Goal: Communication & Community: Answer question/provide support

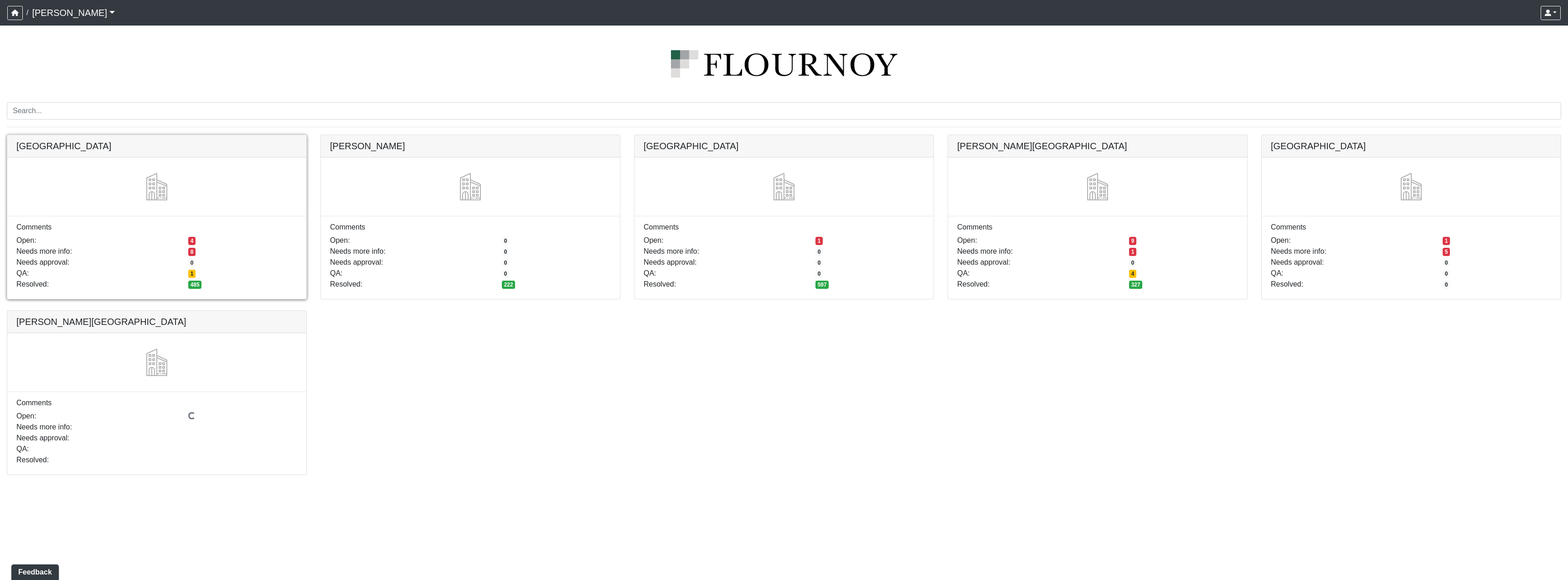
click at [229, 135] on link at bounding box center [157, 135] width 299 height 0
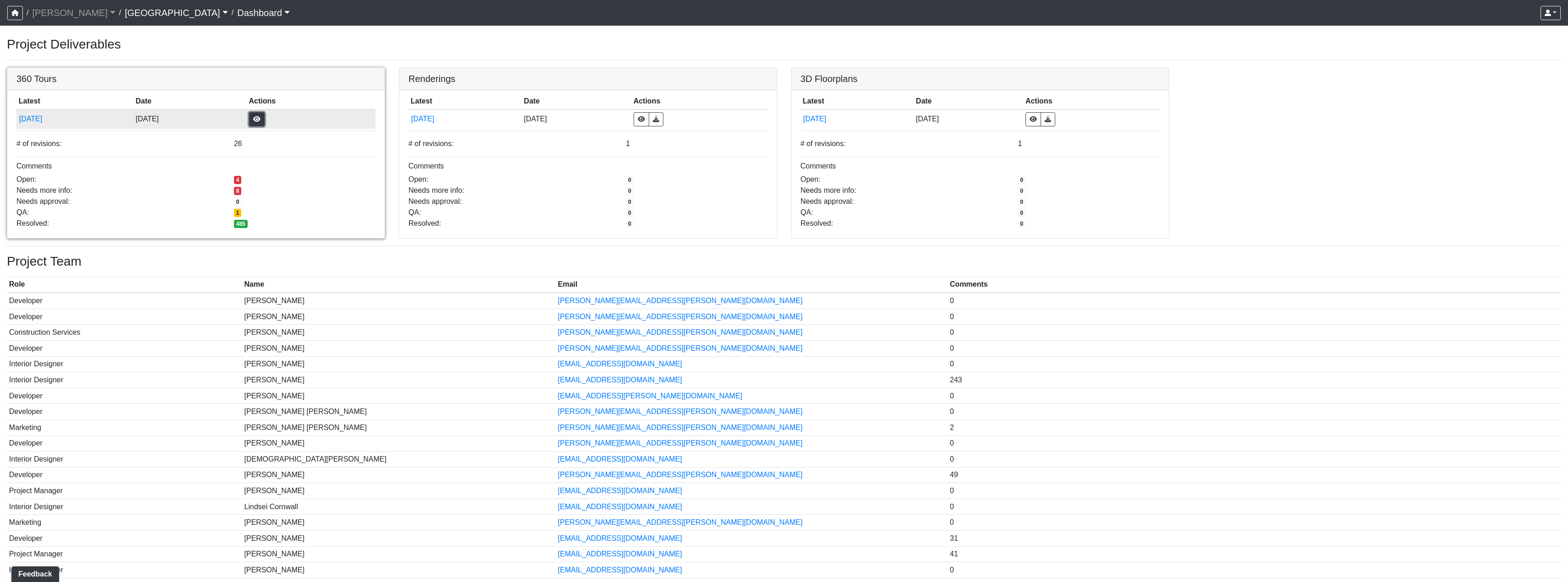
click at [265, 117] on button "button" at bounding box center [256, 119] width 16 height 14
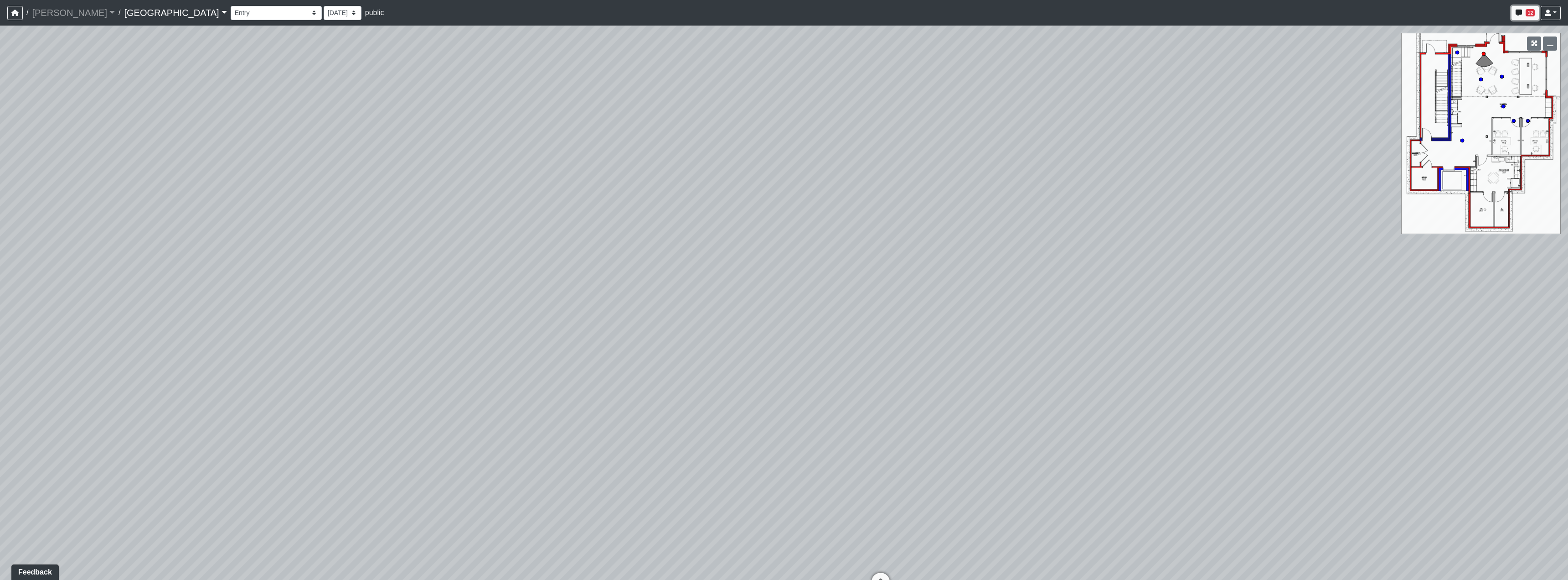
click at [1535, 14] on button "12" at bounding box center [1525, 13] width 27 height 14
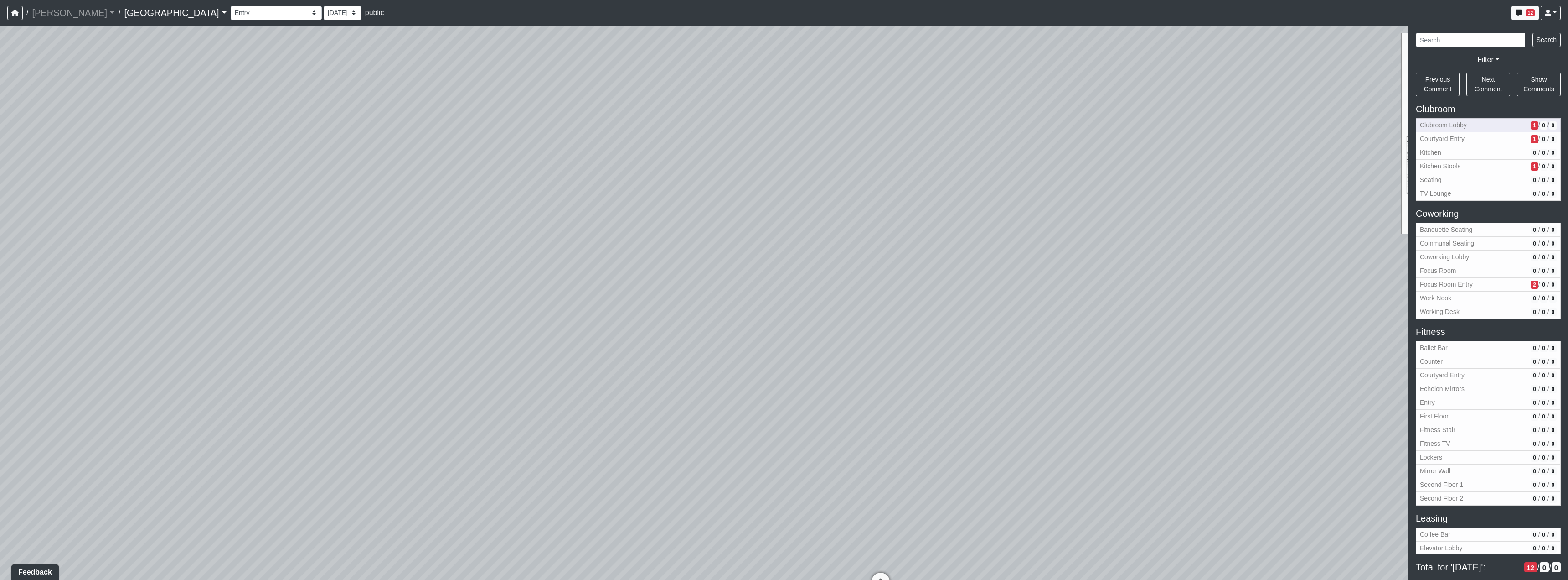
click at [1490, 125] on span "Clubroom Lobby" at bounding box center [1473, 125] width 107 height 10
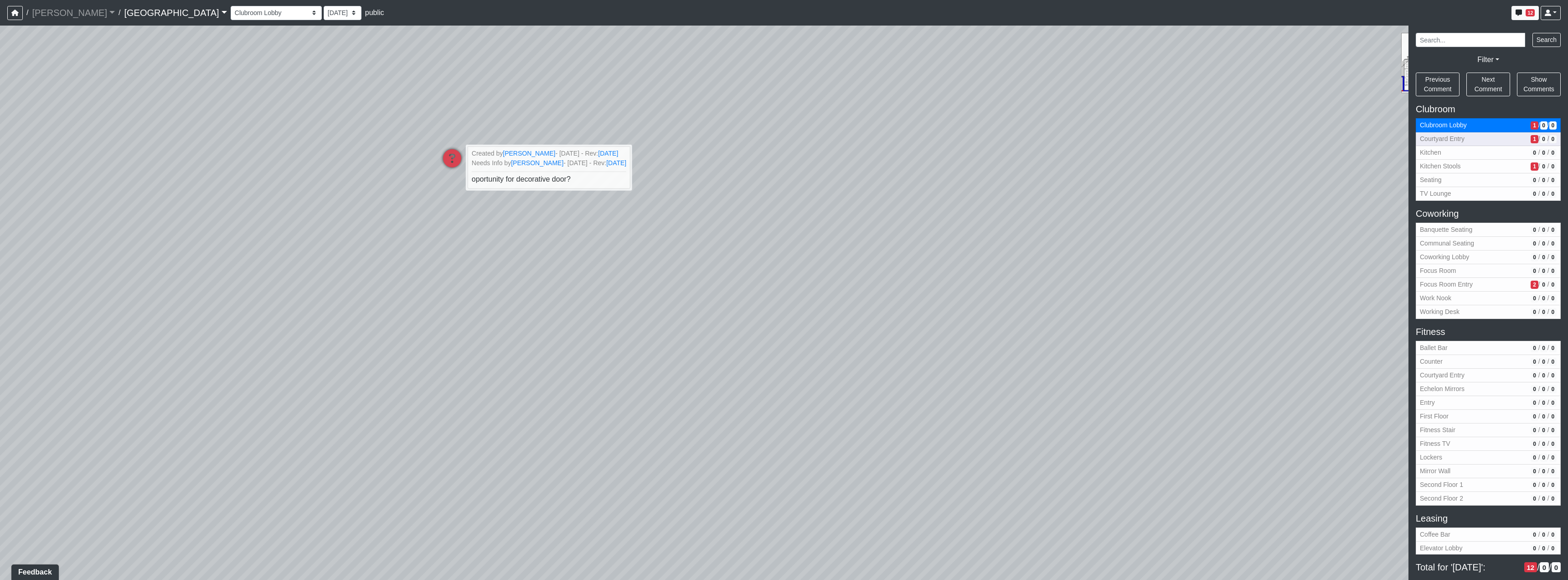
click at [1490, 141] on span "Courtyard Entry" at bounding box center [1473, 139] width 107 height 10
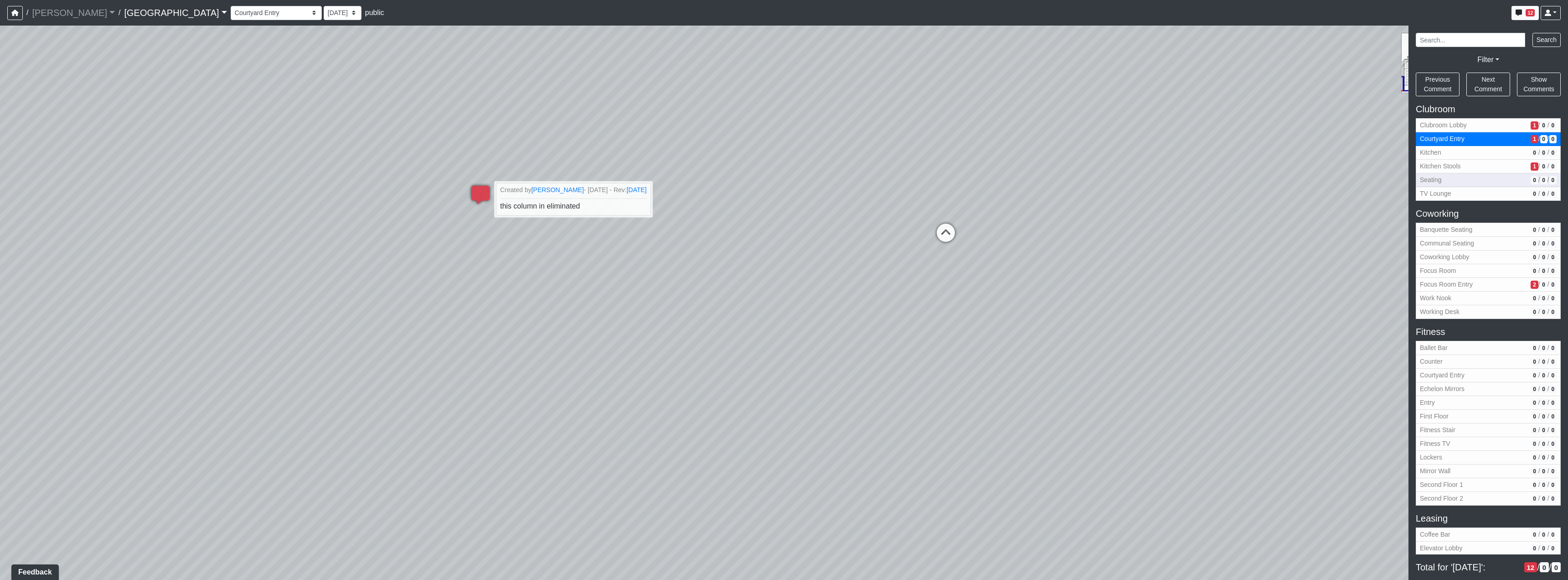
click at [1492, 174] on button "Seating 0 / 0 / 0" at bounding box center [1488, 180] width 145 height 14
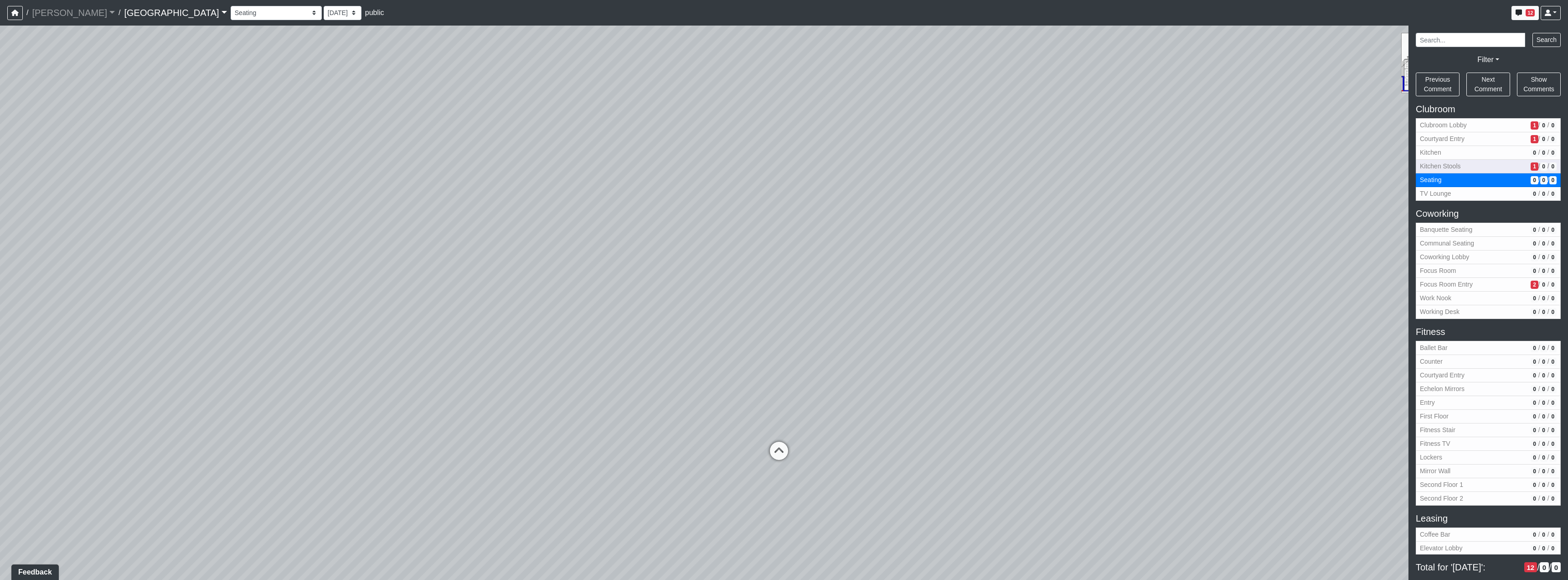
click at [1492, 169] on span "Kitchen Stools" at bounding box center [1473, 166] width 107 height 10
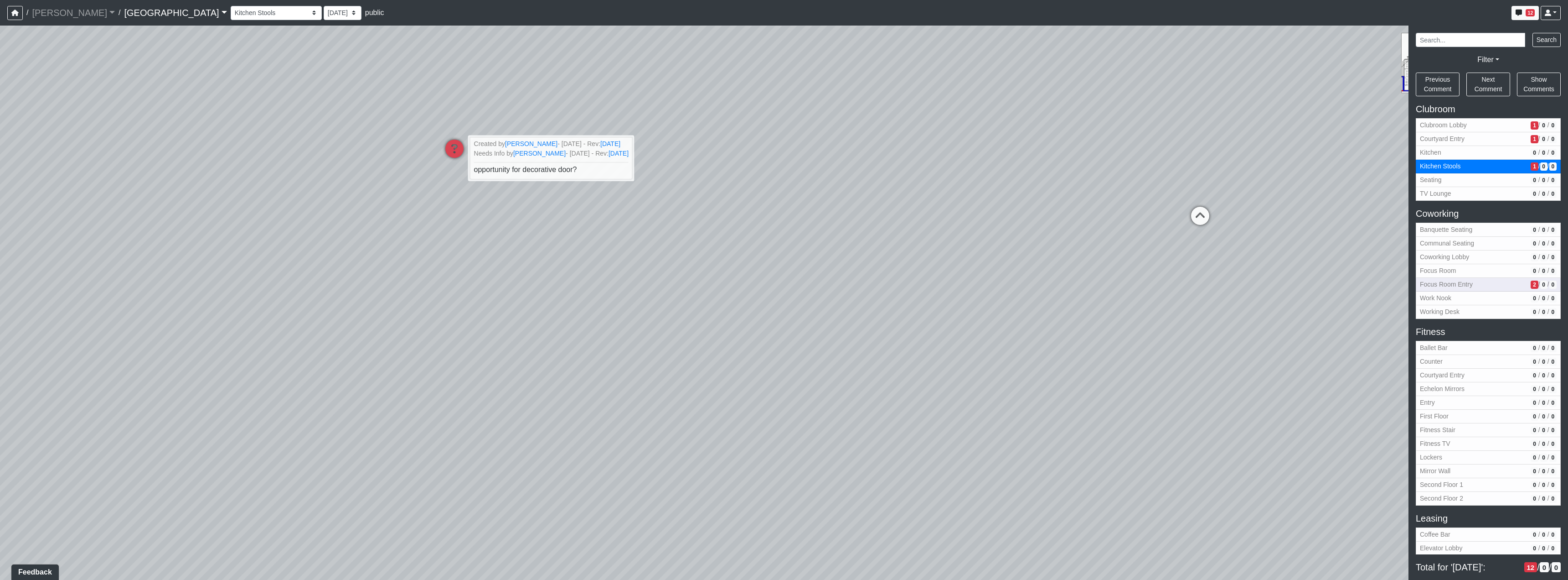
click at [1496, 287] on span "Focus Room Entry" at bounding box center [1473, 284] width 107 height 10
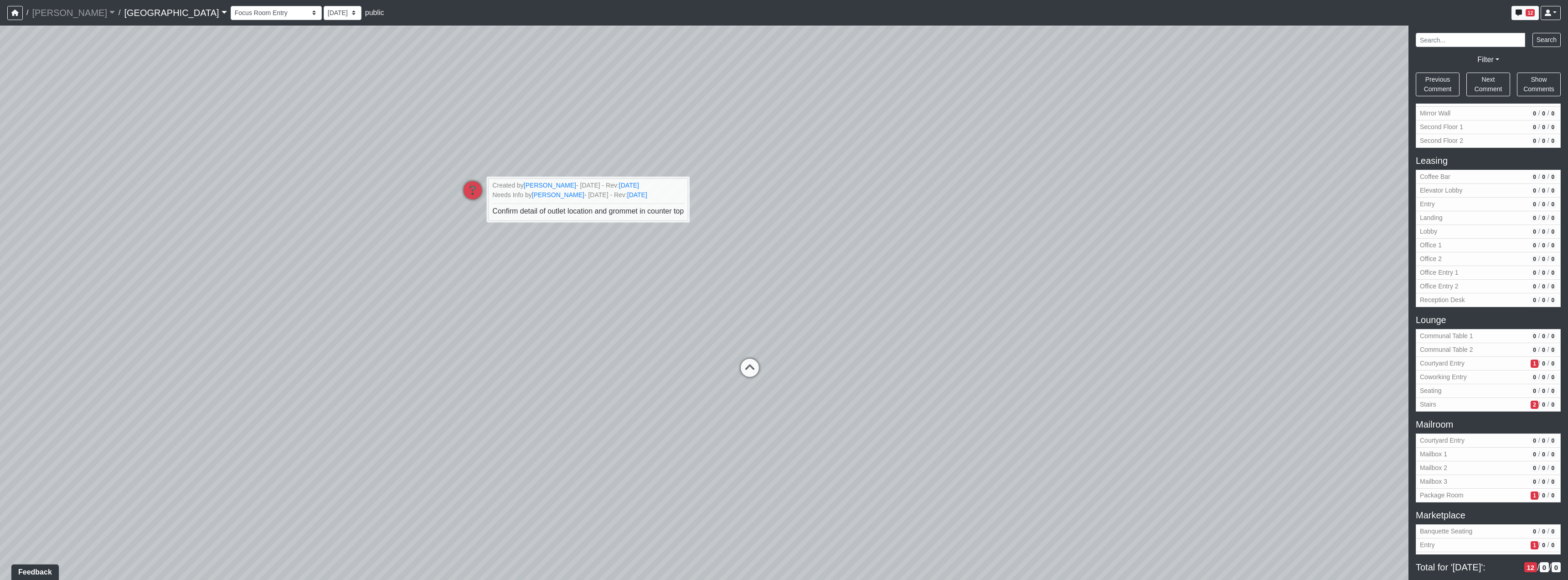
scroll to position [365, 0]
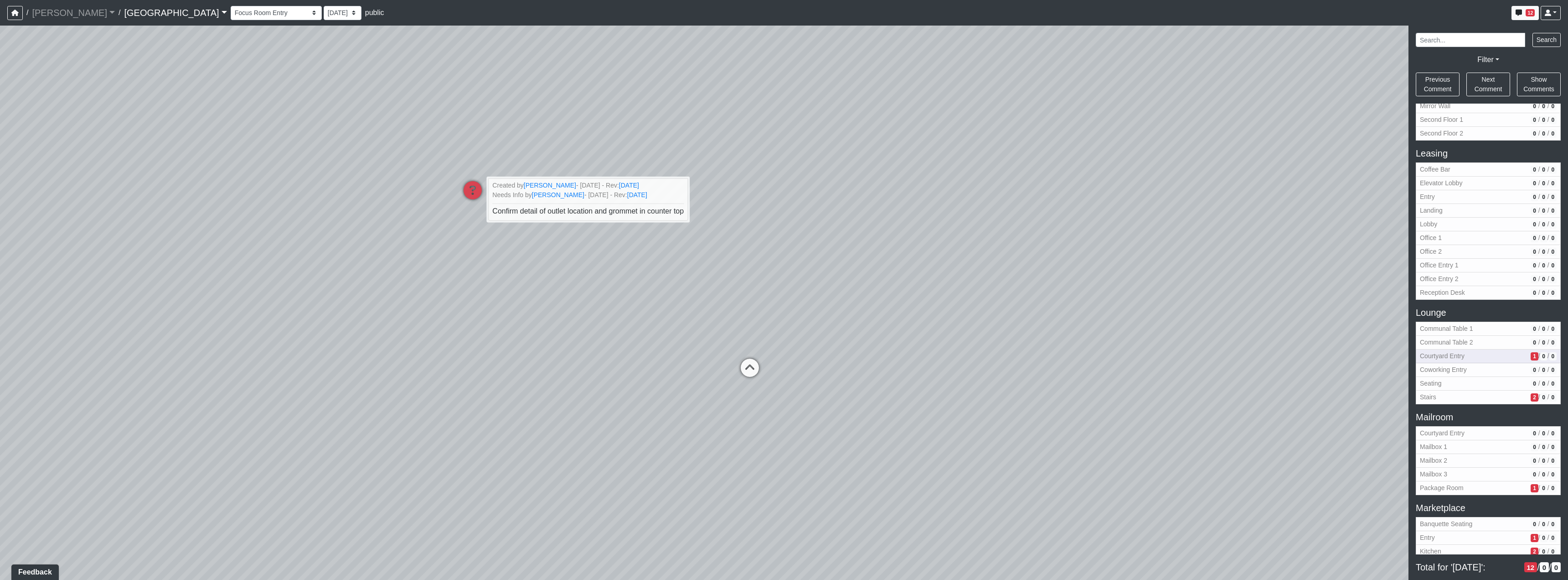
click at [1511, 353] on span "Courtyard Entry" at bounding box center [1473, 356] width 107 height 10
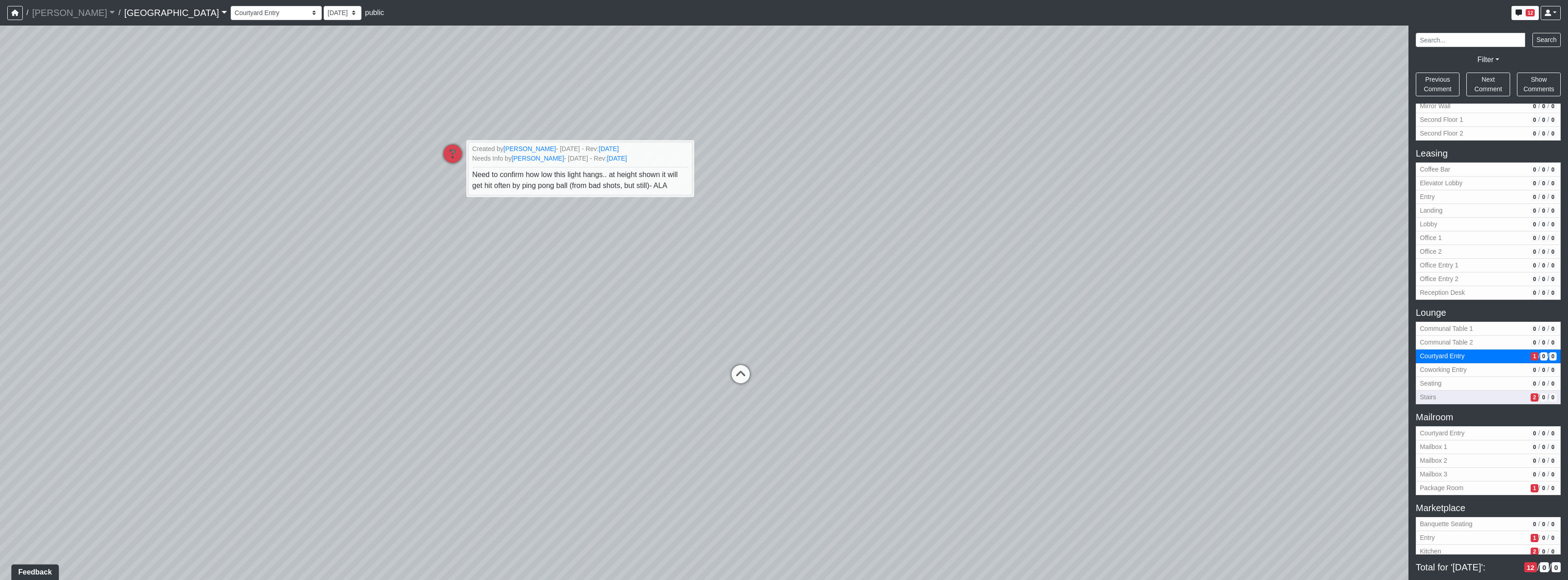
click at [1502, 391] on button "Stairs 2 / 0 / 0" at bounding box center [1488, 398] width 145 height 14
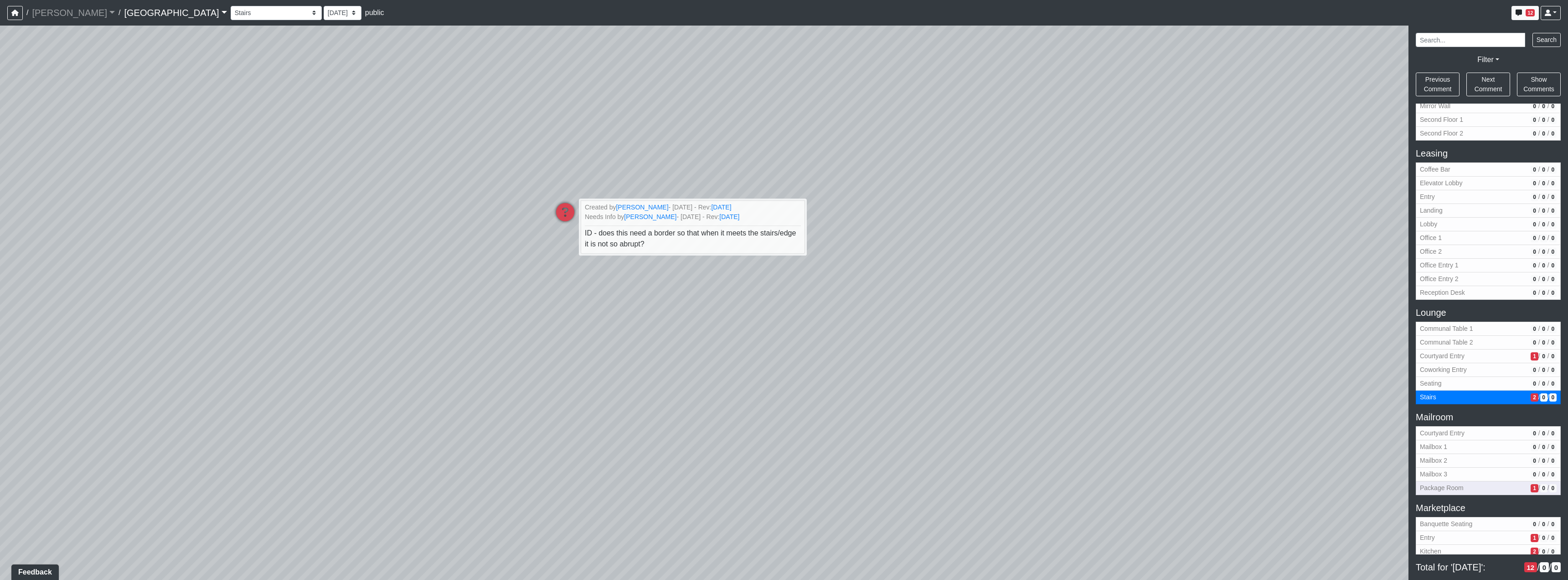
click at [1530, 488] on span "1" at bounding box center [1534, 488] width 8 height 8
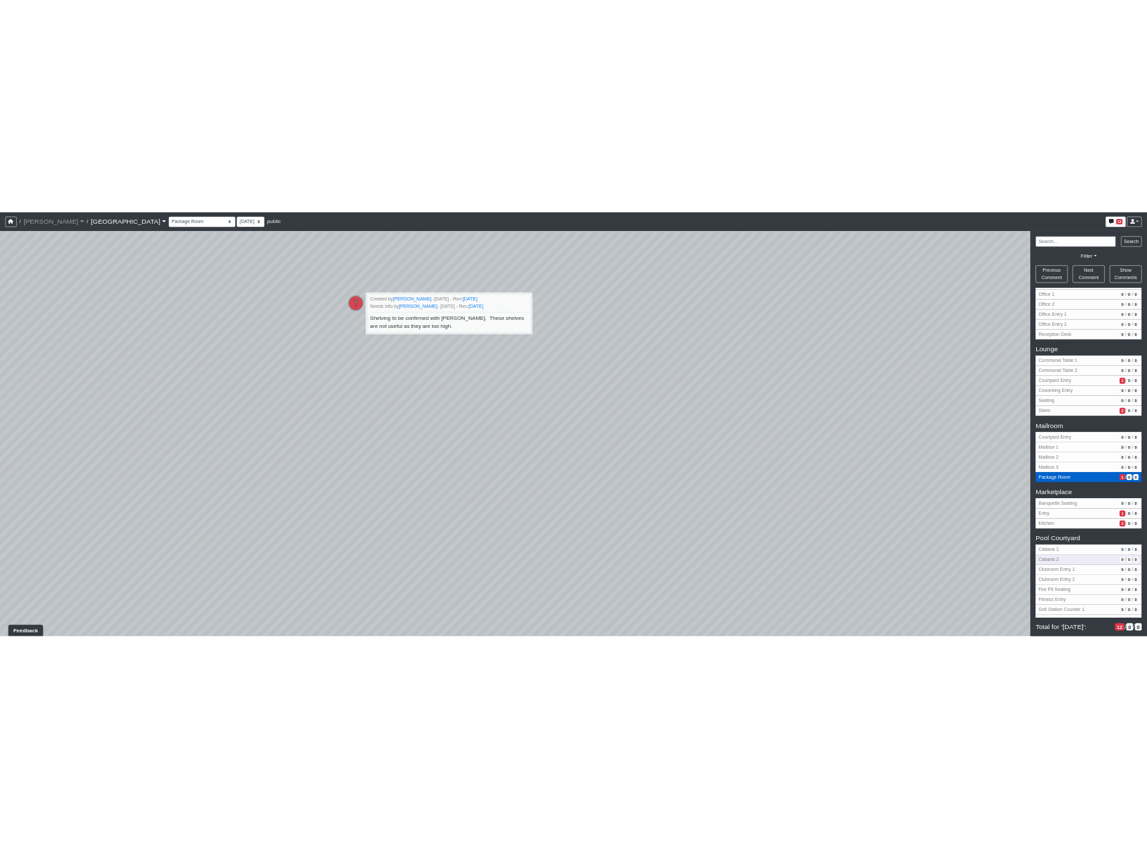
scroll to position [734, 0]
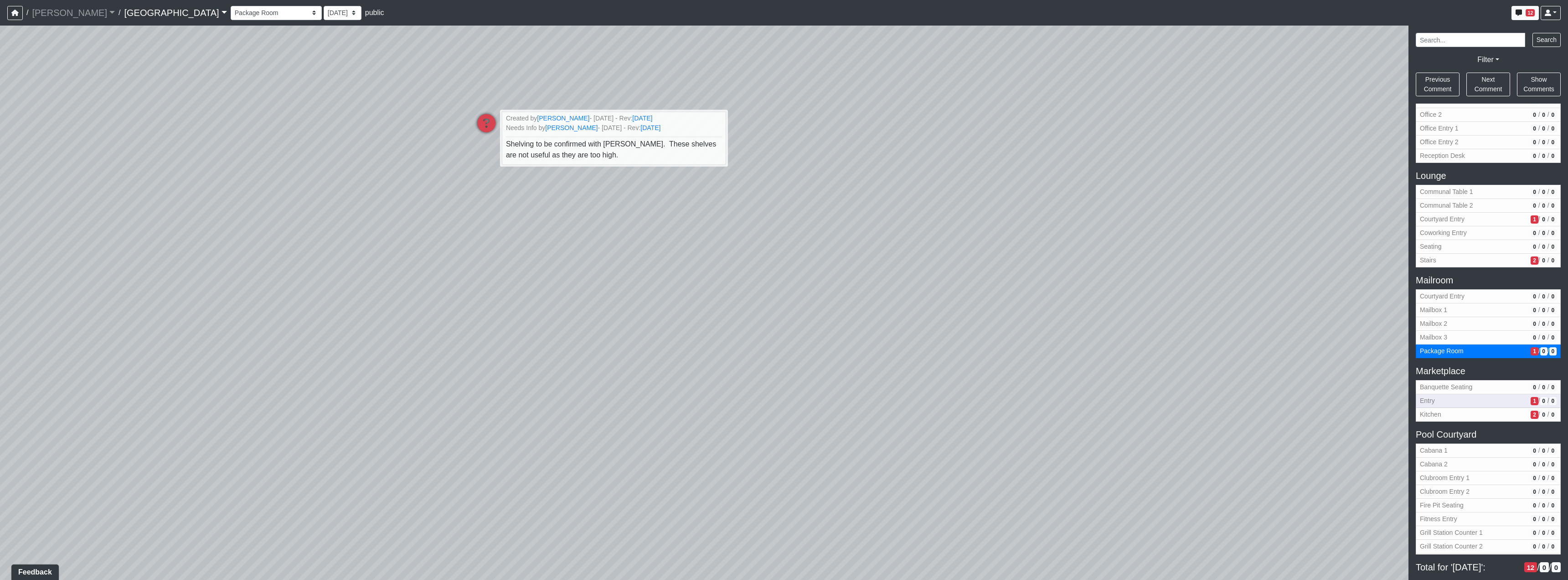
click at [1530, 404] on span "1" at bounding box center [1534, 401] width 8 height 8
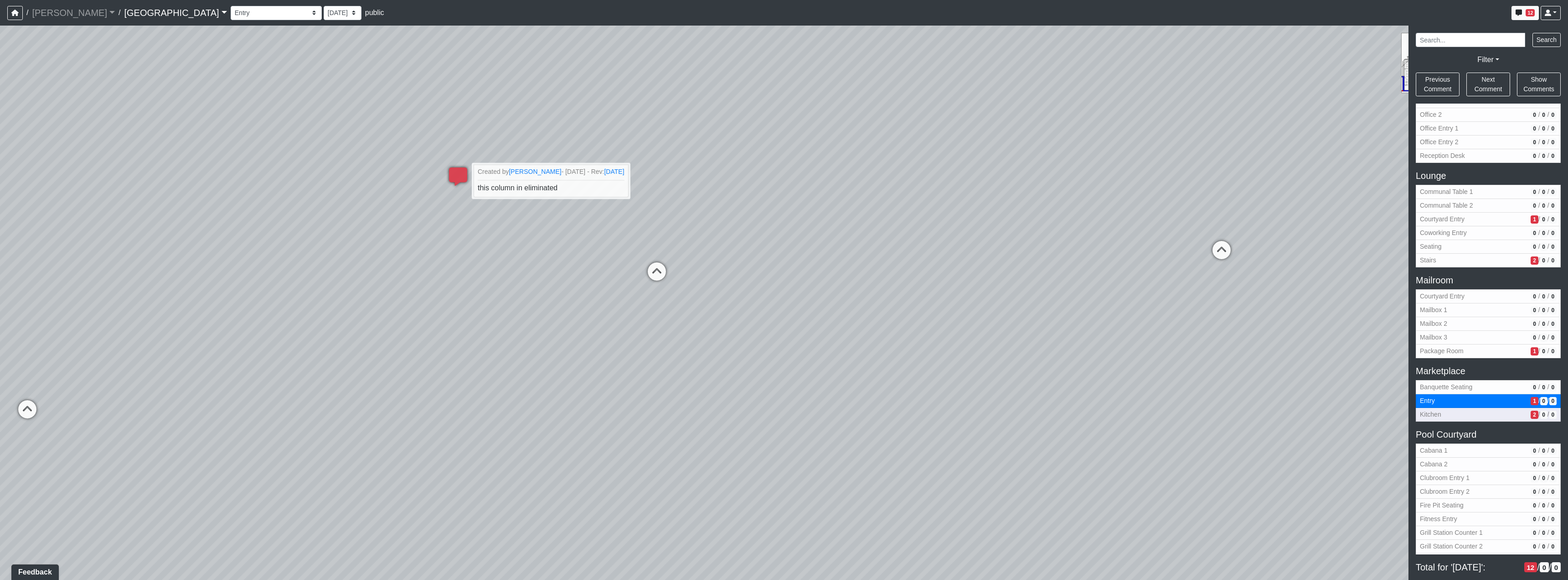
click at [1530, 411] on span "2" at bounding box center [1534, 415] width 8 height 8
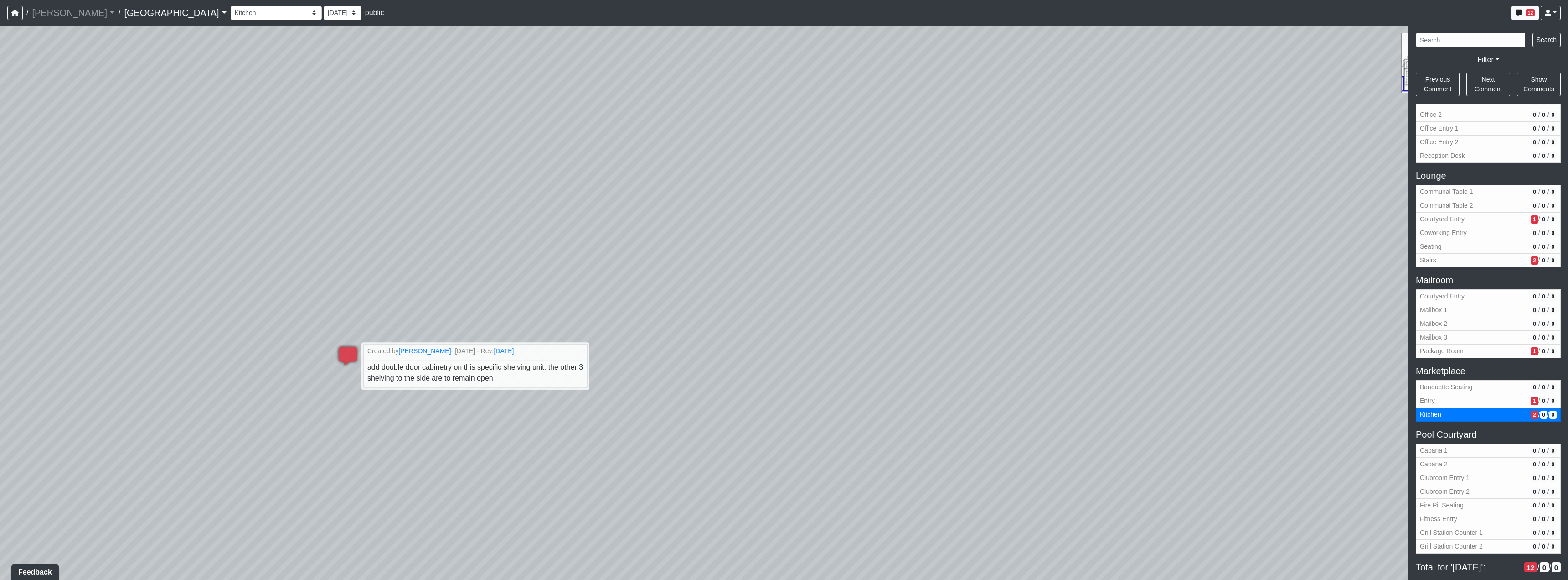
drag, startPoint x: 1092, startPoint y: 236, endPoint x: 586, endPoint y: 240, distance: 506.0
click at [586, 240] on div "Loading... Reception Desk Loading... Lobby Loading... Landing Loading... TV Lou…" at bounding box center [784, 302] width 1568 height 554
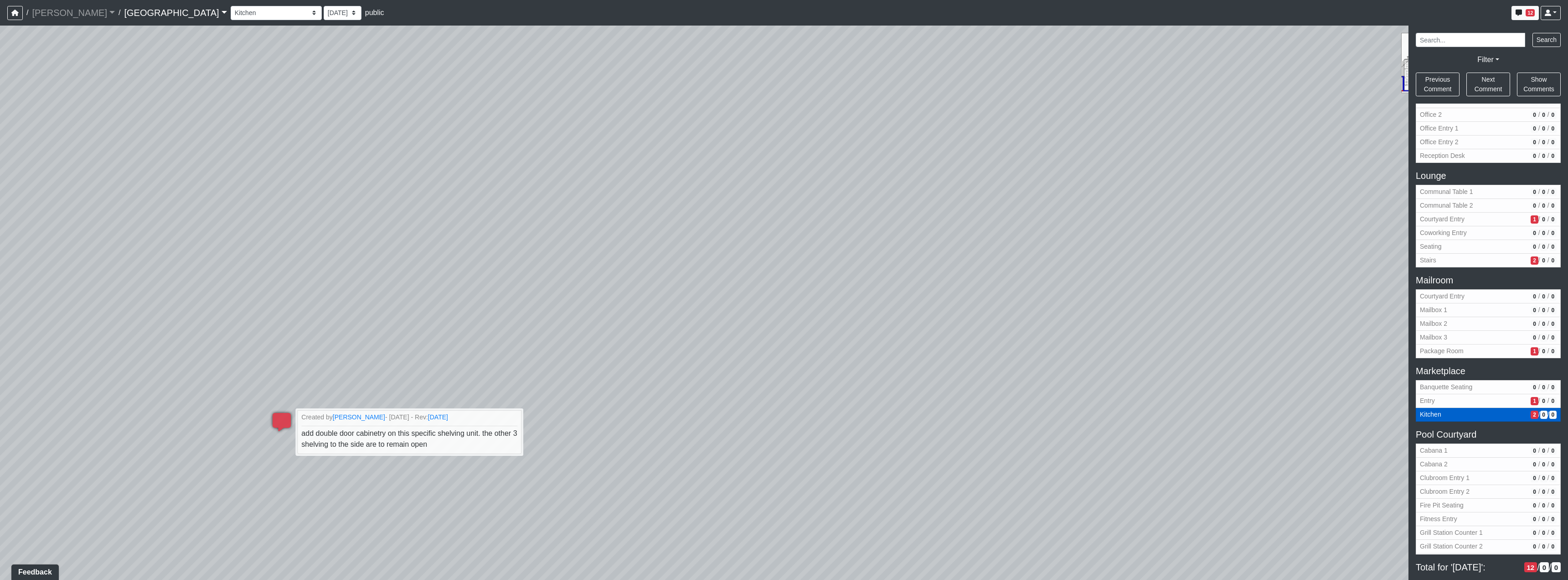
click at [1530, 419] on button "Kitchen 2 / 0 / 0" at bounding box center [1488, 415] width 145 height 14
drag, startPoint x: 453, startPoint y: 312, endPoint x: 332, endPoint y: 292, distance: 122.6
click at [360, 316] on div "Loading... Reception Desk Loading... Lobby Loading... Landing Loading... TV Lou…" at bounding box center [784, 302] width 1568 height 554
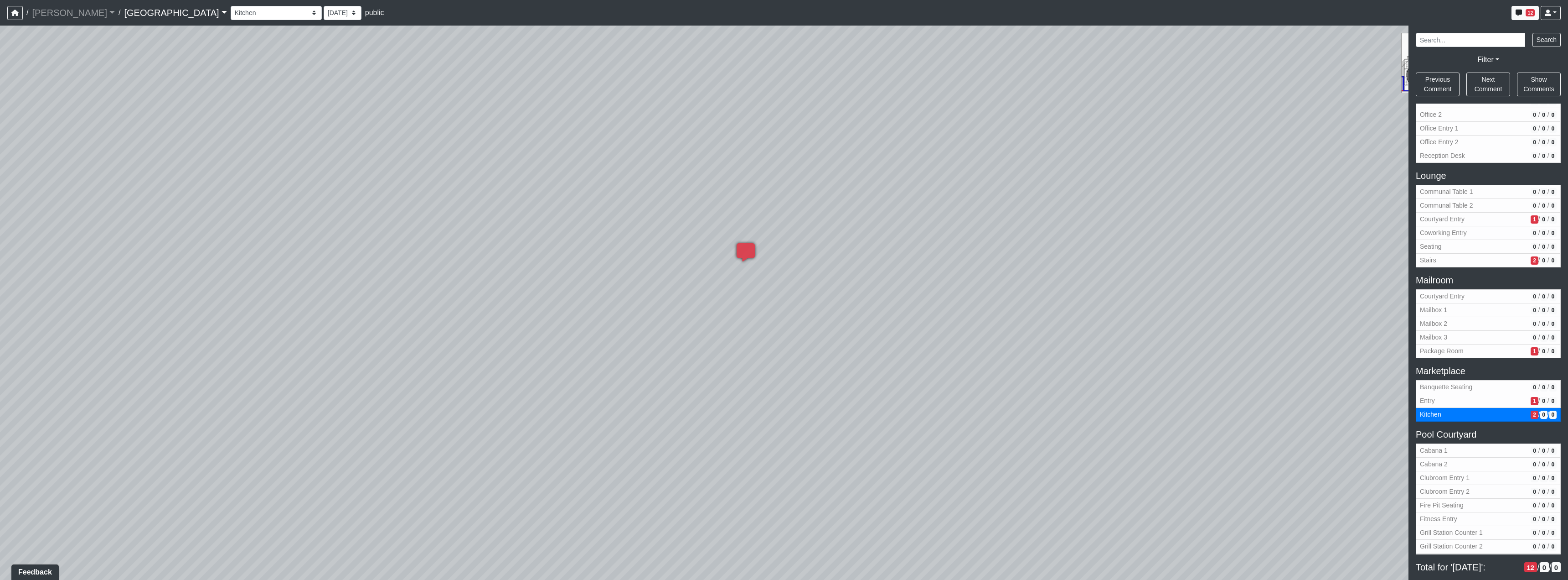
drag, startPoint x: 1015, startPoint y: 252, endPoint x: 1015, endPoint y: 516, distance: 264.0
click at [1016, 515] on div "Loading... Reception Desk Loading... Lobby Loading... Landing Loading... TV Lou…" at bounding box center [784, 302] width 1568 height 554
drag, startPoint x: 1296, startPoint y: 225, endPoint x: 661, endPoint y: 161, distance: 638.2
click at [613, 181] on div "Loading... Reception Desk Loading... Lobby Loading... Landing Loading... TV Lou…" at bounding box center [784, 302] width 1568 height 554
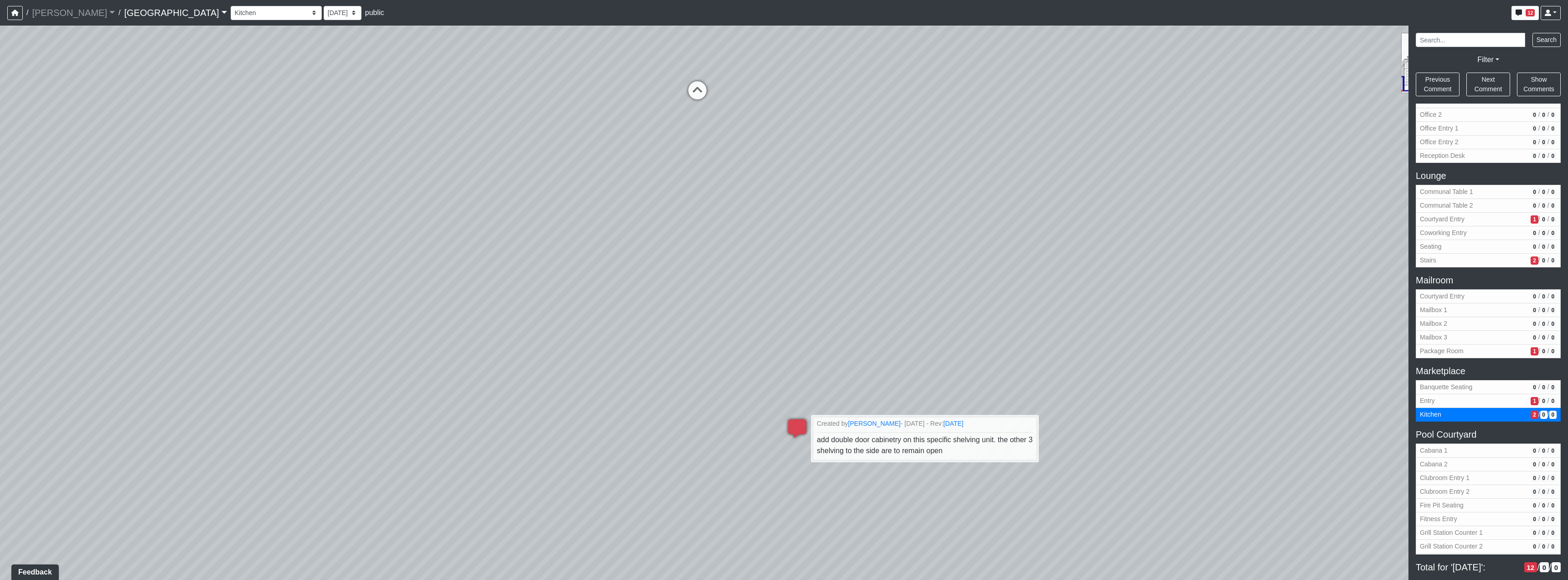
drag, startPoint x: 1106, startPoint y: 223, endPoint x: 1156, endPoint y: 381, distance: 165.7
click at [1156, 380] on div "Loading... Reception Desk Loading... Lobby Loading... Landing Loading... TV Lou…" at bounding box center [784, 302] width 1568 height 554
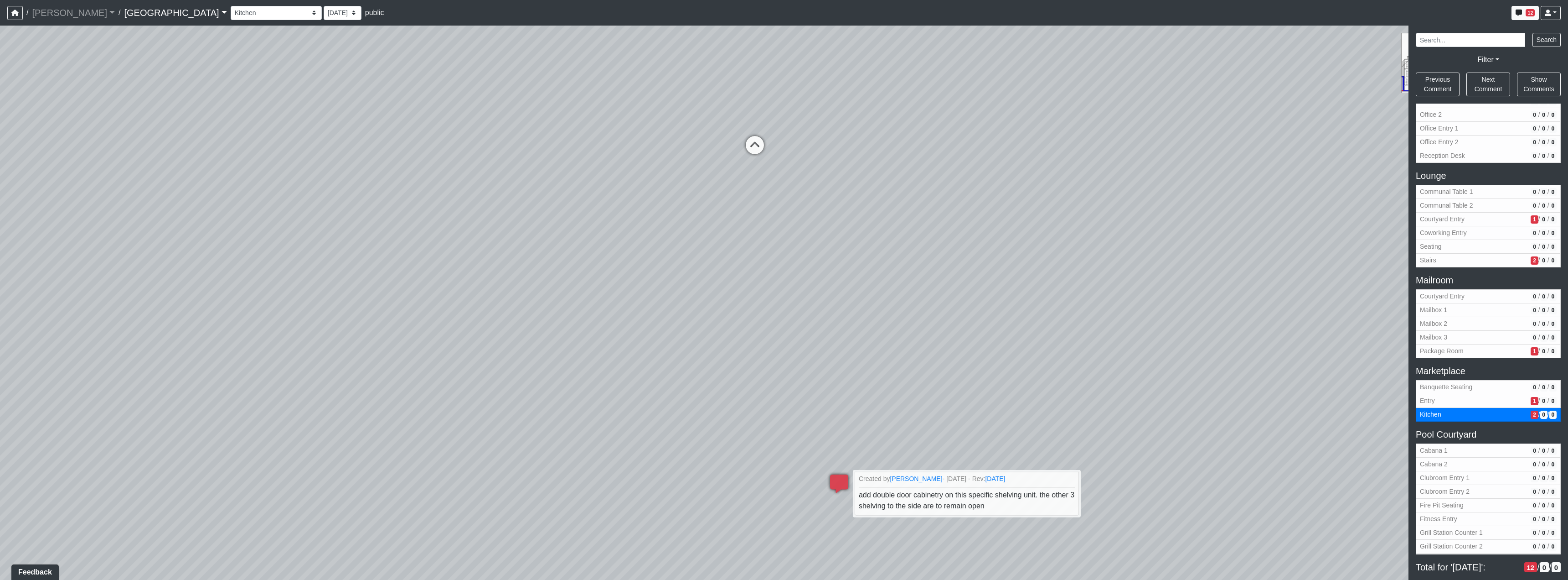
drag, startPoint x: 792, startPoint y: 313, endPoint x: 765, endPoint y: 326, distance: 30.0
click at [943, 385] on div "Loading... Reception Desk Loading... Lobby Loading... Landing Loading... TV Lou…" at bounding box center [784, 302] width 1568 height 554
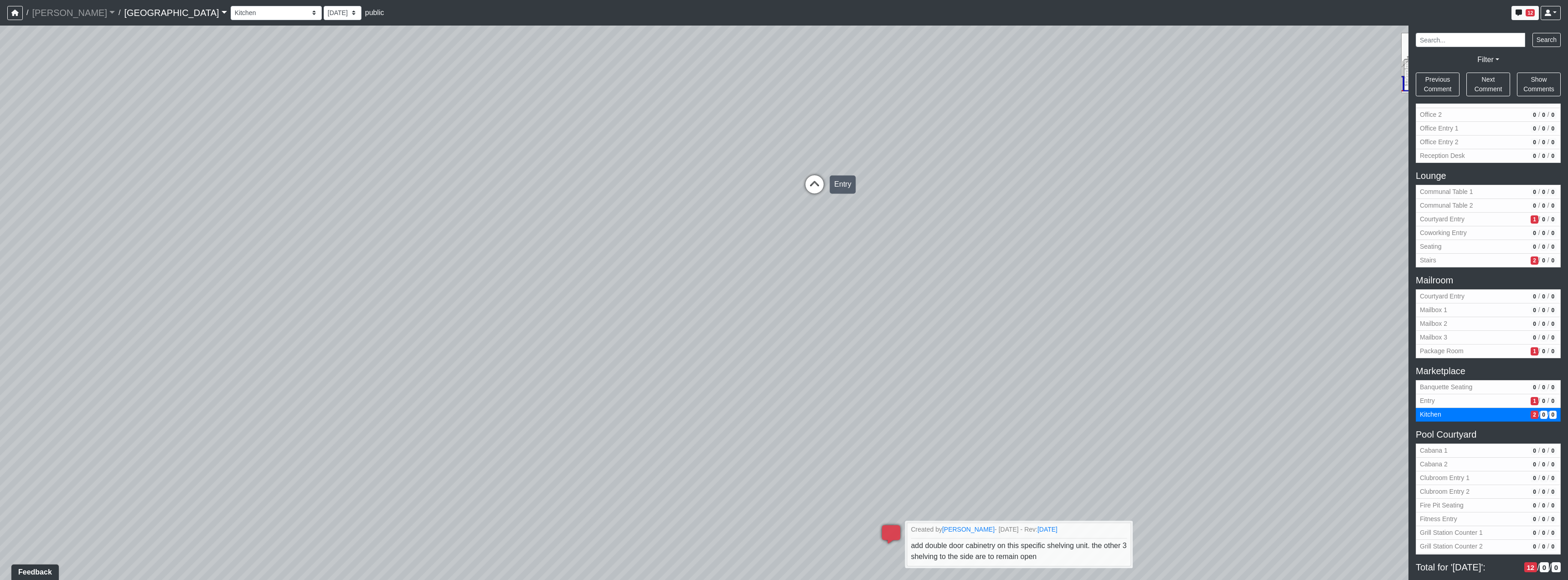
click at [806, 186] on icon at bounding box center [814, 189] width 27 height 27
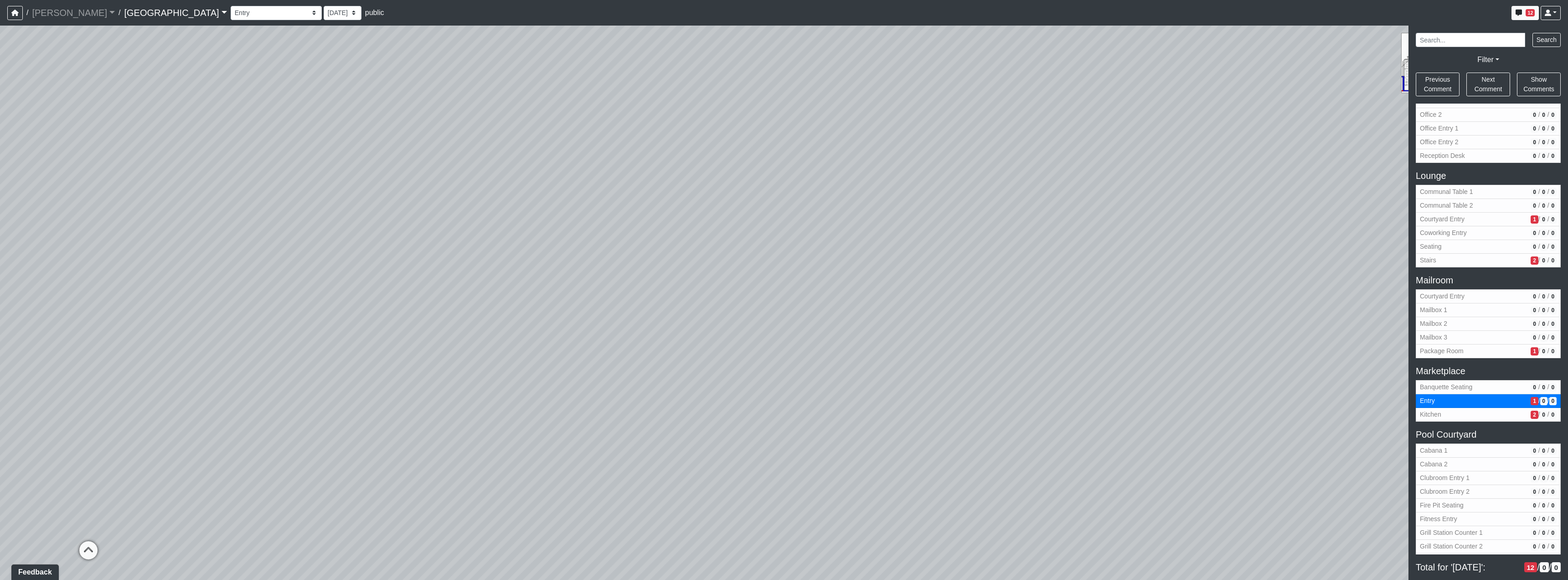
drag, startPoint x: 555, startPoint y: 204, endPoint x: 944, endPoint y: 227, distance: 389.7
click at [903, 208] on div "Loading... Reception Desk Loading... Lobby Loading... Landing Loading... TV Lou…" at bounding box center [784, 302] width 1568 height 554
click at [889, 417] on icon at bounding box center [899, 417] width 27 height 27
drag, startPoint x: 949, startPoint y: 396, endPoint x: 818, endPoint y: 395, distance: 131.0
click at [818, 395] on div "Loading... Reception Desk Loading... Lobby Loading... Landing Loading... TV Lou…" at bounding box center [784, 302] width 1568 height 554
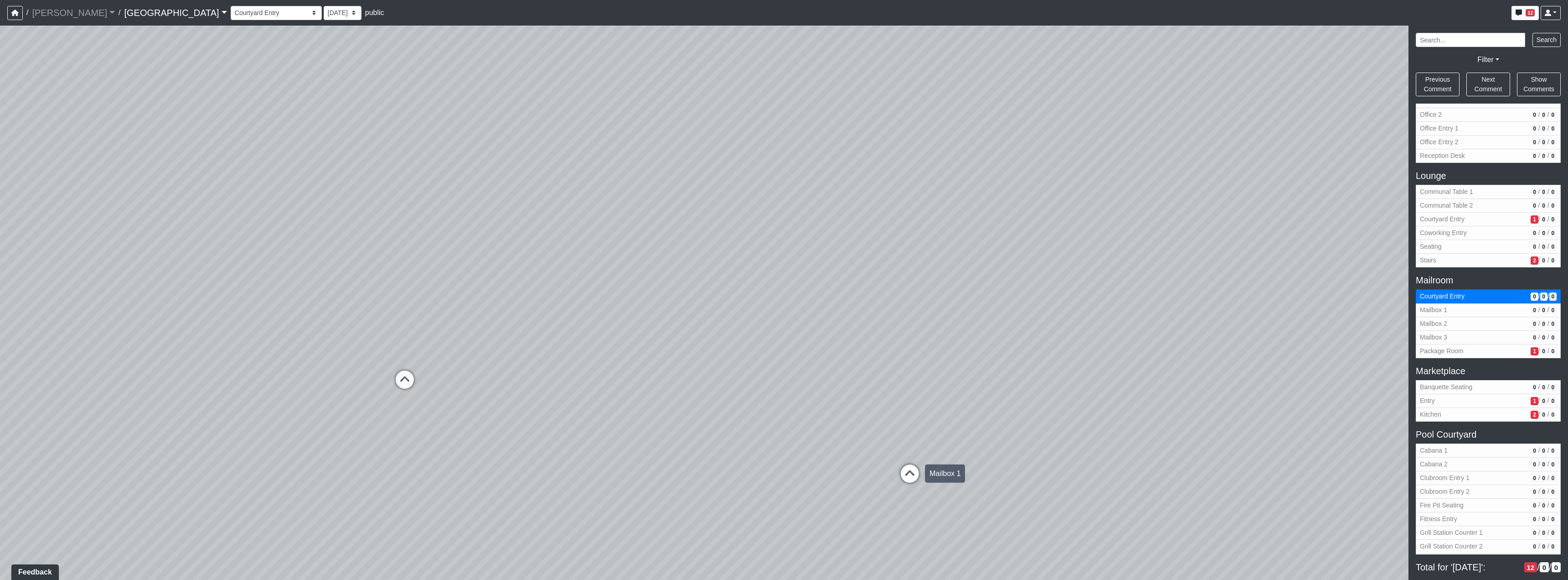
click at [917, 473] on icon at bounding box center [910, 478] width 27 height 27
drag, startPoint x: 1018, startPoint y: 382, endPoint x: 664, endPoint y: 344, distance: 356.0
click at [661, 344] on div "Loading... Reception Desk Loading... Lobby Loading... Landing Loading... TV Lou…" at bounding box center [784, 302] width 1568 height 554
click at [887, 469] on icon at bounding box center [894, 475] width 27 height 27
click at [910, 363] on icon at bounding box center [911, 362] width 27 height 27
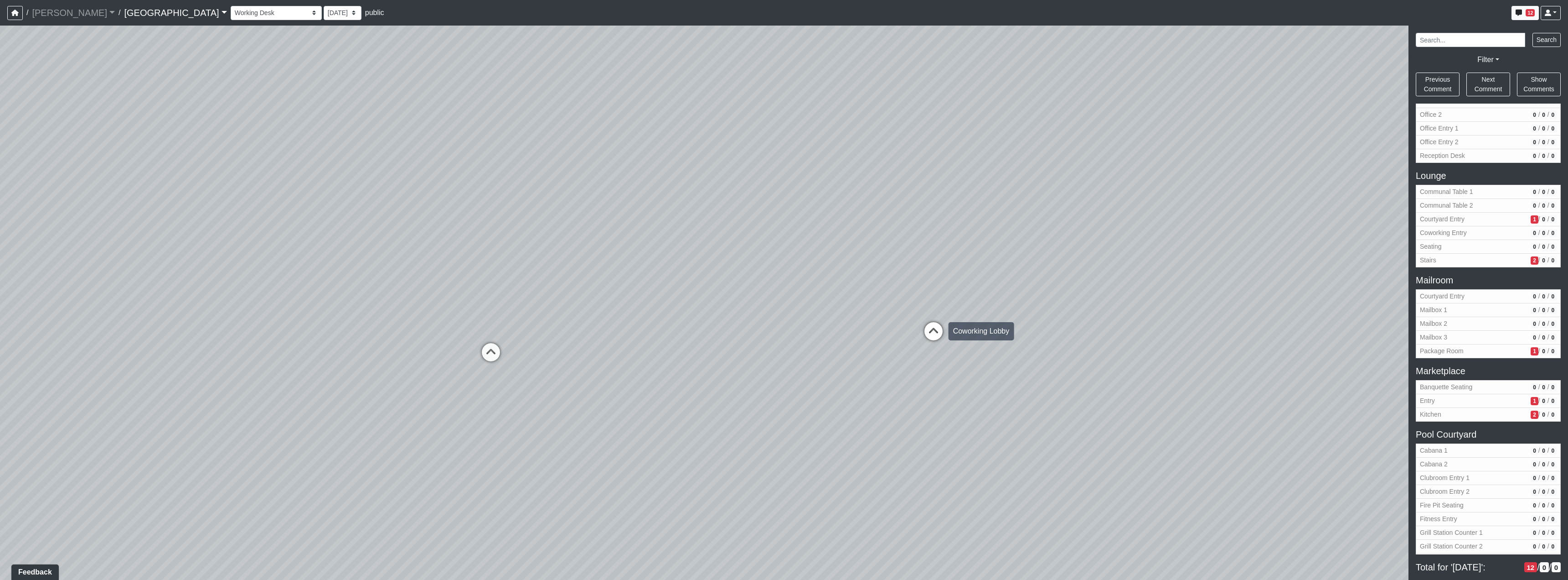
click at [930, 337] on icon at bounding box center [933, 335] width 27 height 27
click at [946, 379] on icon at bounding box center [943, 388] width 27 height 27
click at [1001, 389] on div "Loading... Communal Table 2" at bounding box center [1008, 403] width 27 height 27
drag, startPoint x: 1006, startPoint y: 356, endPoint x: 1012, endPoint y: 419, distance: 63.3
click at [1012, 419] on div "Loading... Reception Desk Loading... Lobby Loading... Landing Loading... TV Lou…" at bounding box center [784, 302] width 1568 height 554
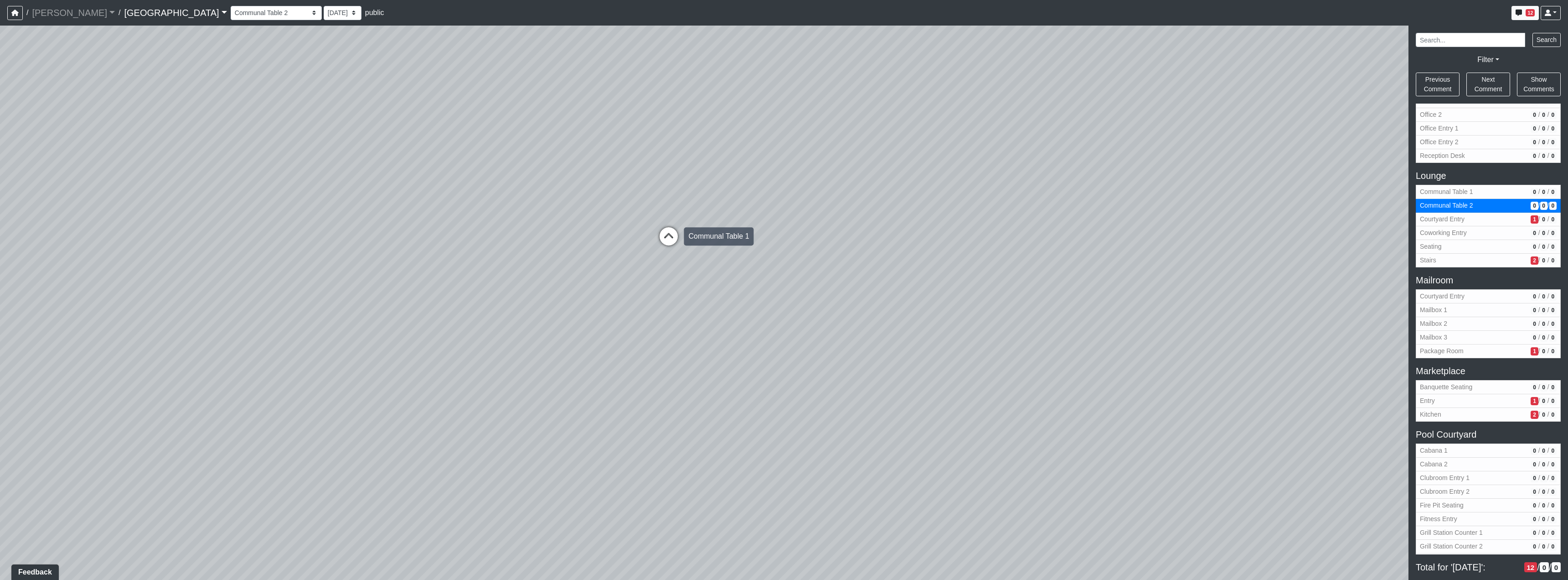
click at [670, 237] on icon at bounding box center [669, 241] width 27 height 27
drag, startPoint x: 885, startPoint y: 279, endPoint x: 1117, endPoint y: 313, distance: 234.5
click at [1115, 312] on div "Loading... Reception Desk Loading... Lobby Loading... Landing Loading... TV Lou…" at bounding box center [784, 302] width 1568 height 554
drag, startPoint x: 743, startPoint y: 296, endPoint x: 1282, endPoint y: 456, distance: 562.2
click at [1193, 417] on div "Loading... Reception Desk Loading... Lobby Loading... Landing Loading... TV Lou…" at bounding box center [784, 302] width 1568 height 554
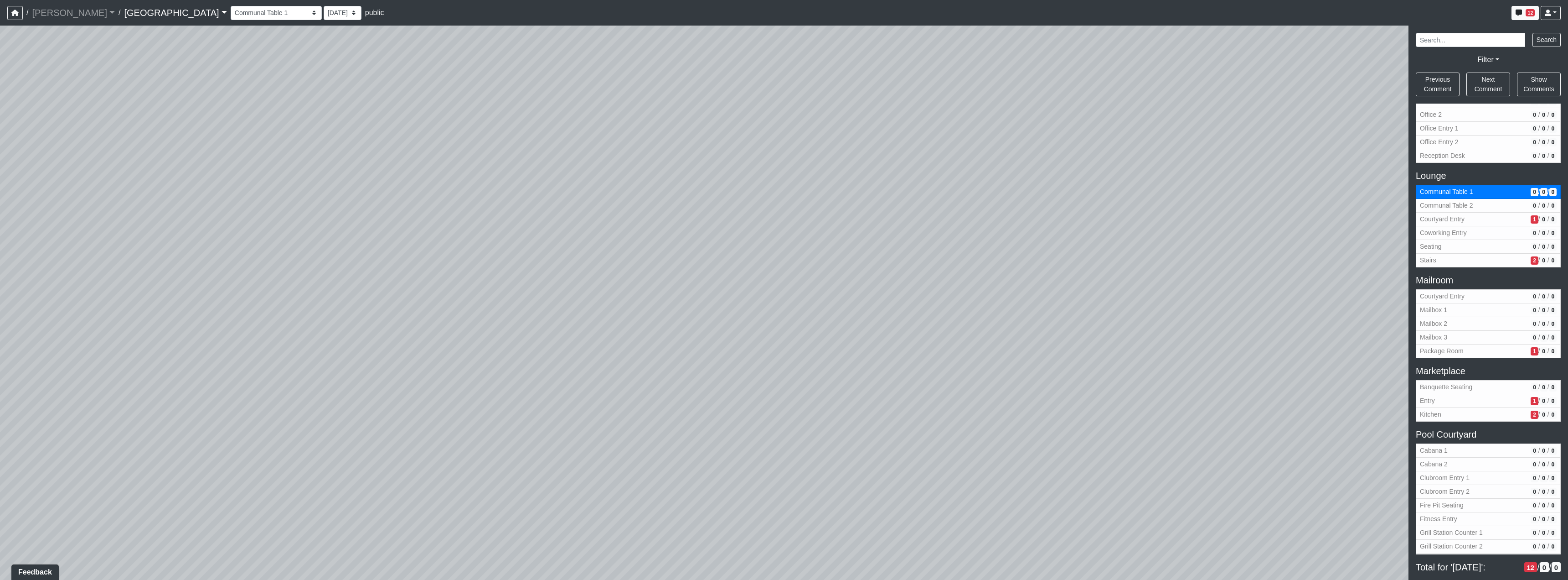
drag, startPoint x: 692, startPoint y: 255, endPoint x: 1181, endPoint y: 256, distance: 489.0
click at [1181, 256] on div "Loading... Reception Desk Loading... Lobby Loading... Landing Loading... TV Lou…" at bounding box center [784, 302] width 1568 height 554
drag, startPoint x: 977, startPoint y: 424, endPoint x: 925, endPoint y: 211, distance: 219.3
click at [925, 211] on div "Loading... Reception Desk Loading... Lobby Loading... Landing Loading... TV Lou…" at bounding box center [784, 302] width 1568 height 554
drag, startPoint x: 925, startPoint y: 211, endPoint x: 331, endPoint y: 206, distance: 594.0
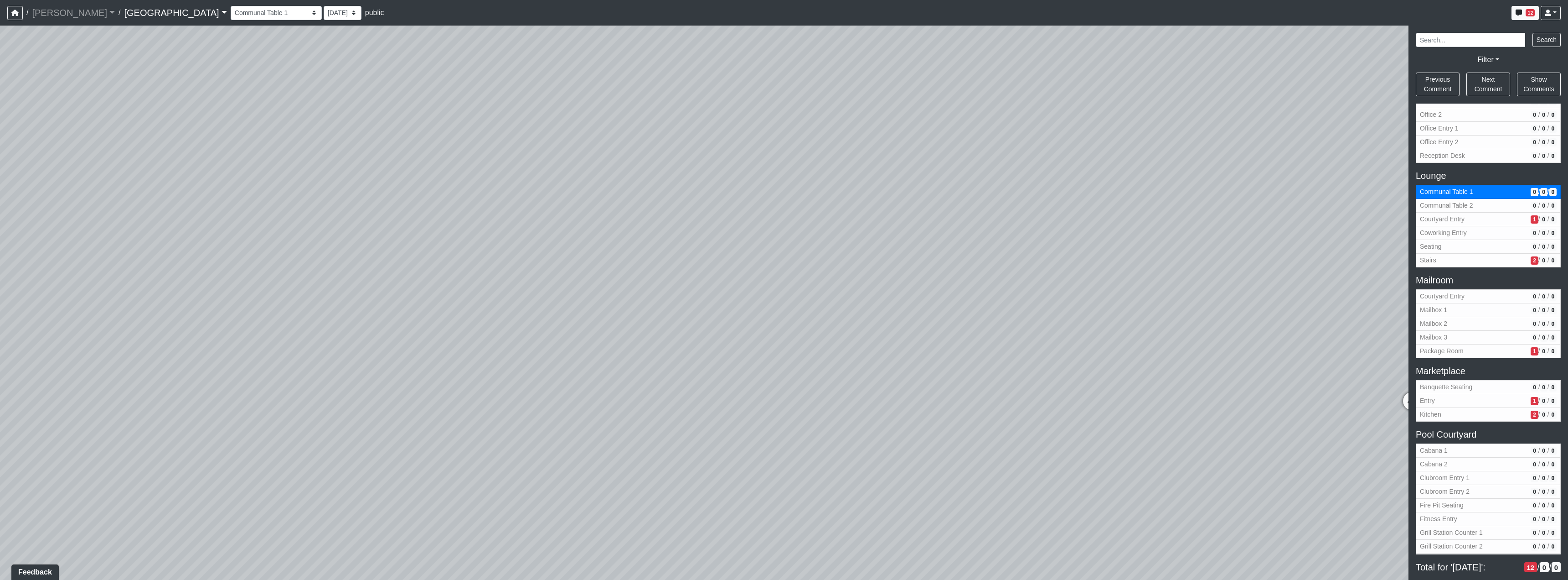
click at [345, 206] on div "Loading... Reception Desk Loading... Lobby Loading... Landing Loading... TV Lou…" at bounding box center [784, 302] width 1568 height 554
drag, startPoint x: 688, startPoint y: 324, endPoint x: 513, endPoint y: 221, distance: 203.1
click at [513, 221] on div "Loading... Reception Desk Loading... Lobby Loading... Landing Loading... TV Lou…" at bounding box center [784, 302] width 1568 height 554
click at [725, 497] on div "Loading... Reception Desk Loading... Lobby Loading... Landing Loading... TV Lou…" at bounding box center [784, 302] width 1568 height 554
click at [730, 484] on icon at bounding box center [730, 483] width 27 height 27
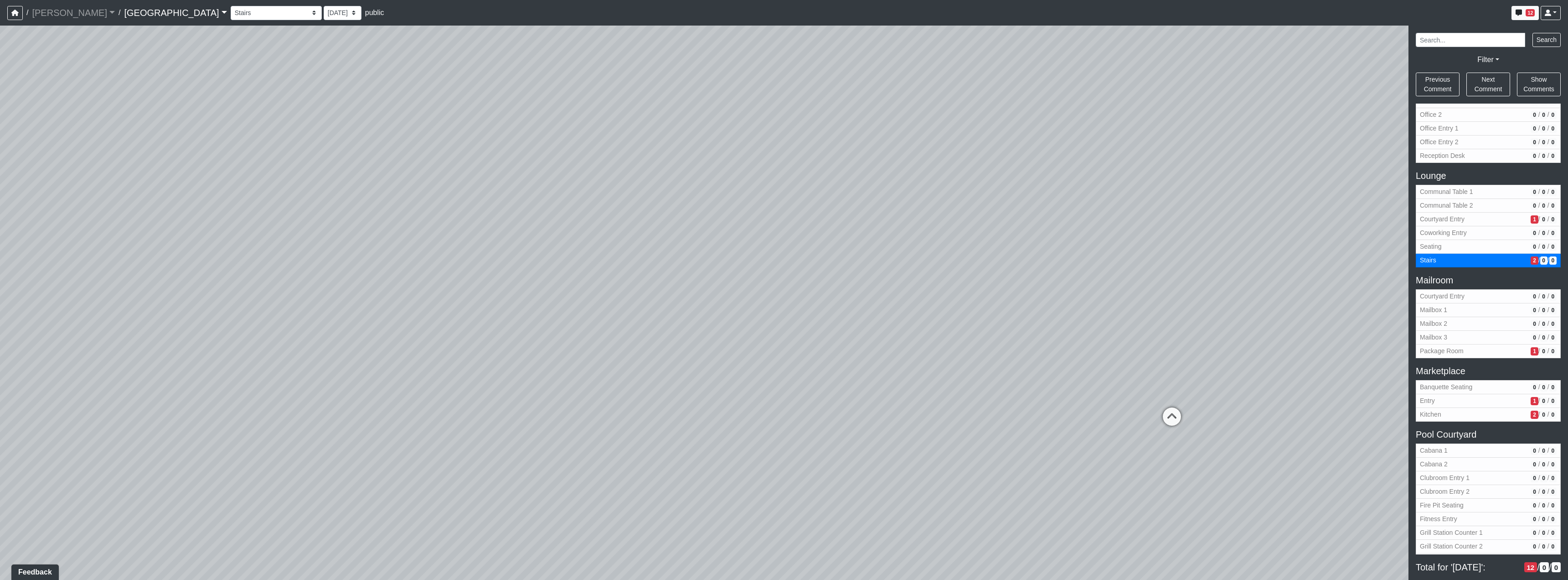
drag, startPoint x: 1186, startPoint y: 419, endPoint x: 777, endPoint y: 356, distance: 413.8
click at [694, 361] on div "Loading... Reception Desk Loading... Lobby Loading... Landing Loading... TV Lou…" at bounding box center [784, 302] width 1568 height 554
drag, startPoint x: 797, startPoint y: 349, endPoint x: 382, endPoint y: 250, distance: 426.6
click at [478, 290] on div "Loading... Reception Desk Loading... Lobby Loading... Landing Loading... TV Lou…" at bounding box center [784, 302] width 1568 height 554
drag, startPoint x: 724, startPoint y: 264, endPoint x: 1325, endPoint y: 320, distance: 603.6
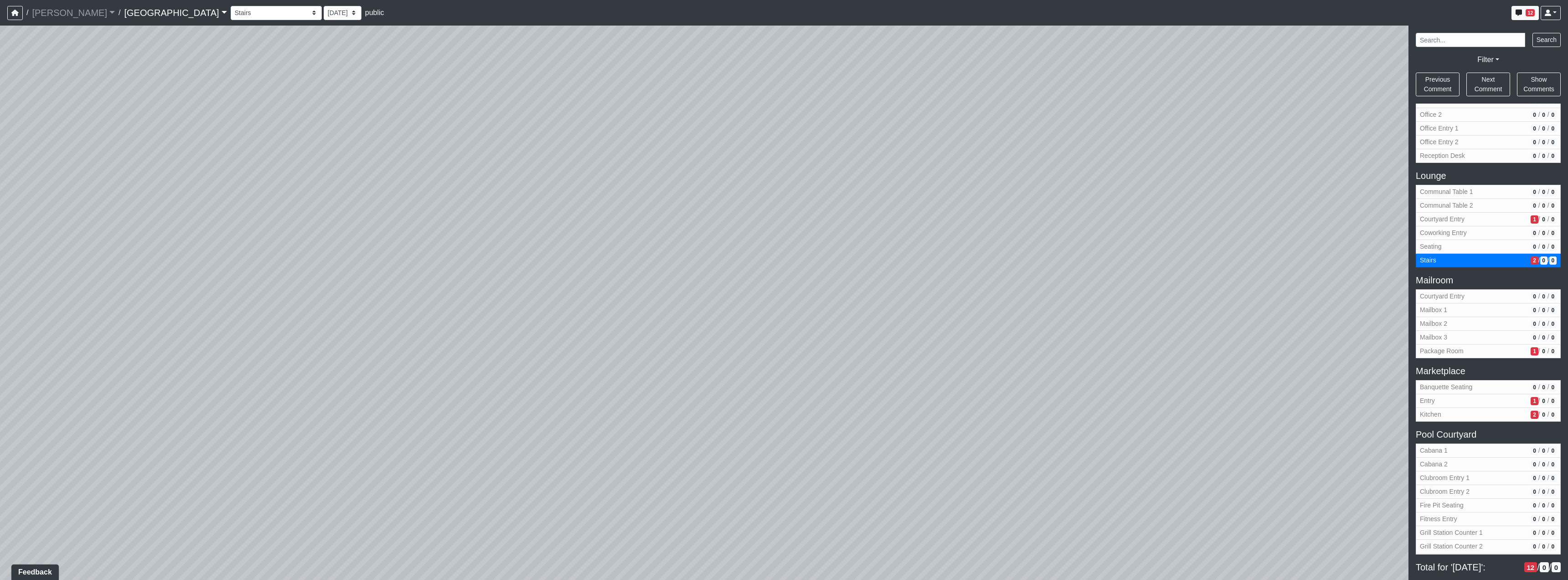
click at [1294, 315] on div "Loading... Reception Desk Loading... Lobby Loading... Landing Loading... TV Lou…" at bounding box center [784, 302] width 1568 height 554
drag, startPoint x: 857, startPoint y: 307, endPoint x: 564, endPoint y: 346, distance: 295.6
click at [558, 352] on div "Loading... Reception Desk Loading... Lobby Loading... Landing Loading... TV Lou…" at bounding box center [784, 302] width 1568 height 554
drag, startPoint x: 854, startPoint y: 348, endPoint x: 335, endPoint y: 292, distance: 522.0
click at [335, 292] on div "Loading... Reception Desk Loading... Lobby Loading... Landing Loading... TV Lou…" at bounding box center [784, 302] width 1568 height 554
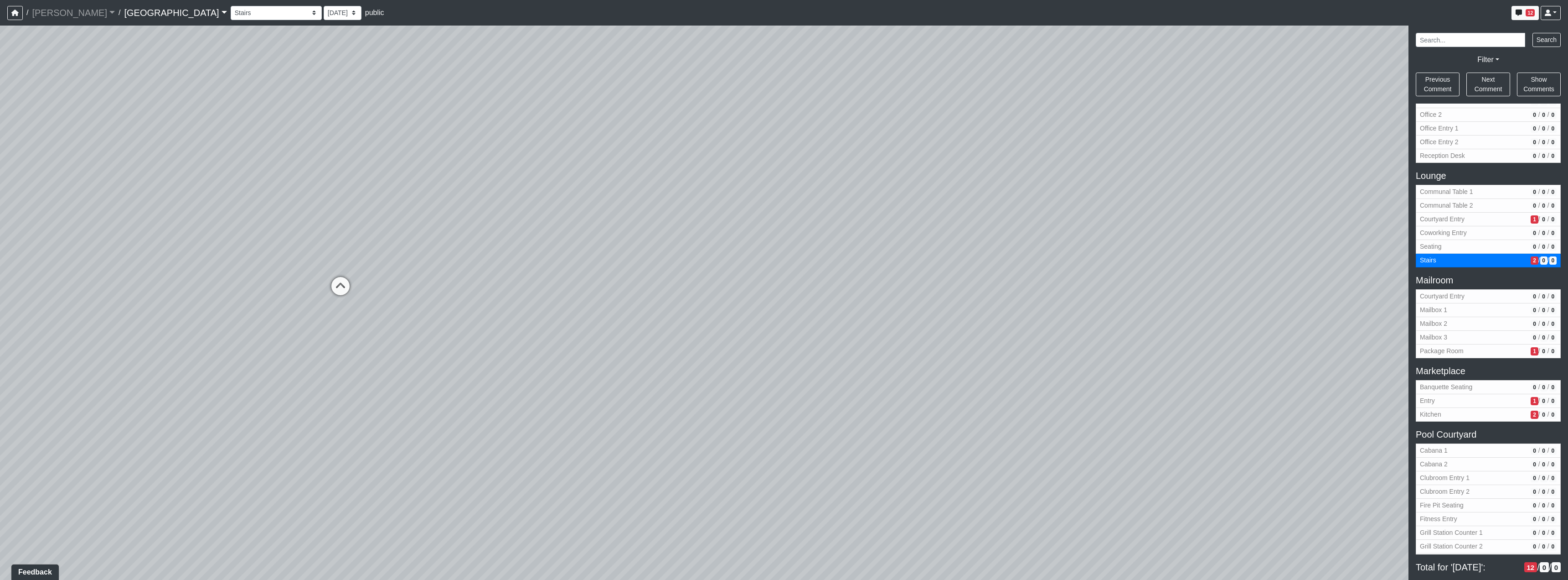
drag, startPoint x: 860, startPoint y: 330, endPoint x: 692, endPoint y: 296, distance: 171.4
click at [692, 296] on div "Loading... Reception Desk Loading... Lobby Loading... Landing Loading... TV Lou…" at bounding box center [784, 302] width 1568 height 554
click at [864, 332] on div "Loading... Reception Desk Loading... Lobby Loading... Landing Loading... TV Lou…" at bounding box center [784, 302] width 1568 height 554
click at [293, 288] on icon at bounding box center [284, 290] width 27 height 27
drag, startPoint x: 1122, startPoint y: 465, endPoint x: 539, endPoint y: 406, distance: 586.0
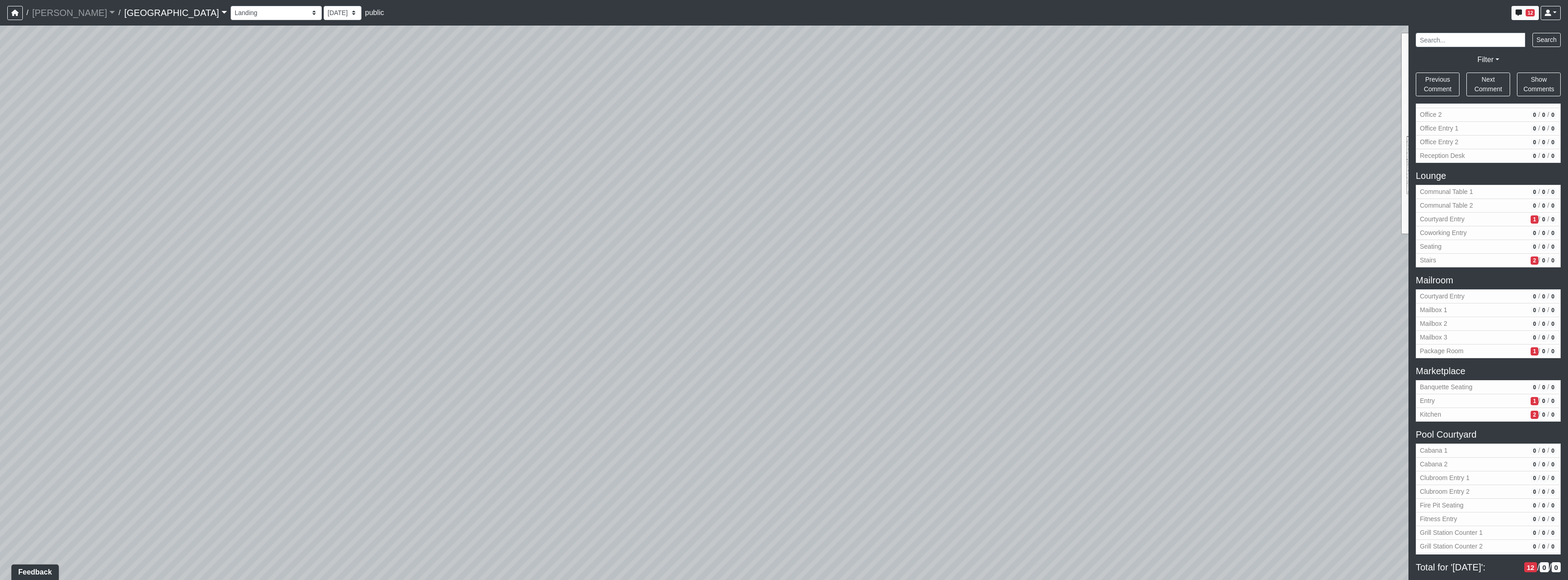
click at [539, 406] on div "Loading... Reception Desk Loading... Lobby Loading... Landing Loading... TV Lou…" at bounding box center [784, 302] width 1568 height 554
drag, startPoint x: 642, startPoint y: 303, endPoint x: 685, endPoint y: 400, distance: 106.1
click at [691, 400] on div "Loading... Reception Desk Loading... Lobby Loading... Landing Loading... TV Lou…" at bounding box center [784, 302] width 1568 height 554
click at [521, 365] on icon at bounding box center [521, 367] width 27 height 27
drag, startPoint x: 799, startPoint y: 271, endPoint x: 697, endPoint y: 360, distance: 135.4
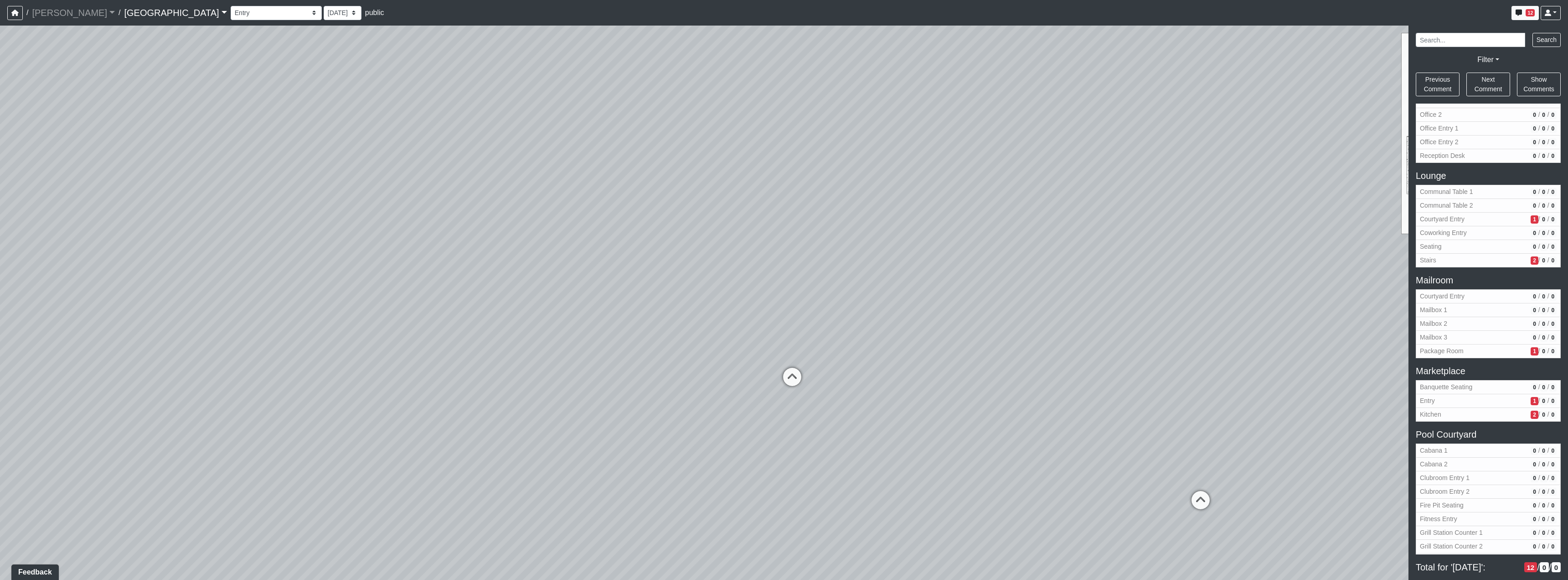
click at [689, 357] on div "Loading... Reception Desk Loading... Lobby Loading... Landing Loading... TV Lou…" at bounding box center [784, 302] width 1568 height 554
click at [771, 398] on icon at bounding box center [774, 407] width 27 height 27
click at [1071, 428] on div "Loading... Reception Desk Loading... Lobby Loading... Landing Loading... TV Lou…" at bounding box center [784, 302] width 1568 height 554
click at [1044, 429] on icon at bounding box center [1042, 432] width 27 height 27
drag, startPoint x: 1085, startPoint y: 440, endPoint x: 1006, endPoint y: 423, distance: 80.8
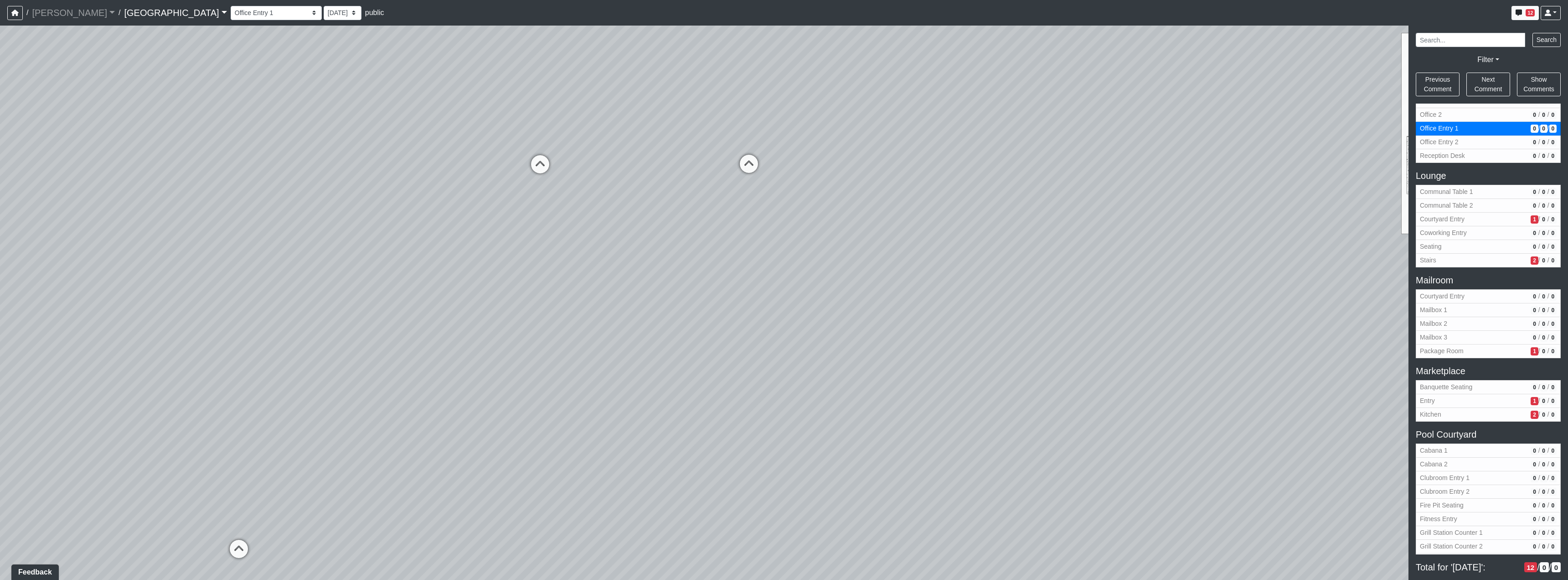
click at [1052, 433] on div "Loading... Reception Desk Loading... Lobby Loading... Landing Loading... TV Lou…" at bounding box center [784, 302] width 1568 height 554
drag, startPoint x: 797, startPoint y: 403, endPoint x: 786, endPoint y: 370, distance: 34.8
click at [796, 399] on div "Loading... Reception Desk Loading... Lobby Loading... Landing Loading... TV Lou…" at bounding box center [784, 302] width 1568 height 554
click at [735, 154] on icon at bounding box center [726, 154] width 27 height 27
select select "2V7XbcB3oLs4uuVZ6d2jGs"
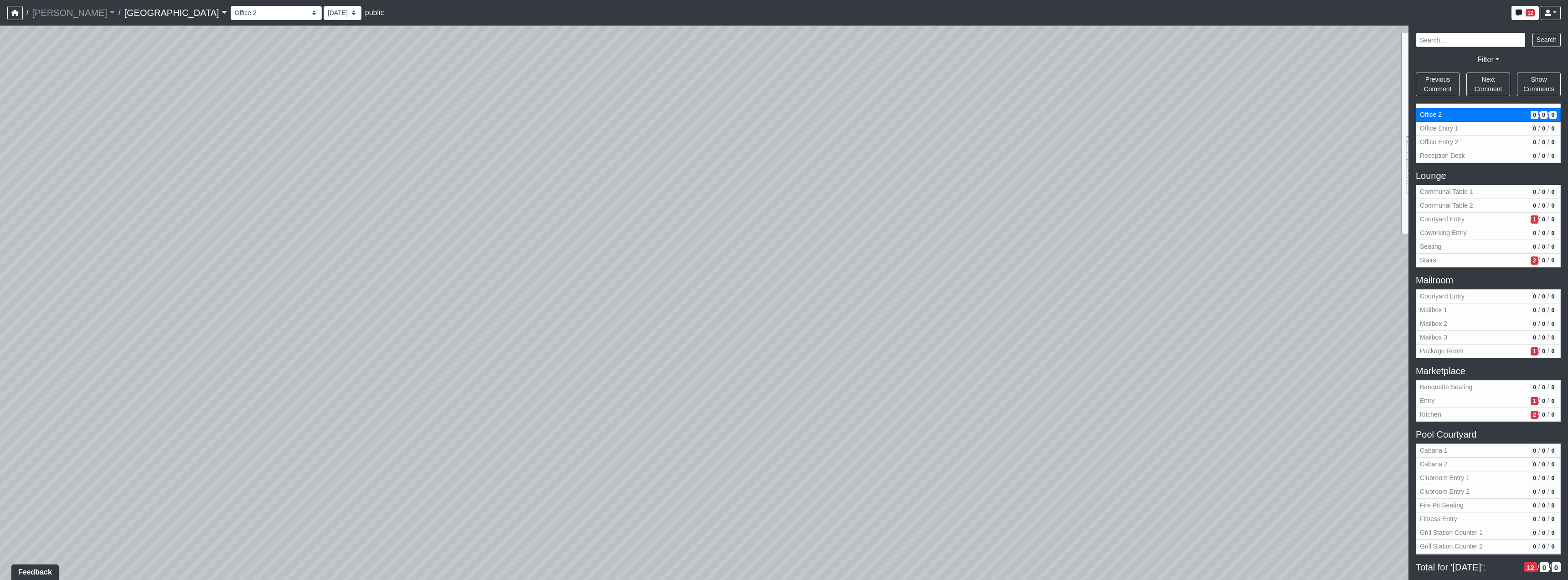
drag, startPoint x: 1030, startPoint y: 351, endPoint x: 544, endPoint y: 198, distance: 509.5
click at [640, 233] on div "Loading... Reception Desk Loading... Lobby Loading... Landing Loading... TV Lou…" at bounding box center [784, 302] width 1568 height 554
drag, startPoint x: 795, startPoint y: 281, endPoint x: 708, endPoint y: 358, distance: 116.2
click at [708, 358] on div "Loading... Reception Desk Loading... Lobby Loading... Landing Loading... TV Lou…" at bounding box center [784, 302] width 1568 height 554
click at [898, 363] on span "Add comment" at bounding box center [887, 359] width 45 height 8
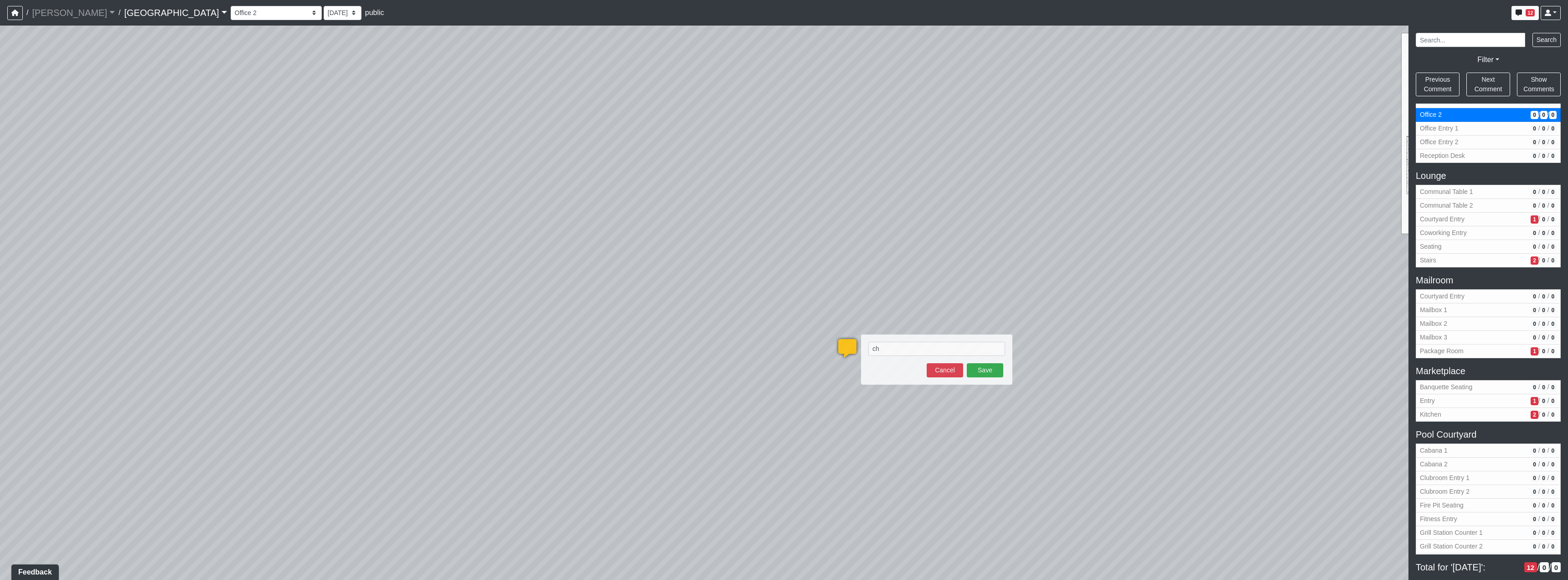
type textarea "c"
paste textarea "[URL][DOMAIN_NAME]"
type textarea "DO NOT USE CHAIRS ON THE PRESENTATION. use this link instead!!!! [URL][DOMAIN_N…"
click at [981, 405] on button "Save" at bounding box center [984, 399] width 36 height 14
drag, startPoint x: 1088, startPoint y: 393, endPoint x: 637, endPoint y: 372, distance: 451.5
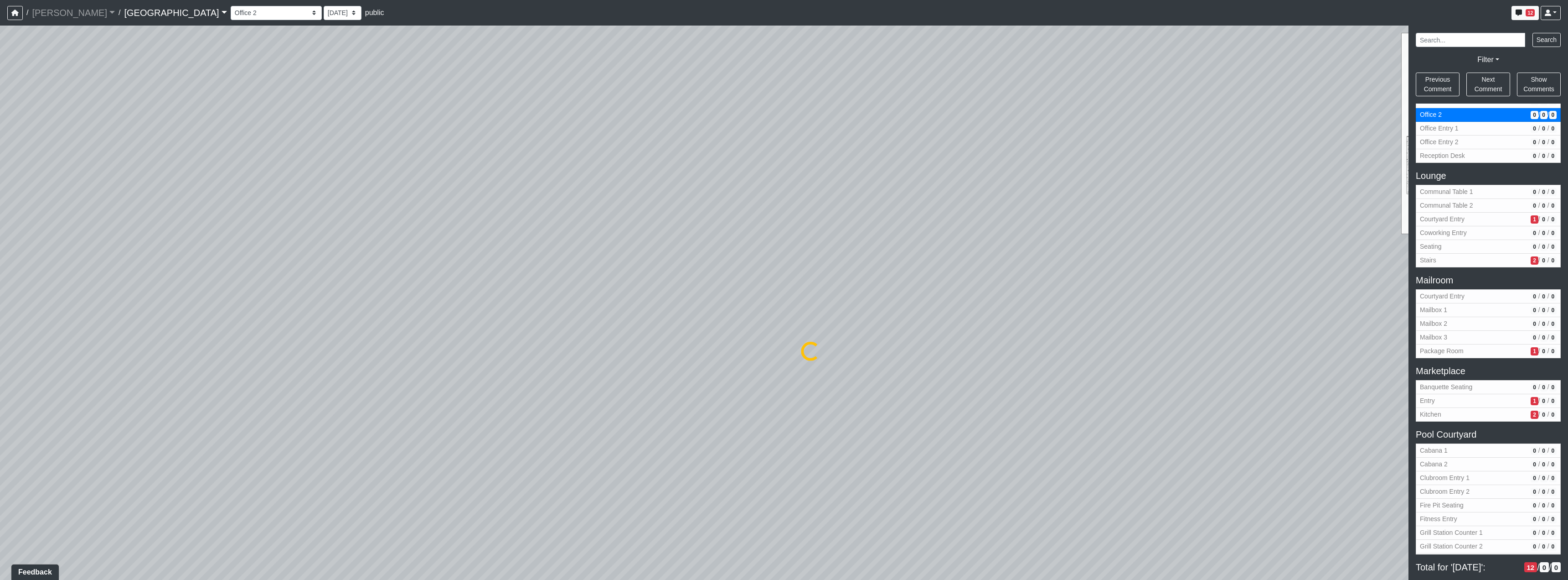
click at [494, 409] on div "Loading... Reception Desk Loading... Lobby Loading... Landing Loading... TV Lou…" at bounding box center [784, 302] width 1568 height 554
drag, startPoint x: 880, startPoint y: 378, endPoint x: 823, endPoint y: 480, distance: 116.8
click at [823, 480] on div "Loading... Reception Desk Loading... Lobby Loading... Landing Loading... TV Lou…" at bounding box center [784, 302] width 1568 height 554
click at [862, 516] on icon at bounding box center [853, 525] width 27 height 27
drag, startPoint x: 976, startPoint y: 331, endPoint x: 380, endPoint y: 288, distance: 597.5
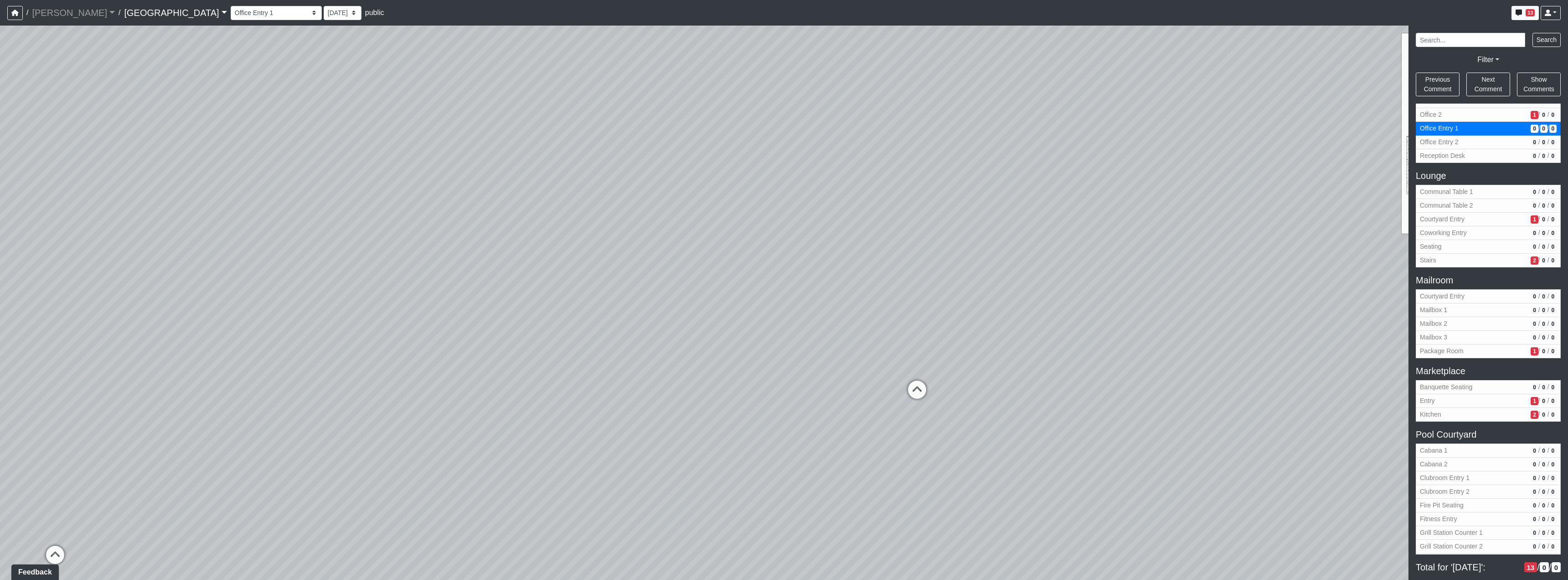
click at [284, 327] on div "Loading... Reception Desk Loading... Lobby Loading... Landing Loading... TV Lou…" at bounding box center [784, 302] width 1568 height 554
drag, startPoint x: 735, startPoint y: 284, endPoint x: 724, endPoint y: 308, distance: 26.4
click at [724, 308] on div "Loading... Reception Desk Loading... Lobby Loading... Landing Loading... TV Lou…" at bounding box center [784, 302] width 1568 height 554
click at [688, 381] on icon at bounding box center [683, 387] width 27 height 27
drag, startPoint x: 990, startPoint y: 333, endPoint x: 427, endPoint y: 340, distance: 563.0
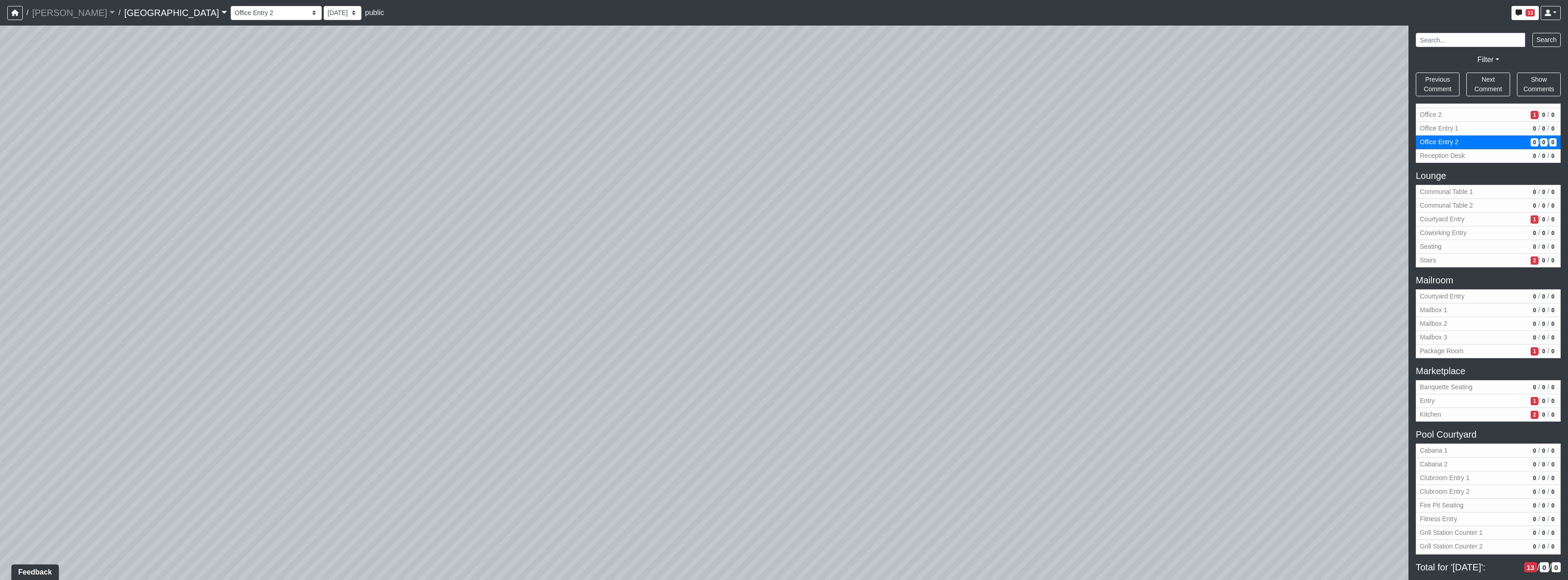
click at [428, 340] on div "Loading... Reception Desk Loading... Lobby Loading... Landing Loading... TV Lou…" at bounding box center [784, 302] width 1568 height 554
drag, startPoint x: 816, startPoint y: 330, endPoint x: 711, endPoint y: 415, distance: 135.1
click at [711, 415] on div "Loading... Reception Desk Loading... Lobby Loading... Landing Loading... TV Lou…" at bounding box center [784, 302] width 1568 height 554
drag, startPoint x: 766, startPoint y: 450, endPoint x: 513, endPoint y: 370, distance: 265.3
click at [513, 370] on div "Loading... Reception Desk Loading... Lobby Loading... Landing Loading... TV Lou…" at bounding box center [784, 302] width 1568 height 554
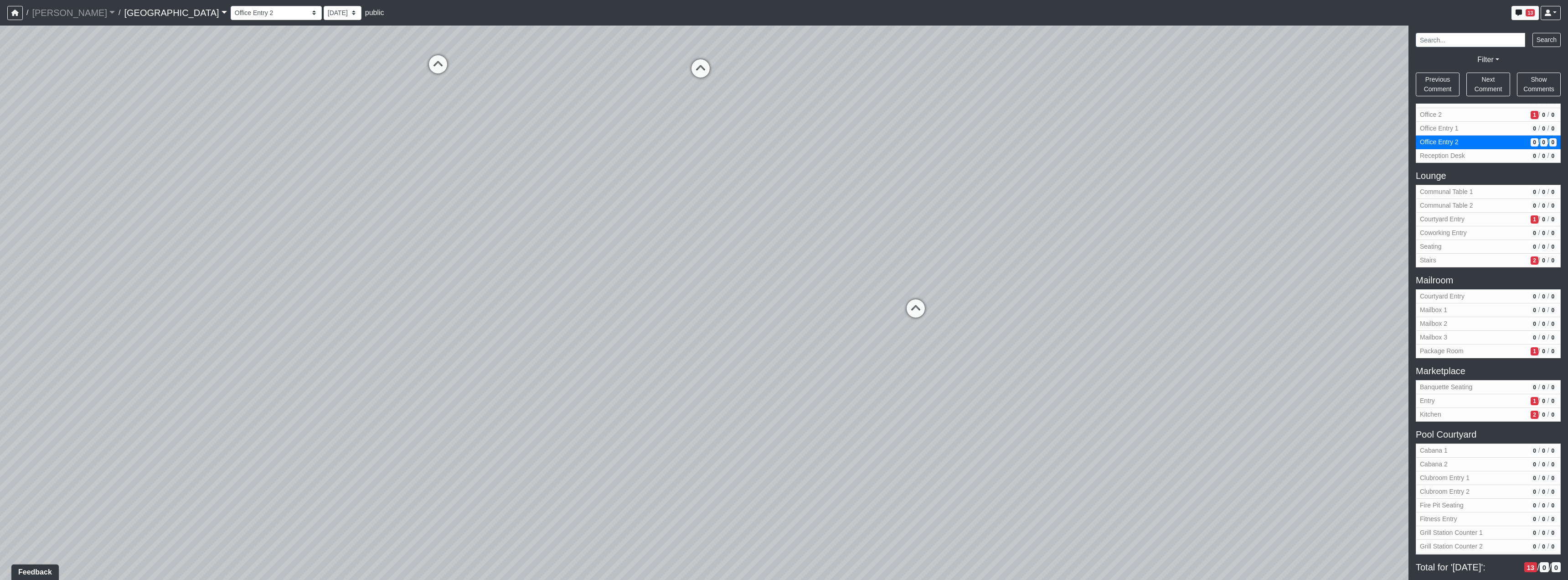
drag, startPoint x: 790, startPoint y: 279, endPoint x: 765, endPoint y: 337, distance: 63.2
click at [765, 337] on div "Loading... Reception Desk Loading... Lobby Loading... Landing Loading... TV Lou…" at bounding box center [784, 302] width 1568 height 554
click at [453, 86] on icon at bounding box center [441, 89] width 27 height 27
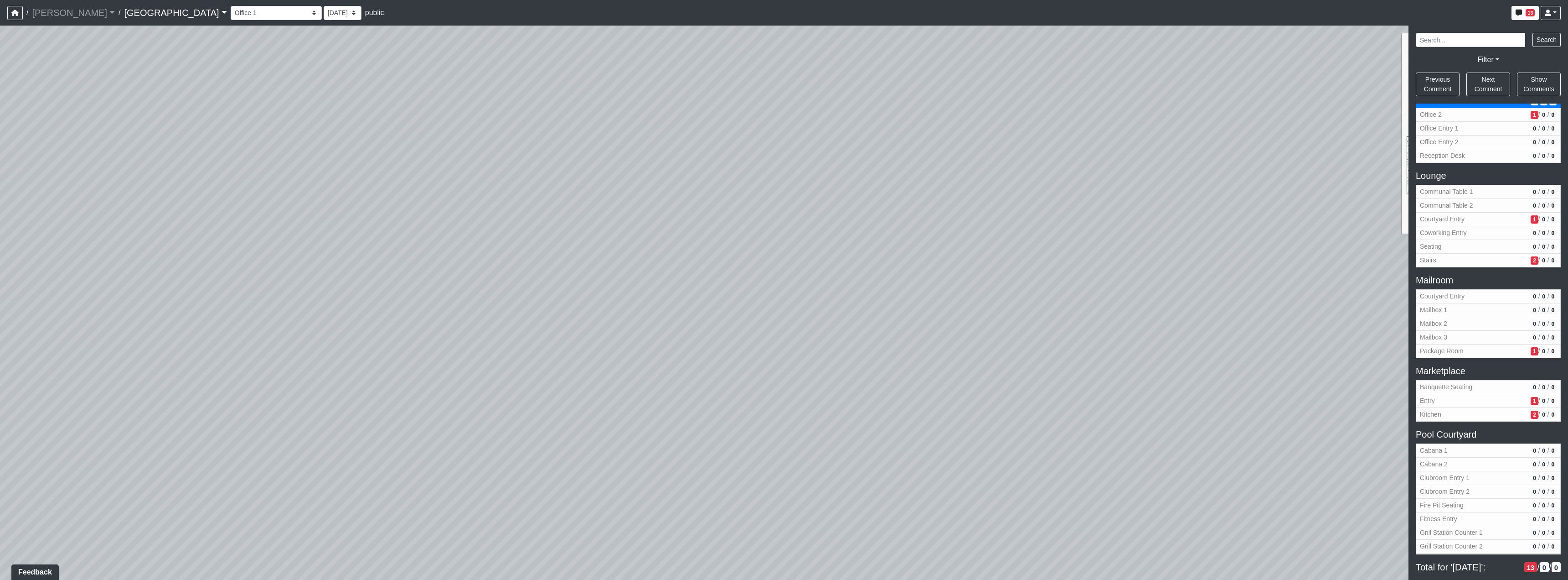
drag, startPoint x: 548, startPoint y: 204, endPoint x: 827, endPoint y: 239, distance: 281.2
click at [716, 199] on div "Loading... Reception Desk Loading... Lobby Loading... Landing Loading... TV Lou…" at bounding box center [784, 302] width 1568 height 554
drag, startPoint x: 446, startPoint y: 251, endPoint x: 102, endPoint y: 270, distance: 344.5
click at [94, 275] on div "Loading... Reception Desk Loading... Lobby Loading... Landing Loading... TV Lou…" at bounding box center [784, 302] width 1568 height 554
drag, startPoint x: 393, startPoint y: 247, endPoint x: 960, endPoint y: 119, distance: 581.3
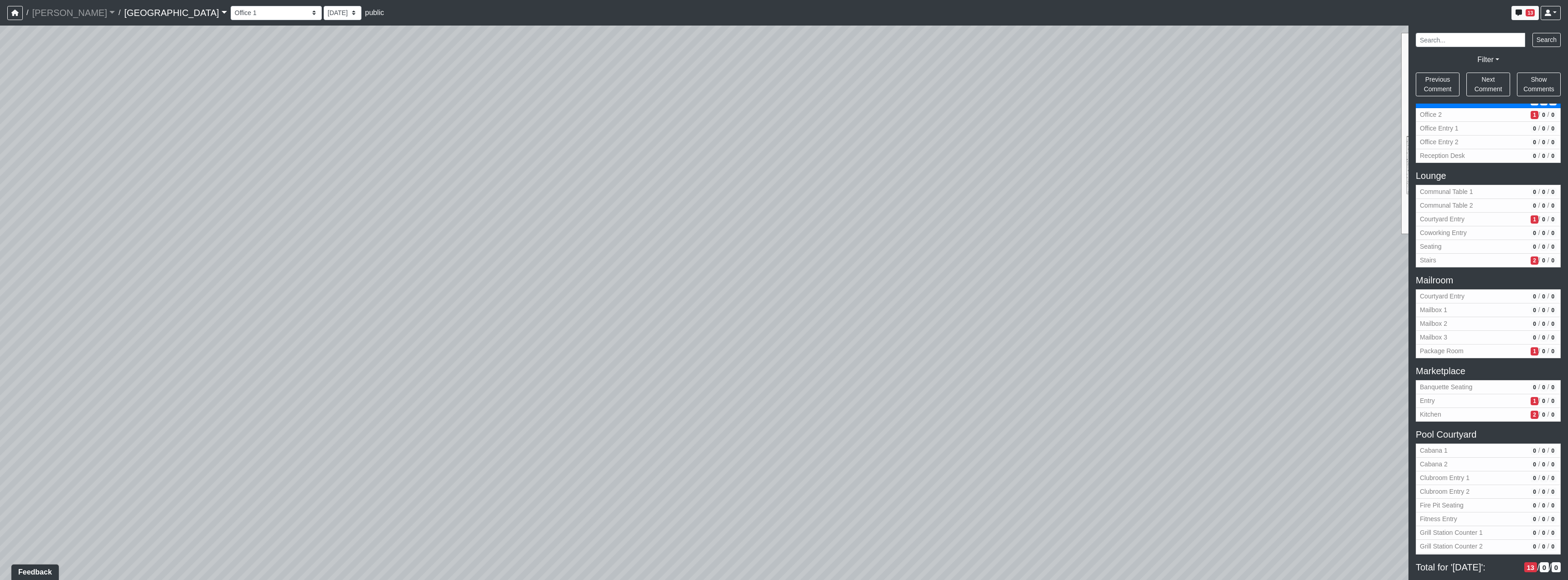
click at [917, 124] on div "Loading... Reception Desk Loading... Lobby Loading... Landing Loading... TV Lou…" at bounding box center [784, 302] width 1568 height 554
drag, startPoint x: 787, startPoint y: 178, endPoint x: 0, endPoint y: 216, distance: 787.9
click at [0, 216] on div "Loading... Reception Desk Loading... Lobby Loading... Landing Loading... TV Lou…" at bounding box center [784, 302] width 1568 height 554
drag, startPoint x: 739, startPoint y: 197, endPoint x: 694, endPoint y: 363, distance: 172.0
click at [623, 403] on div "Loading... Reception Desk Loading... Lobby Loading... Landing Loading... TV Lou…" at bounding box center [784, 302] width 1568 height 554
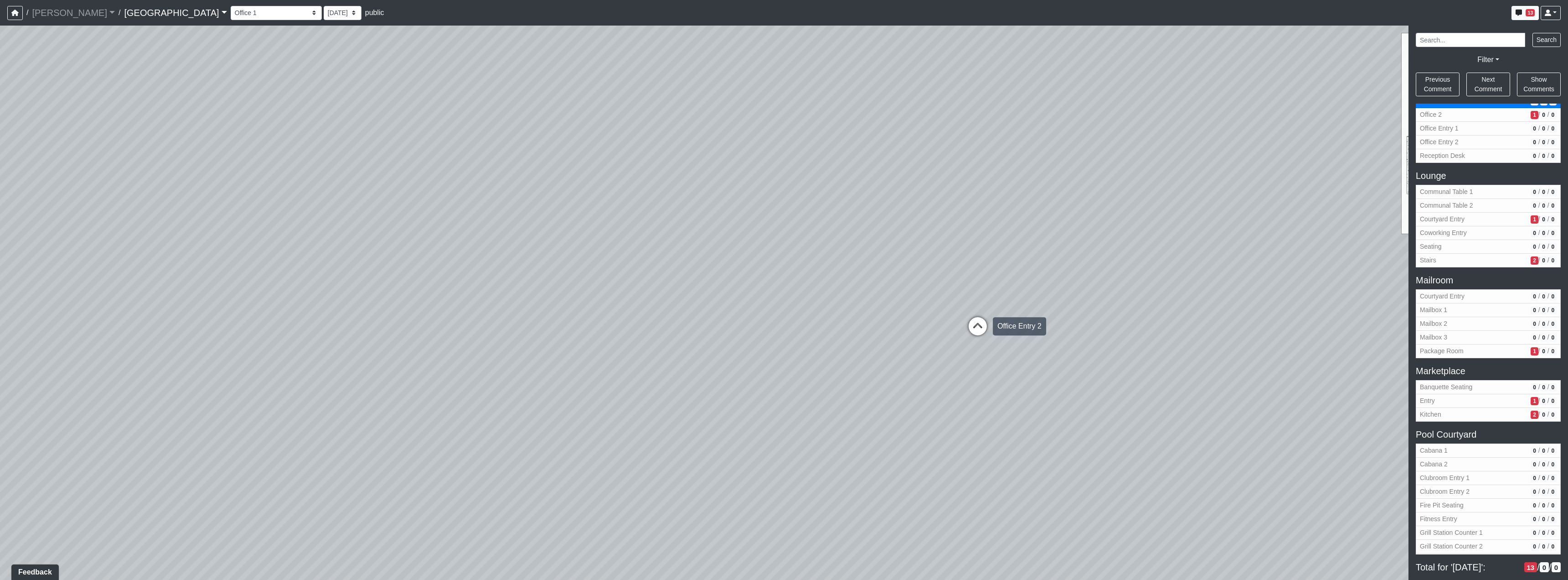
click at [984, 333] on icon at bounding box center [978, 331] width 27 height 27
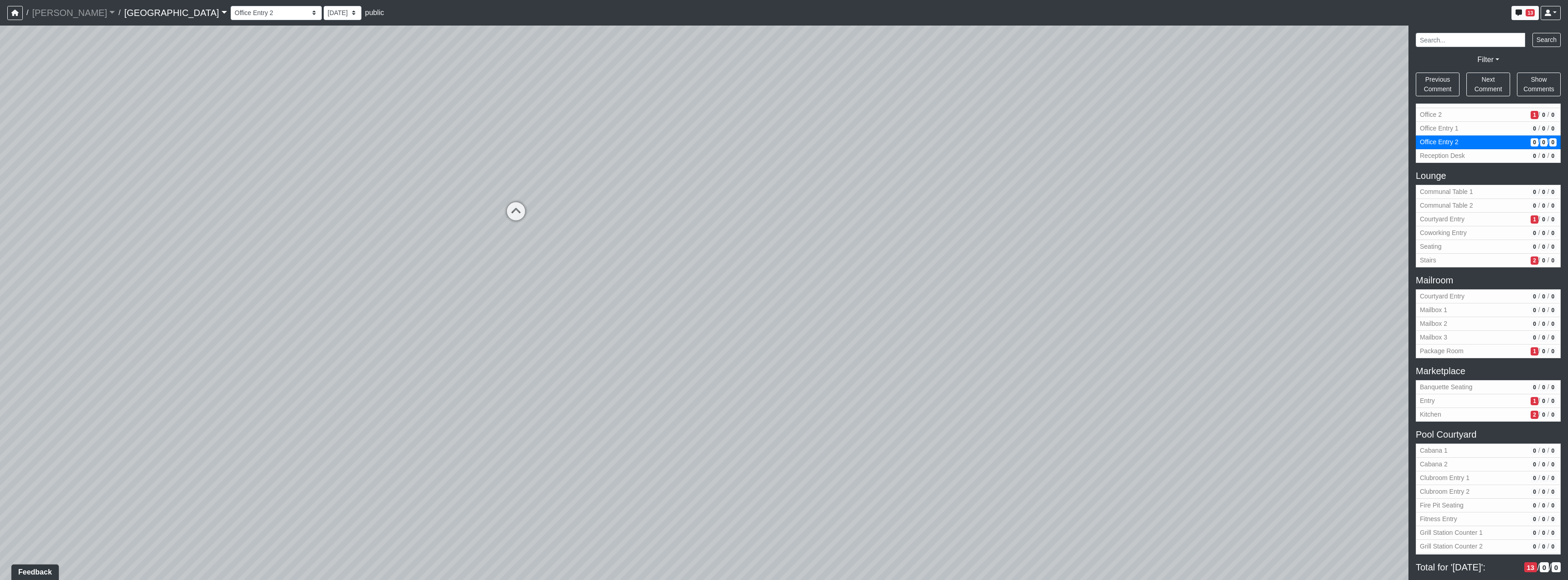
drag, startPoint x: 442, startPoint y: 277, endPoint x: 914, endPoint y: 282, distance: 472.0
click at [906, 276] on div "Loading... Reception Desk Loading... Lobby Loading... Landing Loading... TV Lou…" at bounding box center [784, 302] width 1568 height 554
drag, startPoint x: 636, startPoint y: 277, endPoint x: 655, endPoint y: 267, distance: 21.5
click at [643, 406] on div "Loading... Reception Desk Loading... Lobby Loading... Landing Loading... TV Lou…" at bounding box center [784, 302] width 1568 height 554
click at [968, 66] on icon at bounding box center [971, 66] width 27 height 27
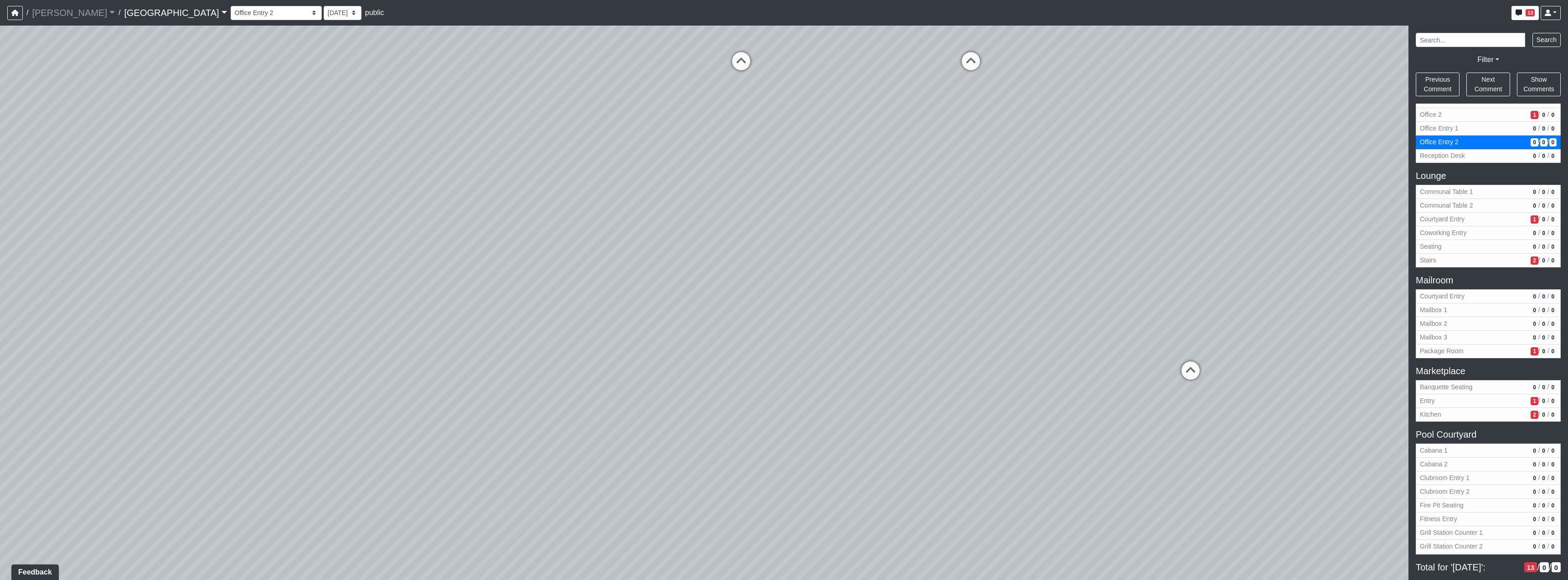
select select "2V7XbcB3oLs4uuVZ6d2jGs"
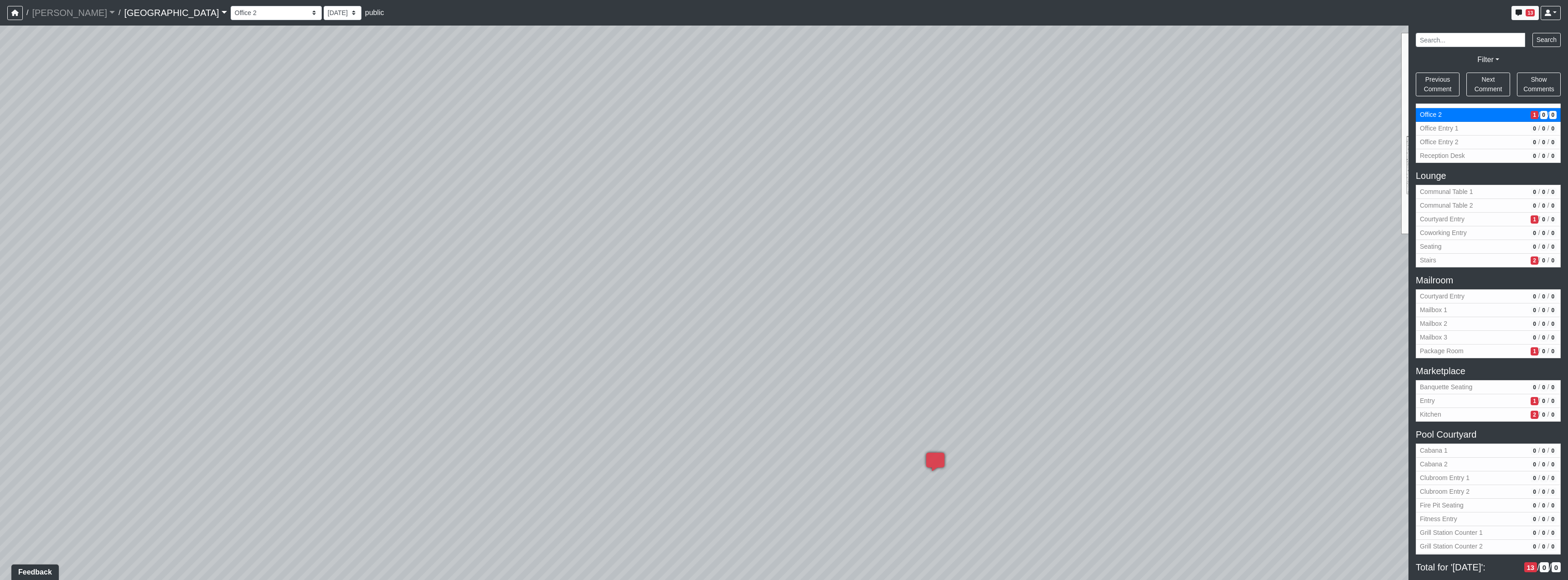
drag, startPoint x: 976, startPoint y: 365, endPoint x: 852, endPoint y: 236, distance: 178.9
click at [853, 232] on div "Loading... Reception Desk Loading... Lobby Loading... Landing Loading... TV Lou…" at bounding box center [784, 302] width 1568 height 554
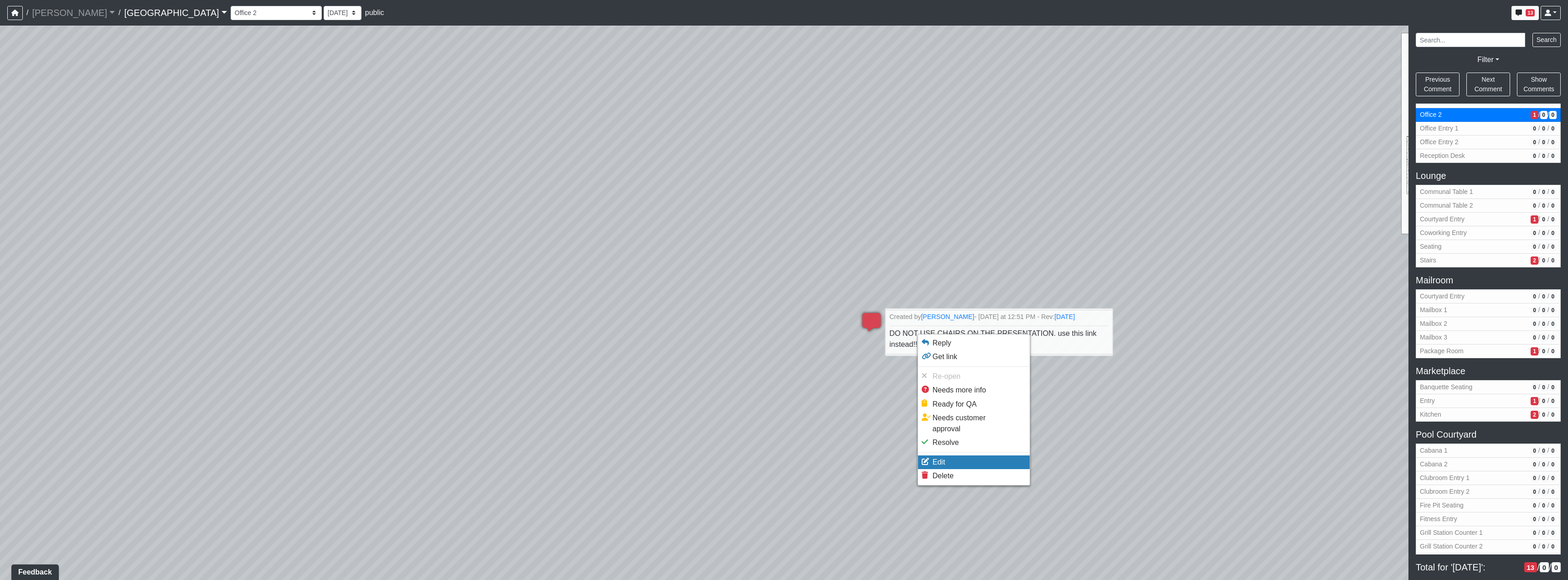
click at [980, 455] on li "Edit" at bounding box center [974, 462] width 112 height 14
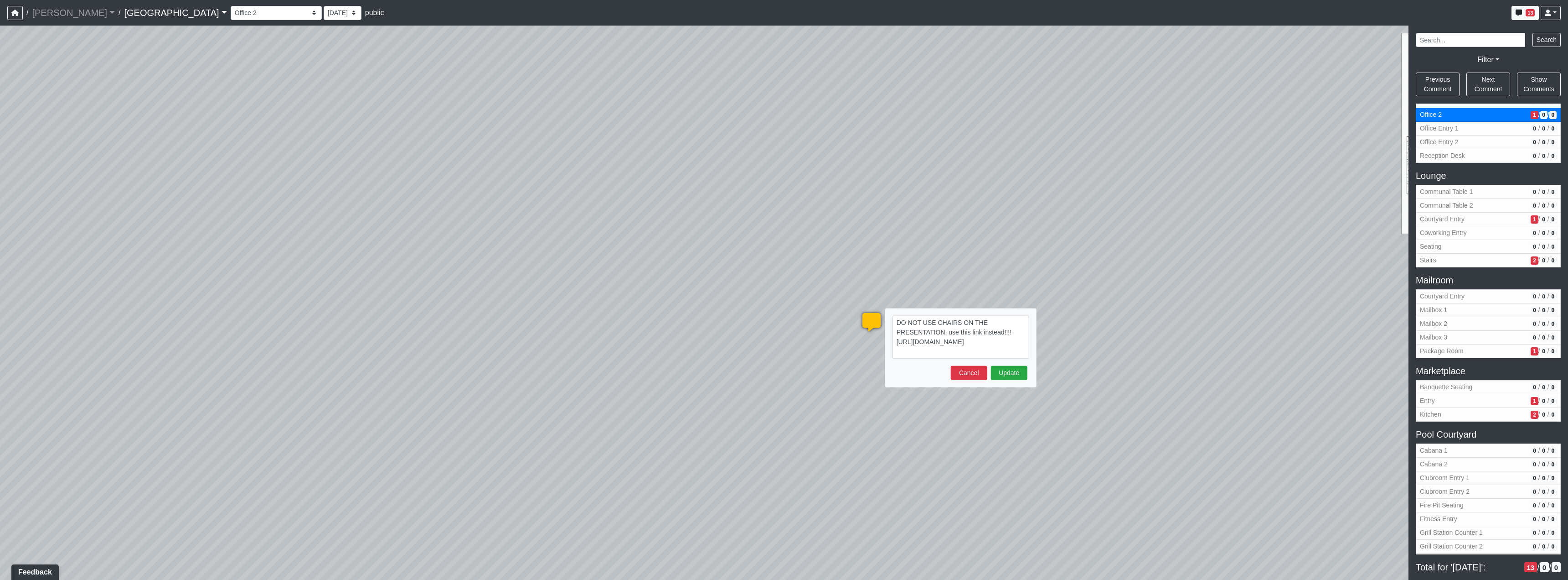
drag, startPoint x: 896, startPoint y: 320, endPoint x: 1017, endPoint y: 361, distance: 127.8
click at [1017, 361] on form "DO NOT USE CHAIRS ON THE PRESENTATION. use this link instead!!!! [URL][DOMAIN_N…" at bounding box center [960, 348] width 137 height 64
click at [1010, 376] on button "Update" at bounding box center [1009, 373] width 36 height 14
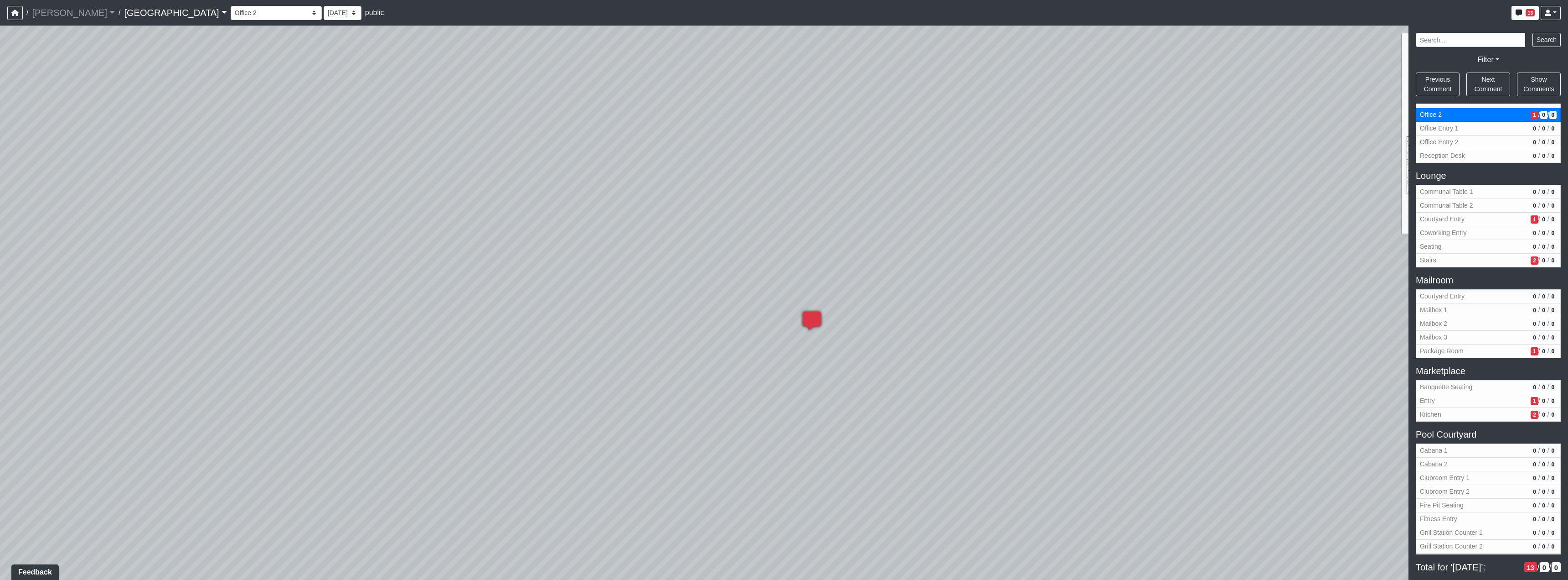
drag, startPoint x: 1156, startPoint y: 379, endPoint x: 636, endPoint y: 368, distance: 520.1
click at [639, 368] on div "Loading... Reception Desk Loading... Lobby Loading... Landing Loading... TV Lou…" at bounding box center [784, 302] width 1568 height 554
click at [863, 399] on div "Loading... Reception Desk Loading... Lobby Loading... Landing Loading... TV Lou…" at bounding box center [784, 302] width 1568 height 554
drag, startPoint x: 799, startPoint y: 334, endPoint x: 883, endPoint y: 337, distance: 84.1
click at [801, 334] on div "Office Entry 1" at bounding box center [828, 329] width 53 height 18
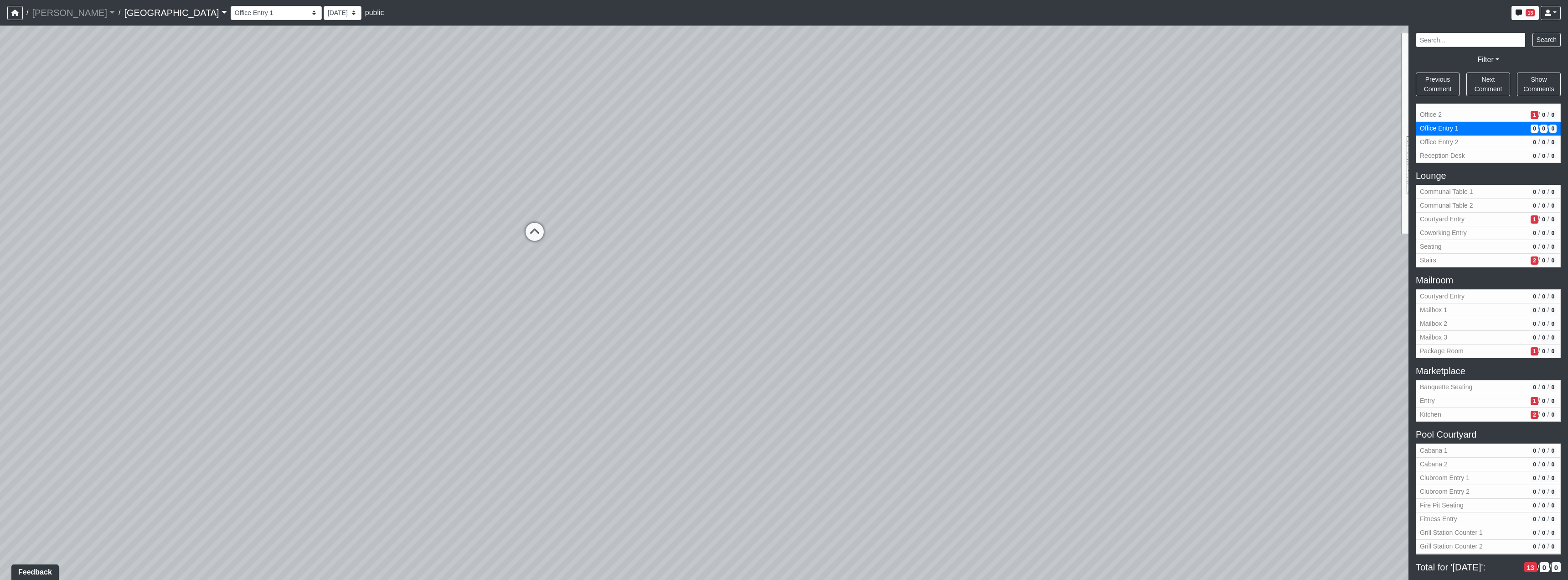
drag, startPoint x: 856, startPoint y: 350, endPoint x: 614, endPoint y: 324, distance: 243.4
click at [476, 344] on div "Loading... Reception Desk Loading... Lobby Loading... Landing Loading... TV Lou…" at bounding box center [784, 302] width 1568 height 554
drag, startPoint x: 960, startPoint y: 314, endPoint x: 933, endPoint y: 411, distance: 100.7
click at [933, 411] on div "Loading... Reception Desk Loading... Lobby Loading... Landing Loading... TV Lou…" at bounding box center [784, 302] width 1568 height 554
click at [824, 311] on icon at bounding box center [827, 320] width 27 height 27
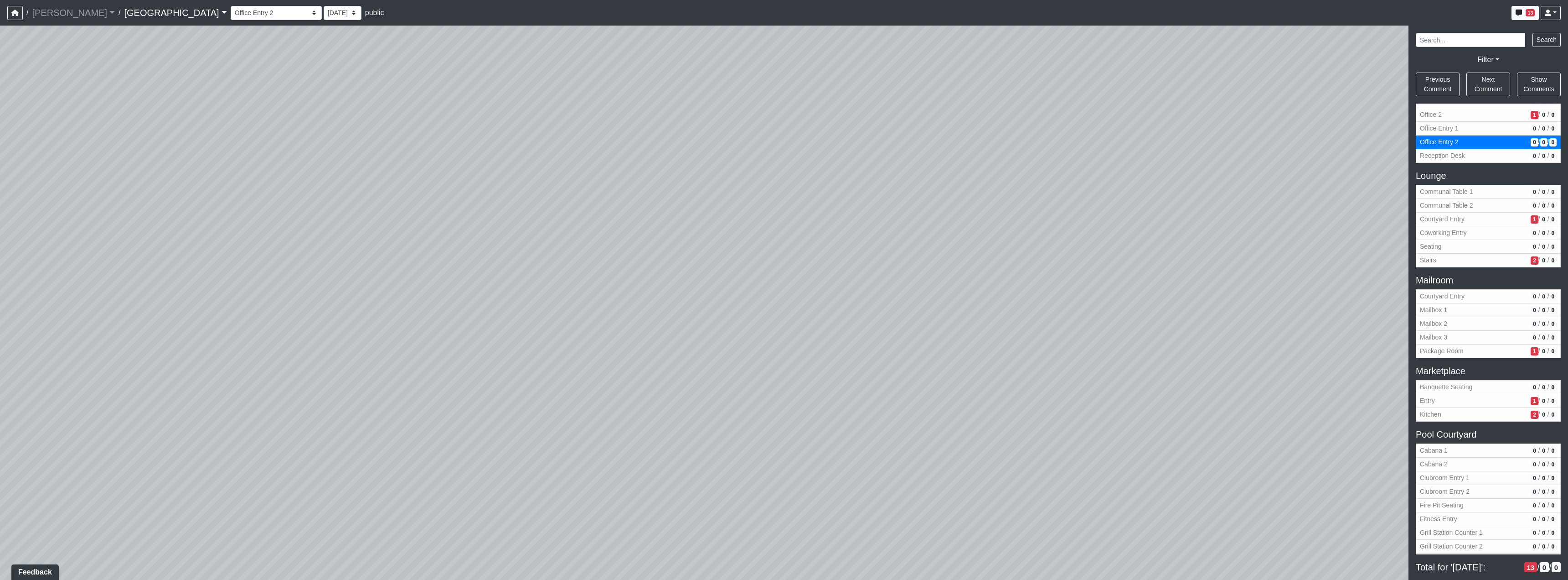
drag, startPoint x: 939, startPoint y: 335, endPoint x: 956, endPoint y: 304, distance: 35.4
click at [558, 330] on div "Loading... Reception Desk Loading... Lobby Loading... Landing Loading... TV Lou…" at bounding box center [784, 302] width 1568 height 554
drag, startPoint x: 979, startPoint y: 348, endPoint x: 979, endPoint y: 359, distance: 11.0
click at [975, 372] on div "Loading... Reception Desk Loading... Lobby Loading... Landing Loading... TV Lou…" at bounding box center [784, 302] width 1568 height 554
drag, startPoint x: 880, startPoint y: 314, endPoint x: 711, endPoint y: 275, distance: 173.4
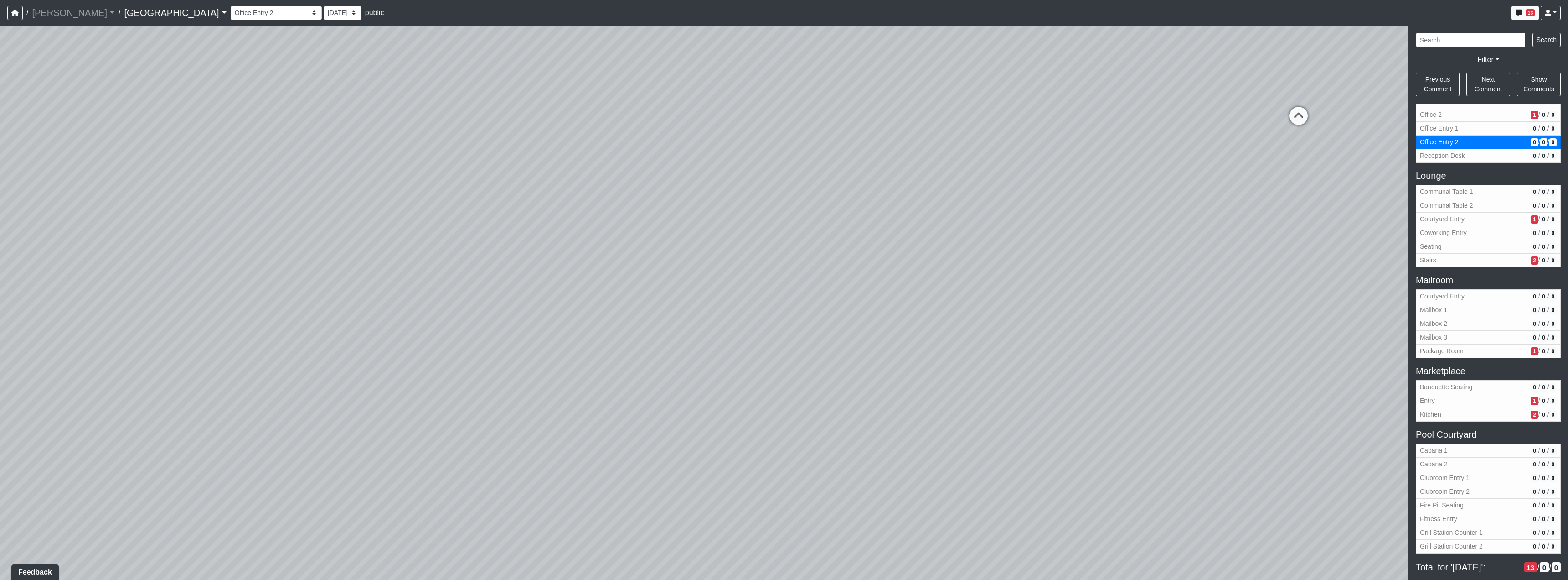
click at [646, 294] on div "Loading... Reception Desk Loading... Lobby Loading... Landing Loading... TV Lou…" at bounding box center [784, 302] width 1568 height 554
drag, startPoint x: 794, startPoint y: 262, endPoint x: 877, endPoint y: 195, distance: 106.7
click at [778, 307] on div "Loading... Reception Desk Loading... Lobby Loading... Landing Loading... TV Lou…" at bounding box center [784, 302] width 1568 height 554
click at [889, 174] on icon at bounding box center [897, 169] width 27 height 27
select select "dLLDo93bnNokTRaYt2Lb6c"
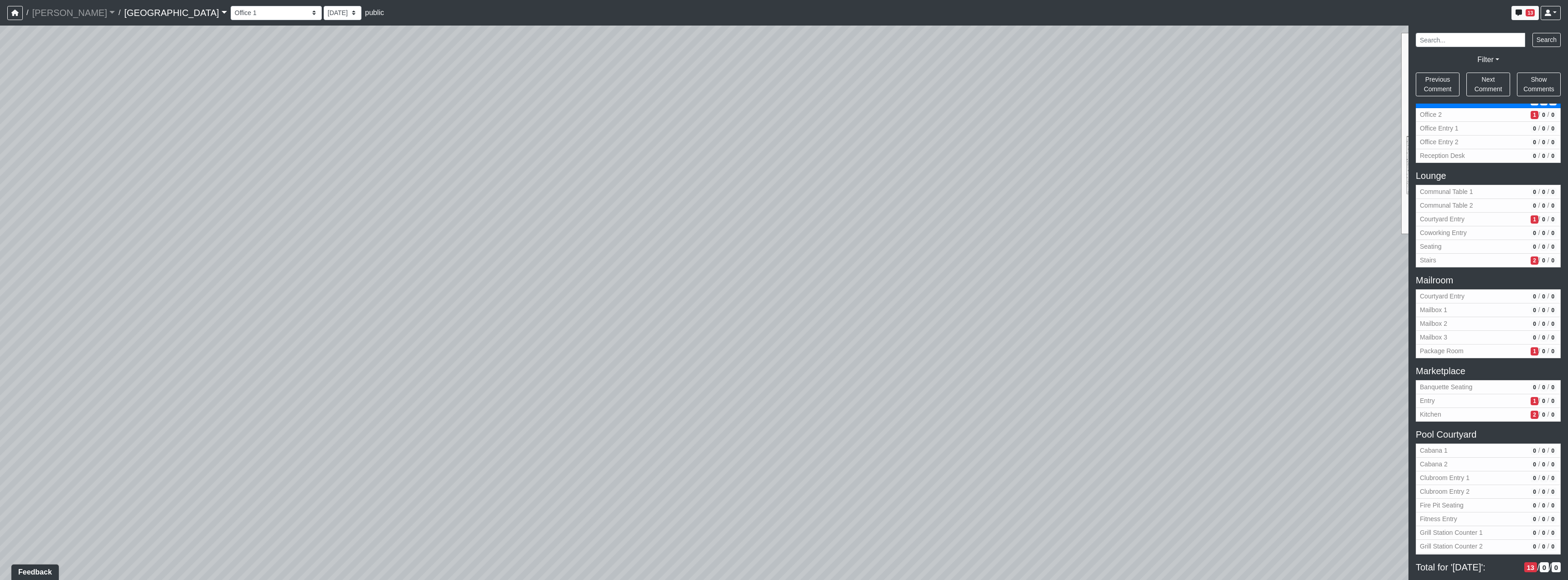
drag, startPoint x: 669, startPoint y: 291, endPoint x: 1008, endPoint y: 154, distance: 365.6
click at [943, 175] on div "Loading... Reception Desk Loading... Lobby Loading... Landing Loading... TV Lou…" at bounding box center [784, 302] width 1568 height 554
click at [756, 296] on div "Loading... Reception Desk Loading... Lobby Loading... Landing Loading... TV Lou…" at bounding box center [784, 302] width 1568 height 554
click at [803, 315] on span "Add comment" at bounding box center [799, 316] width 45 height 8
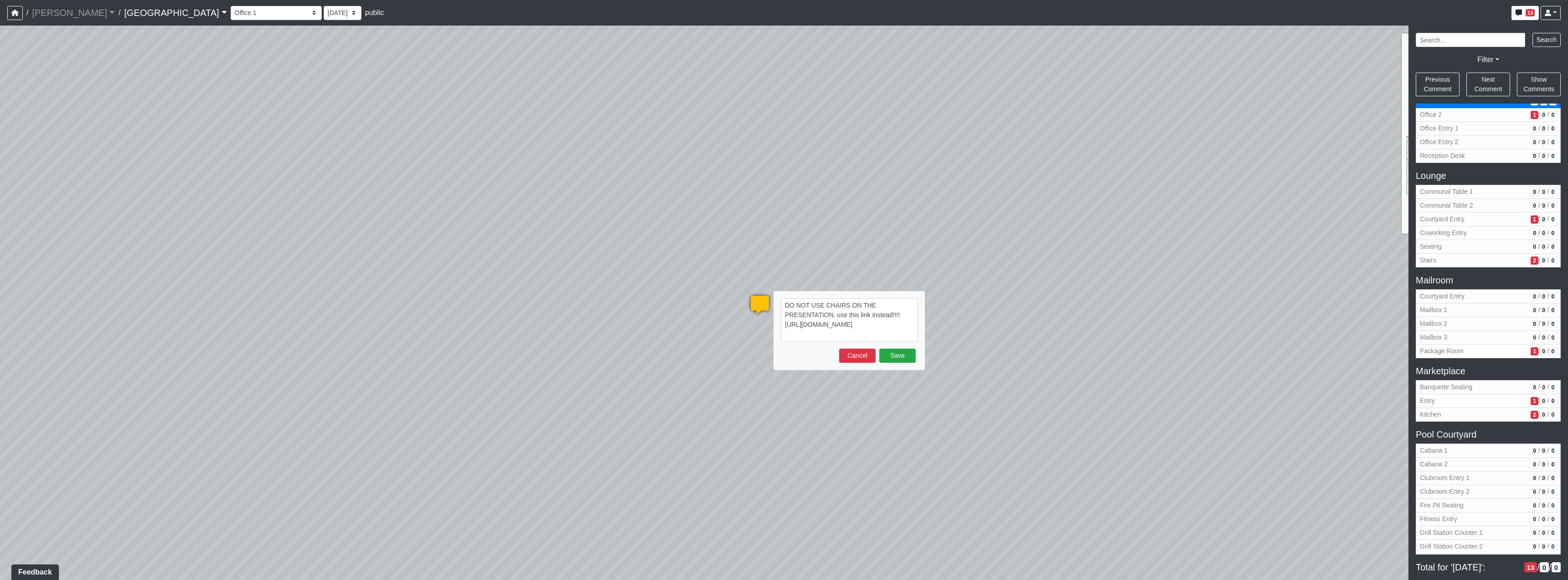
type textarea "DO NOT USE CHAIRS ON THE PRESENTATION. use this link instead!!!! [URL][DOMAIN_N…"
click at [883, 347] on form "DO NOT USE CHAIRS ON THE PRESENTATION. use this link instead!!!! [URL][DOMAIN_N…" at bounding box center [849, 331] width 137 height 64
click at [902, 357] on button "Save" at bounding box center [897, 355] width 36 height 14
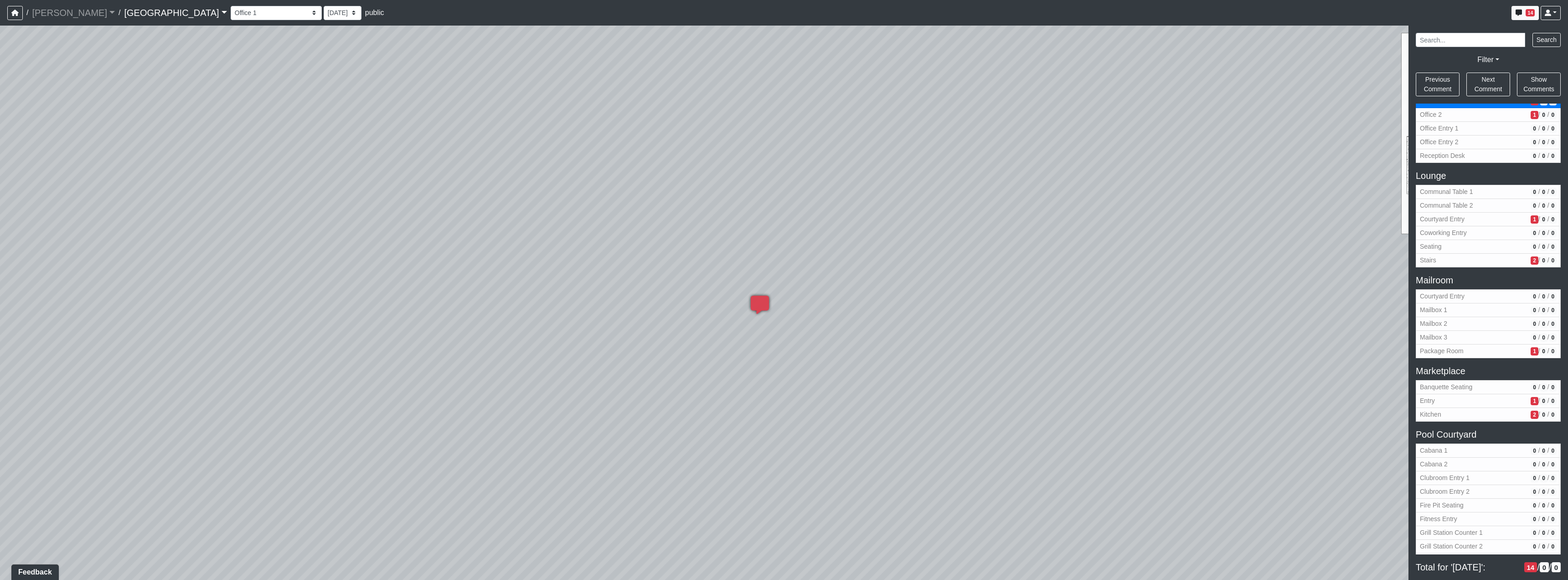
drag, startPoint x: 593, startPoint y: 349, endPoint x: 1176, endPoint y: 344, distance: 583.0
click at [1042, 344] on div "Loading... Reception Desk Loading... Lobby Loading... Landing Loading... TV Lou…" at bounding box center [784, 302] width 1568 height 554
drag, startPoint x: 836, startPoint y: 274, endPoint x: 1160, endPoint y: 422, distance: 356.2
click at [1156, 421] on div "Loading... Reception Desk Loading... Lobby Loading... Landing Loading... TV Lou…" at bounding box center [784, 302] width 1568 height 554
drag, startPoint x: 946, startPoint y: 424, endPoint x: 1214, endPoint y: 381, distance: 271.4
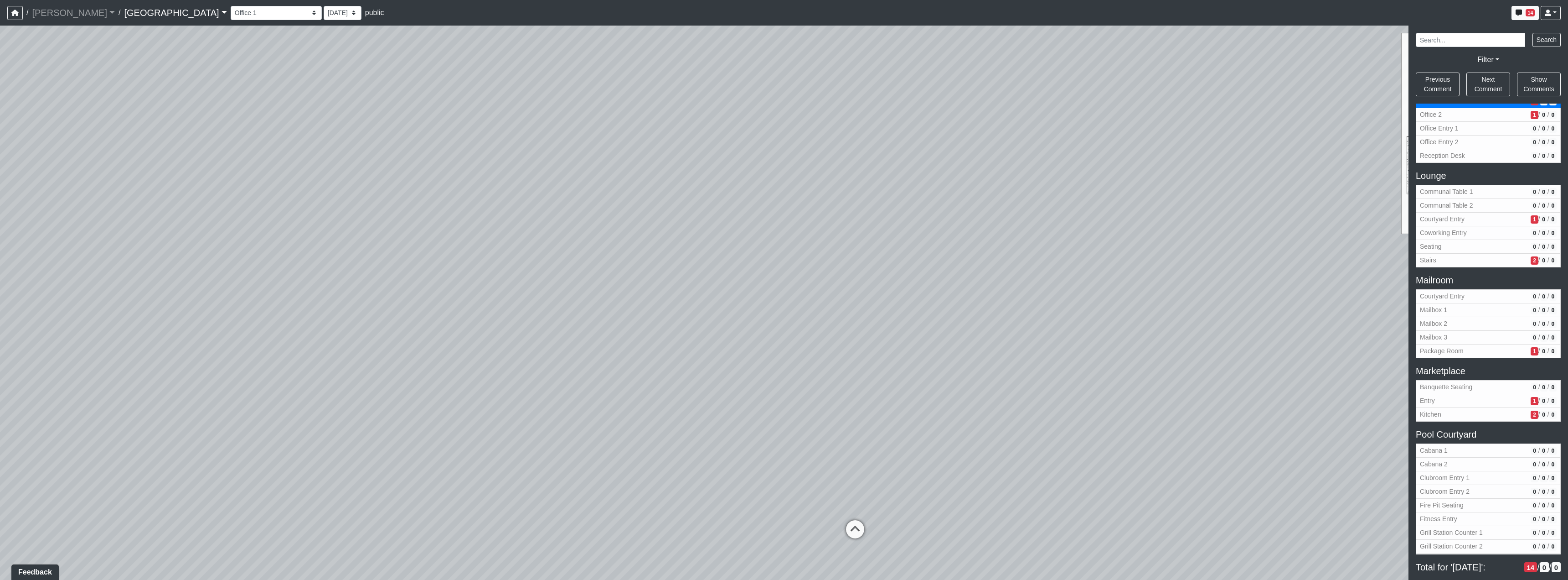
click at [1148, 391] on div "Loading... Reception Desk Loading... Lobby Loading... Landing Loading... TV Lou…" at bounding box center [784, 302] width 1568 height 554
drag, startPoint x: 685, startPoint y: 245, endPoint x: 1341, endPoint y: 488, distance: 699.6
click at [1294, 474] on div "Loading... Reception Desk Loading... Lobby Loading... Landing Loading... TV Lou…" at bounding box center [784, 302] width 1568 height 554
drag
click at [1072, 143] on div "Loading... Reception Desk Loading... Lobby Loading... Landing Loading... TV Lou…" at bounding box center [784, 302] width 1568 height 554
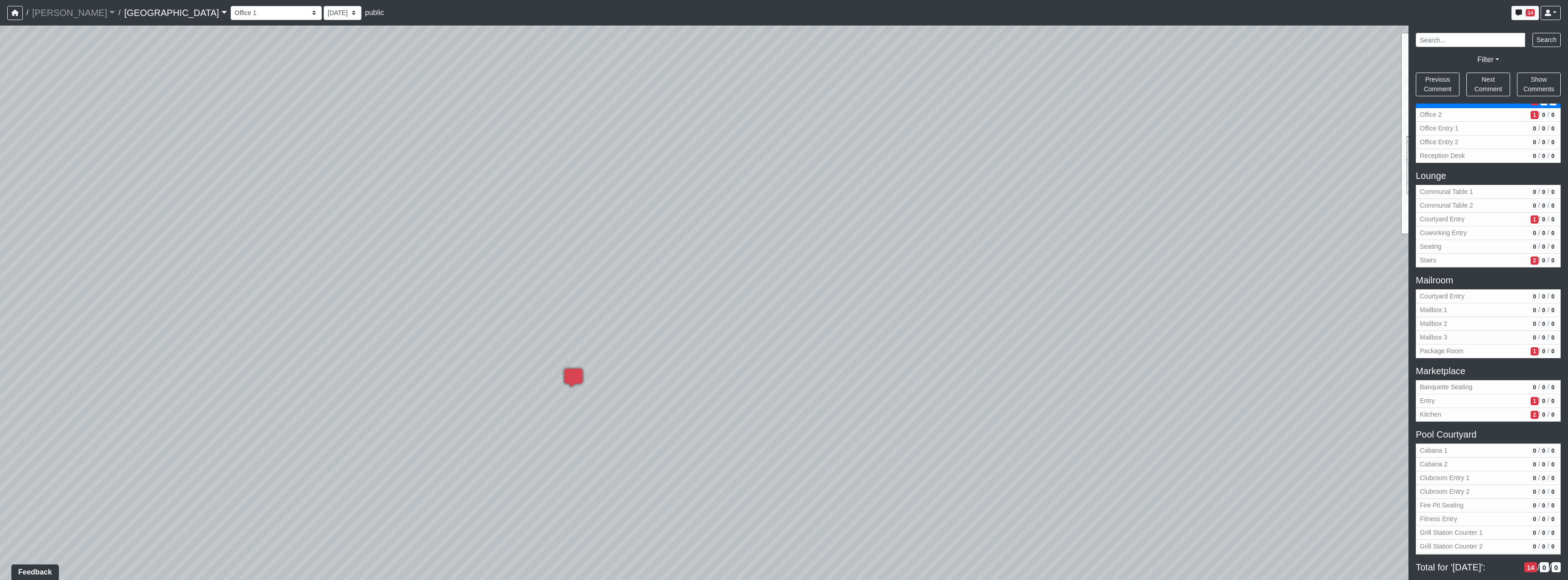
click at [1216, 331] on div "Loading... Reception Desk Loading... Lobby Loading... Landing Loading... TV Lou…" at bounding box center [784, 302] width 1568 height 554
click at [483, 201] on div "Loading... Reception Desk Loading... Lobby Loading... Landing Loading... TV Lou…" at bounding box center [784, 302] width 1568 height 554
click at [453, 263] on div "Loading... Reception Desk Loading... Lobby Loading... Landing Loading... TV Lou…" at bounding box center [784, 302] width 1568 height 554
click at [914, 296] on div "Loading... Reception Desk Loading... Lobby Loading... Landing Loading... TV Lou…" at bounding box center [784, 302] width 1568 height 554
click at [786, 453] on icon at bounding box center [793, 453] width 27 height 27
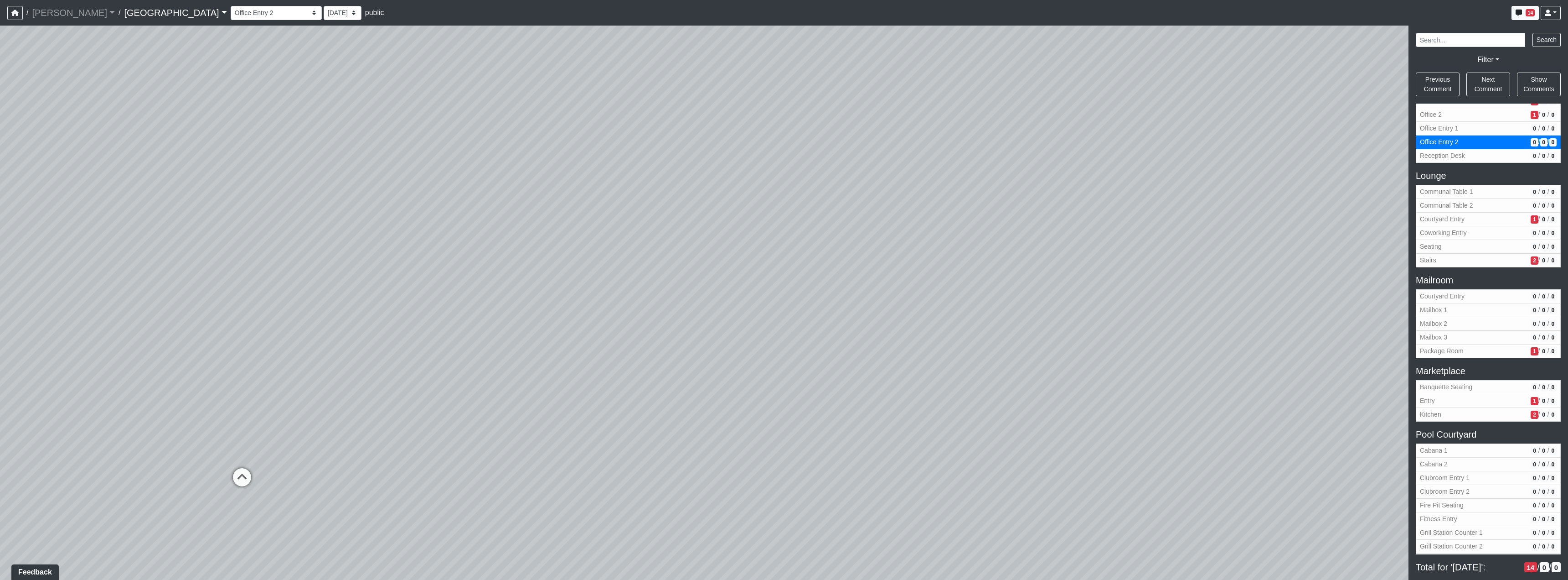
click at [859, 371] on div "Loading... Reception Desk Loading... Lobby Loading... Landing Loading... TV Lou…" at bounding box center [784, 302] width 1568 height 554
click at [535, 489] on div "Loading... Reception Desk Loading... Lobby Loading... Landing Loading... TV Lou…" at bounding box center [784, 302] width 1568 height 554
click at [548, 485] on div "Loading... Reception Desk Loading... Lobby Loading... Landing Loading... TV Lou…" at bounding box center [784, 302] width 1568 height 554
click at [558, 467] on div "Office Entry 1" at bounding box center [584, 466] width 53 height 18
click at [593, 391] on div "Loading... Reception Desk Loading... Lobby Loading... Landing Loading... TV Lou…" at bounding box center [784, 302] width 1568 height 554
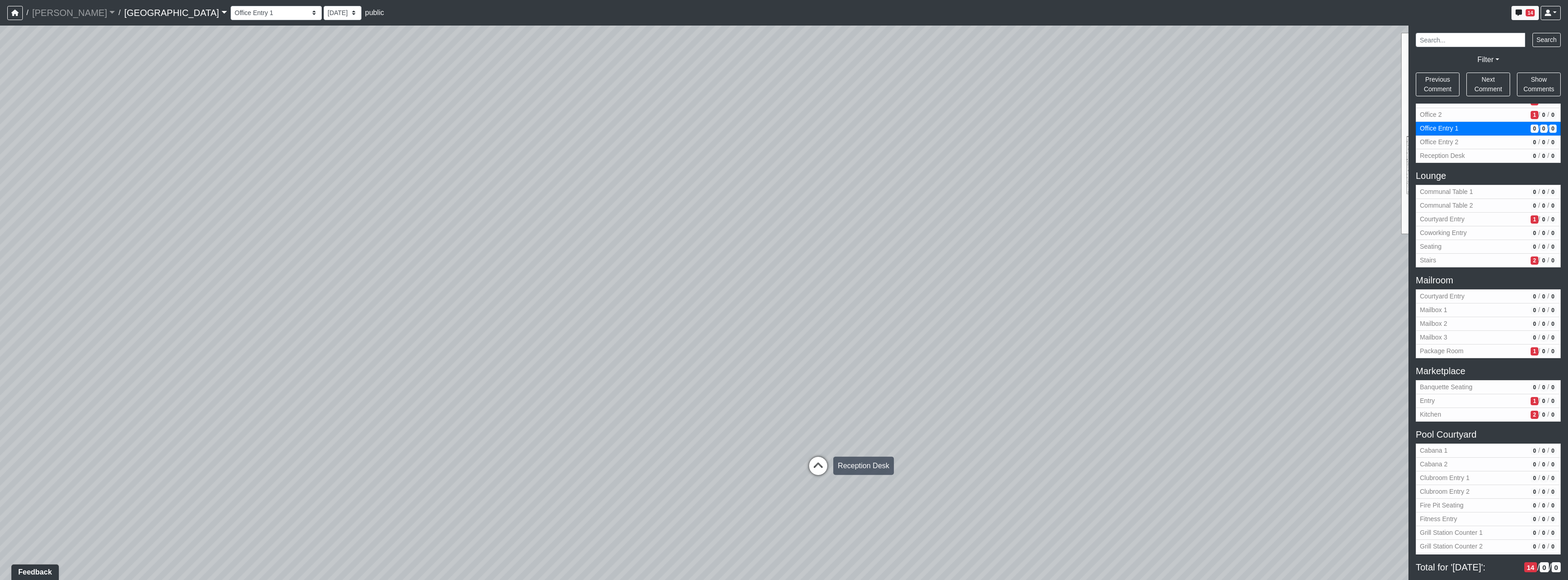
click at [823, 466] on icon at bounding box center [818, 470] width 27 height 27
click at [876, 337] on div "Loading... Reception Desk Loading... Lobby Loading... Landing Loading... TV Lou…" at bounding box center [784, 302] width 1568 height 554
click at [973, 365] on div "Loading... Reception Desk Loading... Lobby Loading... Landing Loading... TV Lou…" at bounding box center [784, 302] width 1568 height 554
click at [833, 370] on div "Loading... Reception Desk Loading... Lobby Loading... Landing Loading... TV Lou…" at bounding box center [784, 302] width 1568 height 554
click at [784, 404] on div "Loading... Reception Desk Loading... Lobby Loading... Landing Loading... TV Lou…" at bounding box center [784, 302] width 1568 height 554
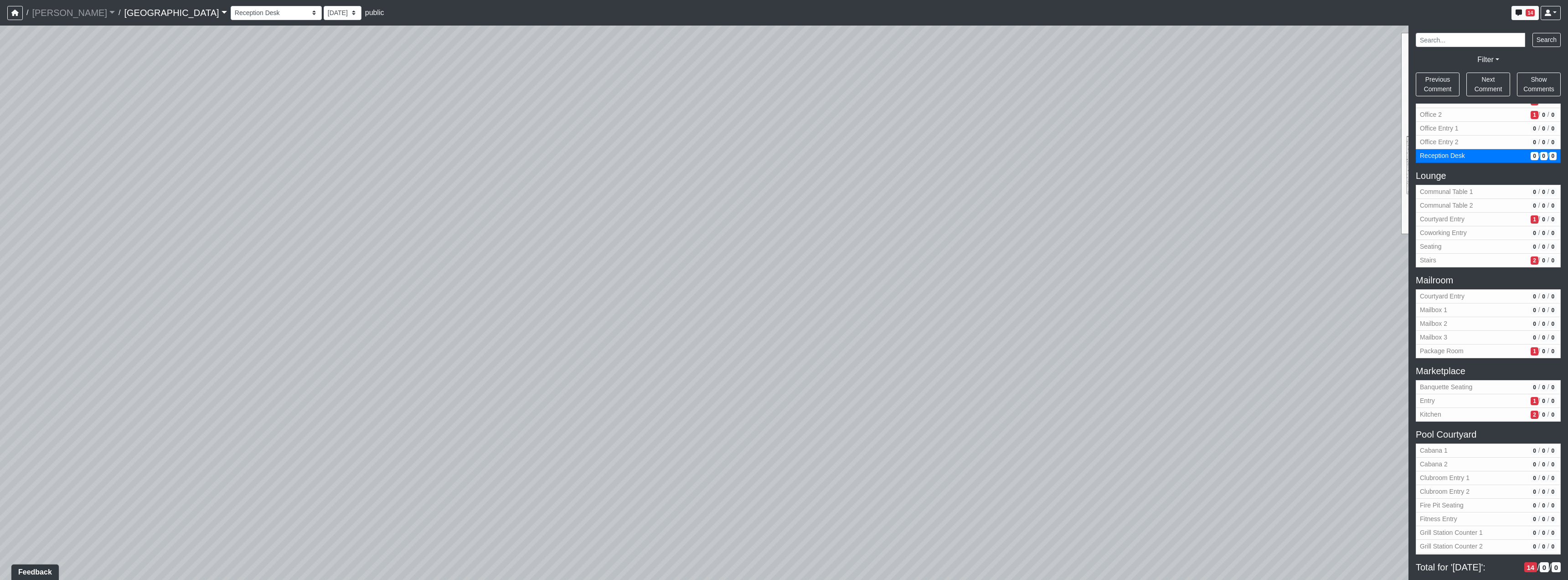
click at [528, 398] on div "Loading... Reception Desk Loading... Lobby Loading... Landing Loading... TV Lou…" at bounding box center [784, 302] width 1568 height 554
click at [891, 424] on div "Loading... Reception Desk Loading... Lobby Loading... Landing Loading... TV Lou…" at bounding box center [784, 302] width 1568 height 554
click at [1221, 459] on div "Loading... Reception Desk Loading... Lobby Loading... Landing Loading... TV Lou…" at bounding box center [784, 302] width 1568 height 554
click at [952, 161] on div "Loading... Reception Desk Loading... Lobby Loading... Landing Loading... TV Lou…" at bounding box center [784, 302] width 1568 height 554
click at [1042, 463] on div "Loading... Reception Desk Loading... Lobby Loading... Landing Loading... TV Lou…" at bounding box center [784, 302] width 1568 height 554
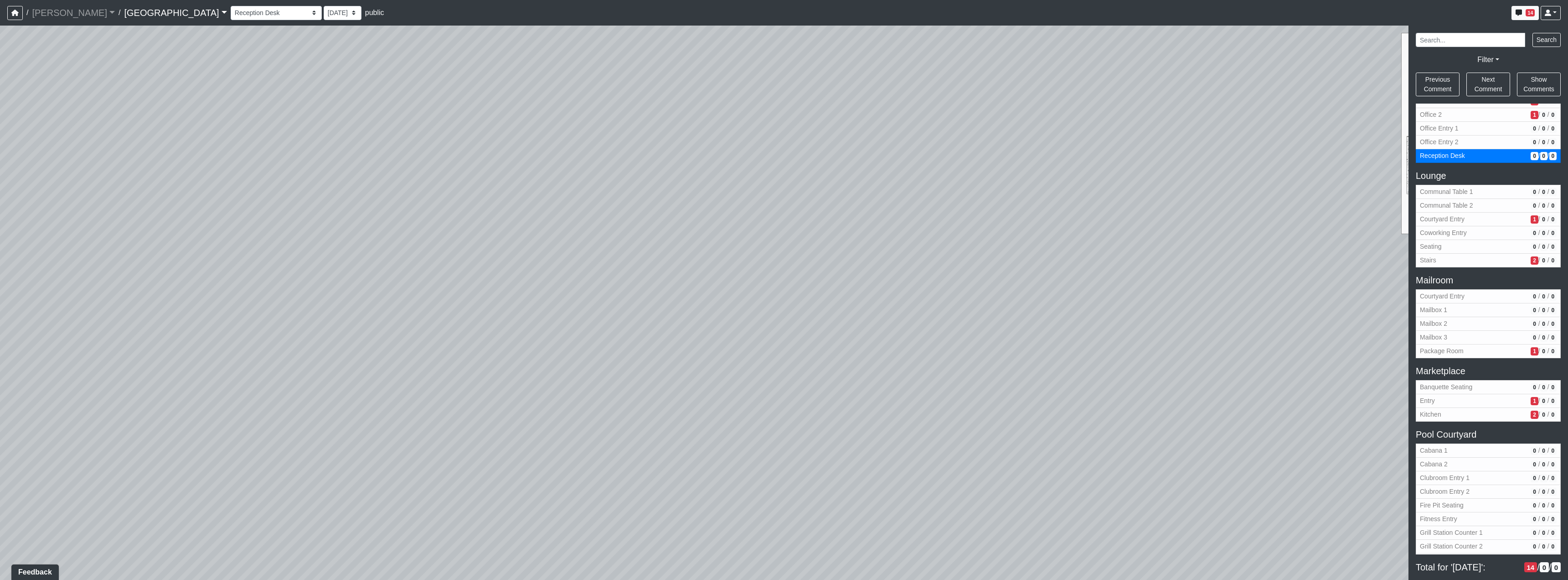
click at [1115, 337] on div "Loading... Reception Desk Loading... Lobby Loading... Landing Loading... TV Lou…" at bounding box center [784, 302] width 1568 height 554
click at [1148, 428] on icon at bounding box center [1146, 424] width 27 height 27
click at [1021, 403] on div "Loading... Reception Desk Loading... Lobby Loading... Landing Loading... TV Lou…" at bounding box center [784, 302] width 1568 height 554
click at [960, 335] on icon at bounding box center [958, 345] width 27 height 27
click at [700, 348] on div "Loading... Reception Desk Loading... Lobby Loading... Landing Loading... TV Lou…" at bounding box center [784, 302] width 1568 height 554
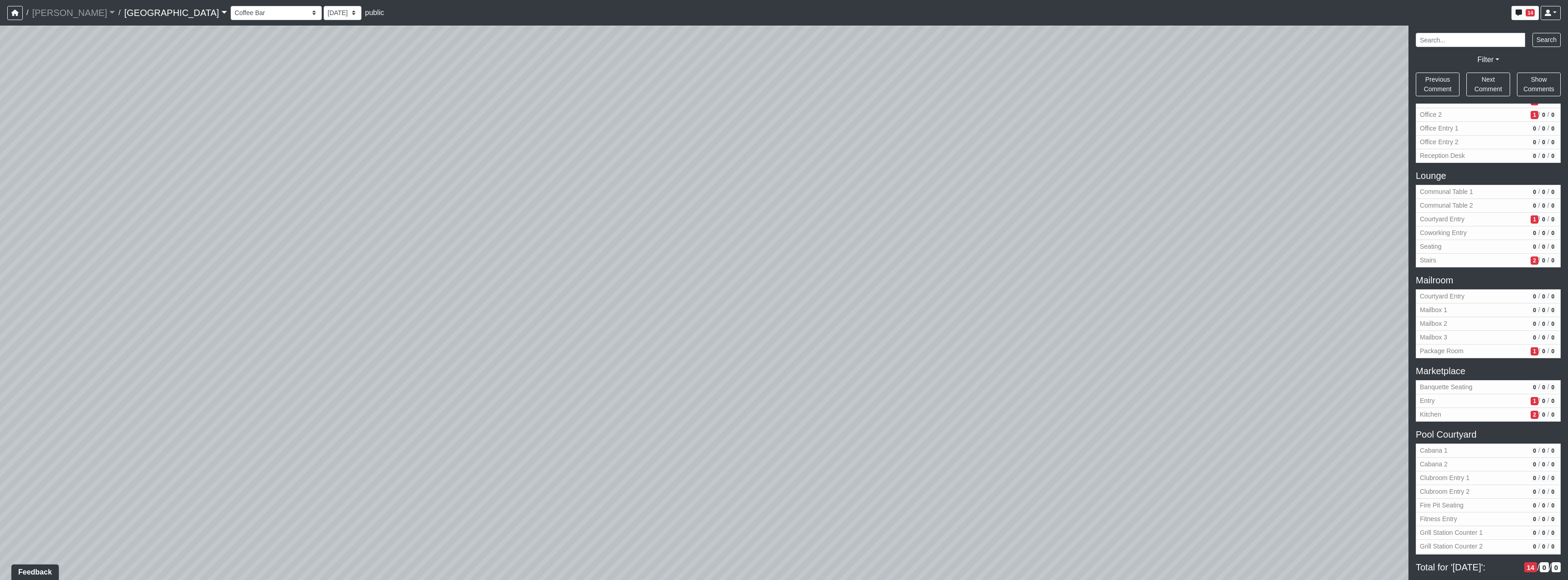
click at [183, 426] on div "Loading... Reception Desk Loading... Lobby Loading... Landing Loading... TV Lou…" at bounding box center [784, 302] width 1568 height 554
click at [788, 390] on div "Loading... Reception Desk Loading... Lobby Loading... Landing Loading... TV Lou…" at bounding box center [784, 302] width 1568 height 554
click at [737, 393] on icon at bounding box center [739, 388] width 27 height 27
click at [1012, 430] on div "Loading... Reception Desk Loading... Lobby Loading... Landing Loading... TV Lou…" at bounding box center [784, 302] width 1568 height 554
drag, startPoint x: 971, startPoint y: 414, endPoint x: 781, endPoint y: 320, distance: 212.0
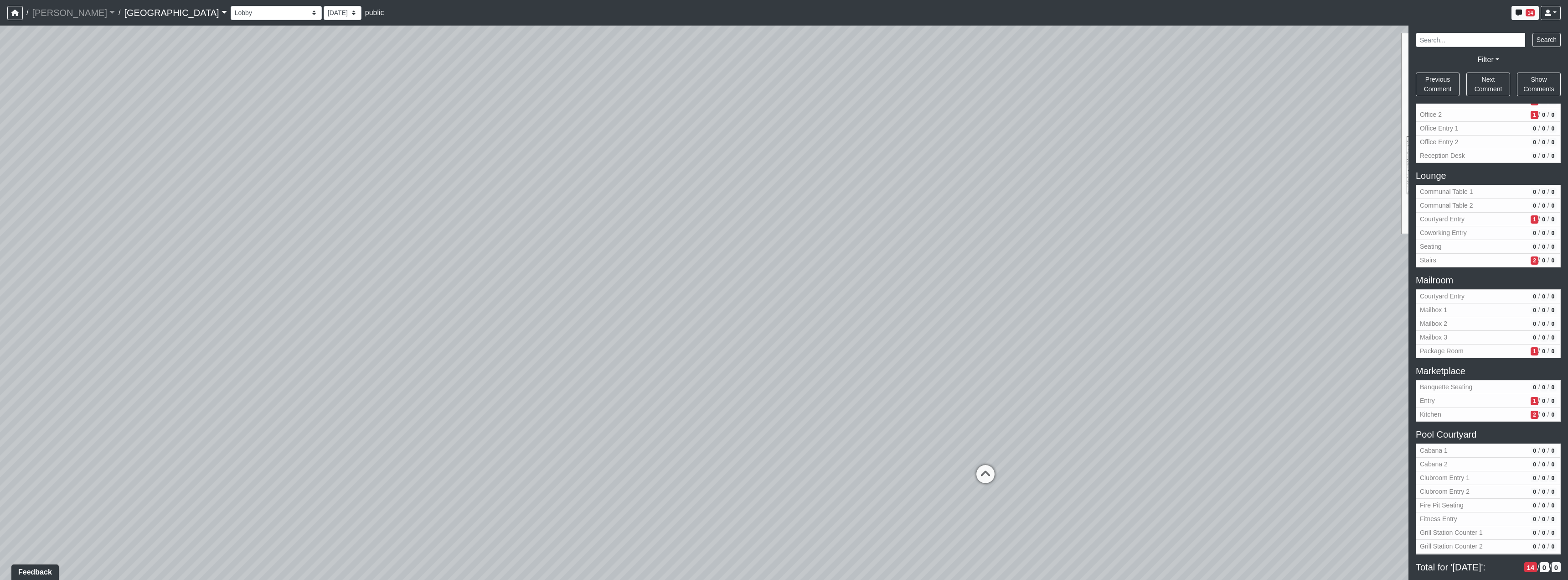
click at [590, 340] on div "Loading... Reception Desk Loading... Lobby Loading... Landing Loading... TV Lou…" at bounding box center [784, 302] width 1568 height 554
drag, startPoint x: 1287, startPoint y: 348, endPoint x: 717, endPoint y: 334, distance: 570.2
click at [674, 346] on div "Loading... Reception Desk Loading... Lobby Loading... Landing Loading... TV Lou…" at bounding box center [784, 302] width 1568 height 554
drag, startPoint x: 1228, startPoint y: 337, endPoint x: 651, endPoint y: 285, distance: 579.3
click at [685, 294] on div "Loading... Reception Desk Loading... Lobby Loading... Landing Loading... TV Lou…" at bounding box center [784, 302] width 1568 height 554
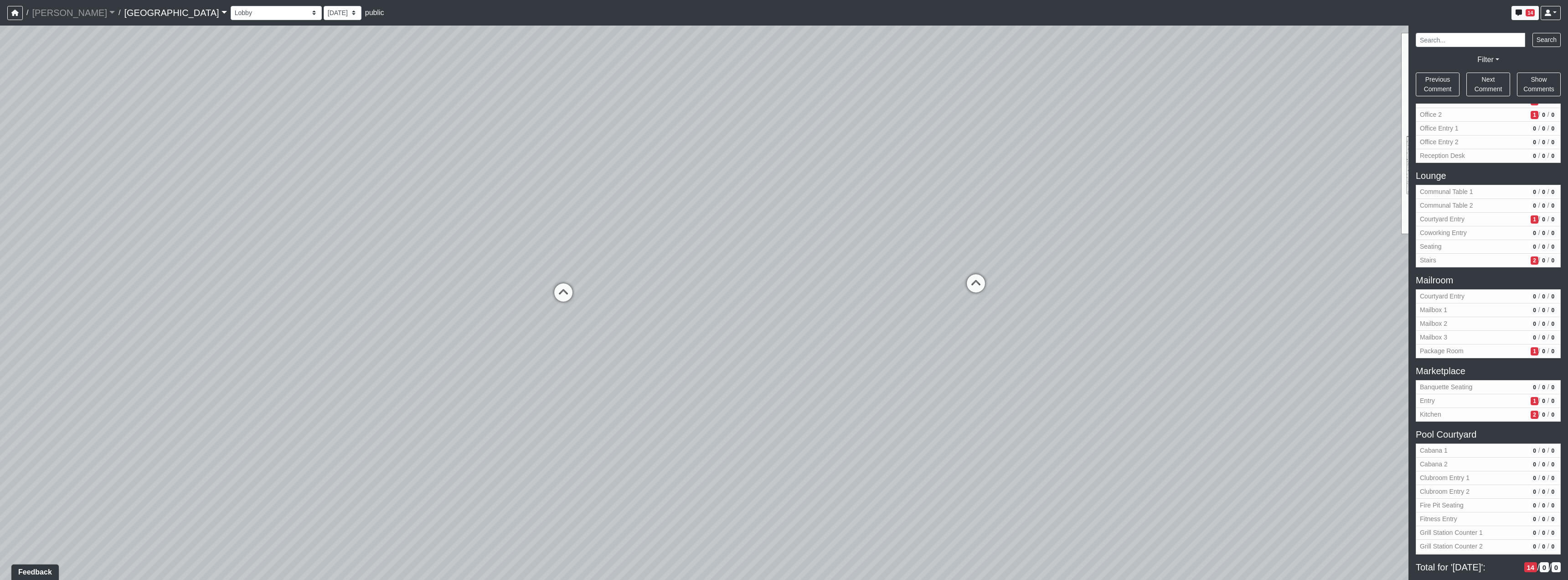
drag, startPoint x: 884, startPoint y: 244, endPoint x: 502, endPoint y: 426, distance: 423.1
click at [658, 406] on div "Loading... Reception Desk Loading... Lobby Loading... Landing Loading... TV Lou…" at bounding box center [784, 302] width 1568 height 554
drag, startPoint x: 1014, startPoint y: 259, endPoint x: 799, endPoint y: 292, distance: 217.5
click at [799, 292] on div "Loading... Reception Desk Loading... Lobby Loading... Landing Loading... TV Lou…" at bounding box center [784, 302] width 1568 height 554
drag, startPoint x: 799, startPoint y: 292, endPoint x: 1081, endPoint y: 257, distance: 284.2
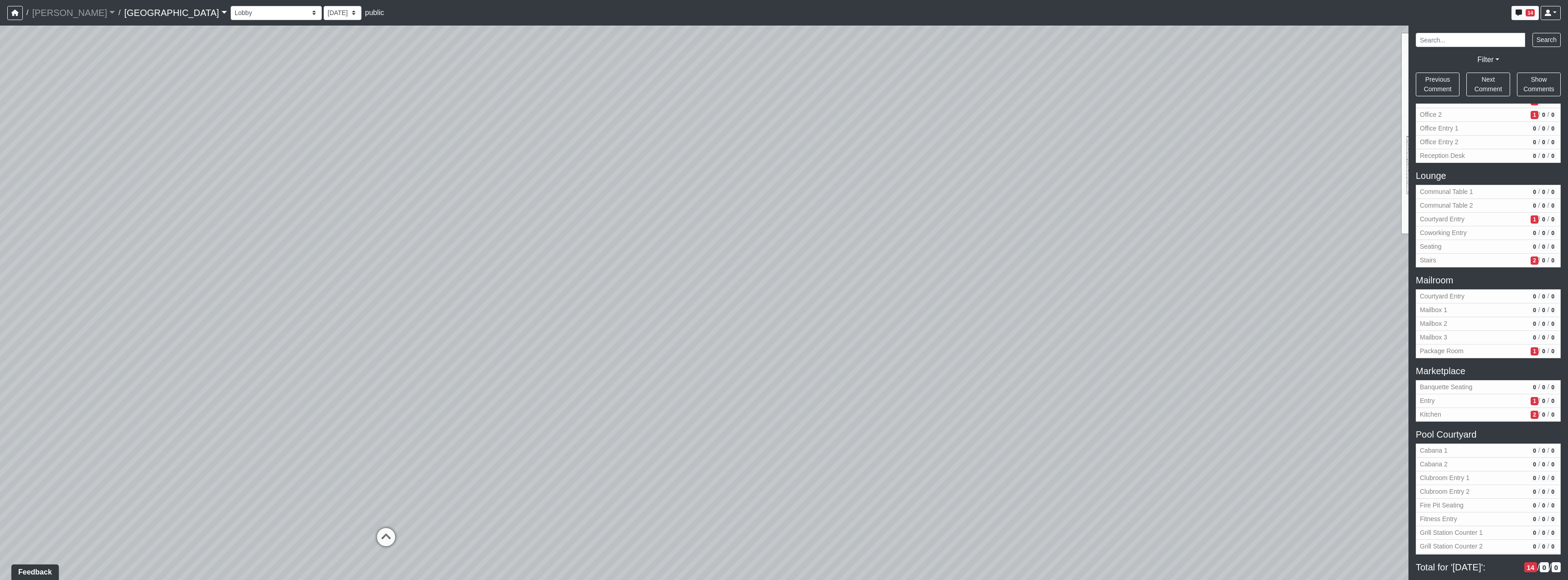
click at [1081, 257] on div "Loading... Reception Desk Loading... Lobby Loading... Landing Loading... TV Lou…" at bounding box center [784, 302] width 1568 height 554
drag, startPoint x: 546, startPoint y: 288, endPoint x: 840, endPoint y: 297, distance: 294.1
click at [831, 297] on div "Loading... Reception Desk Loading... Lobby Loading... Landing Loading... TV Lou…" at bounding box center [784, 302] width 1568 height 554
drag, startPoint x: 846, startPoint y: 248, endPoint x: 165, endPoint y: 236, distance: 681.1
click at [229, 246] on div "Loading... Reception Desk Loading... Lobby Loading... Landing Loading... TV Lou…" at bounding box center [784, 302] width 1568 height 554
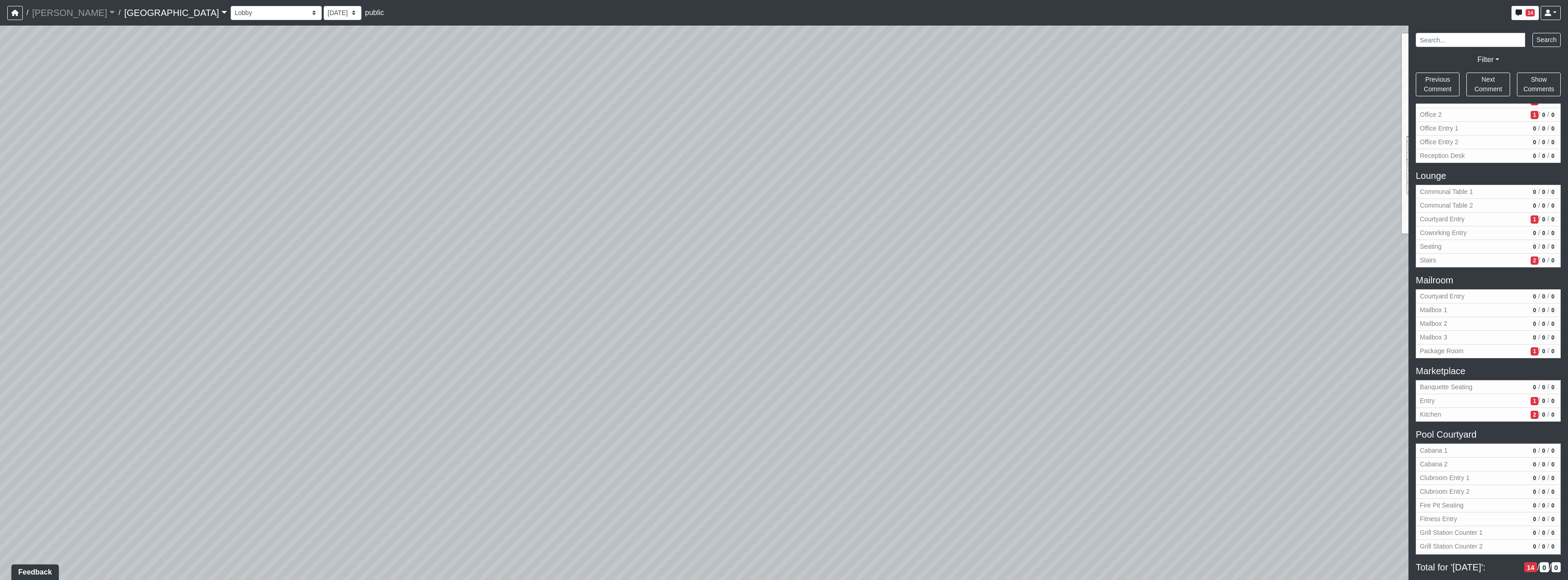
click at [569, 297] on div "Loading... Reception Desk Loading... Lobby Loading... Landing Loading... TV Lou…" at bounding box center [784, 302] width 1568 height 554
click at [1074, 567] on icon at bounding box center [1077, 569] width 27 height 27
drag, startPoint x: 650, startPoint y: 307, endPoint x: 973, endPoint y: 327, distance: 323.6
click at [968, 326] on div "Loading... Reception Desk Loading... Lobby Loading... Landing Loading... TV Lou…" at bounding box center [784, 302] width 1568 height 554
drag, startPoint x: 655, startPoint y: 300, endPoint x: 799, endPoint y: 315, distance: 144.8
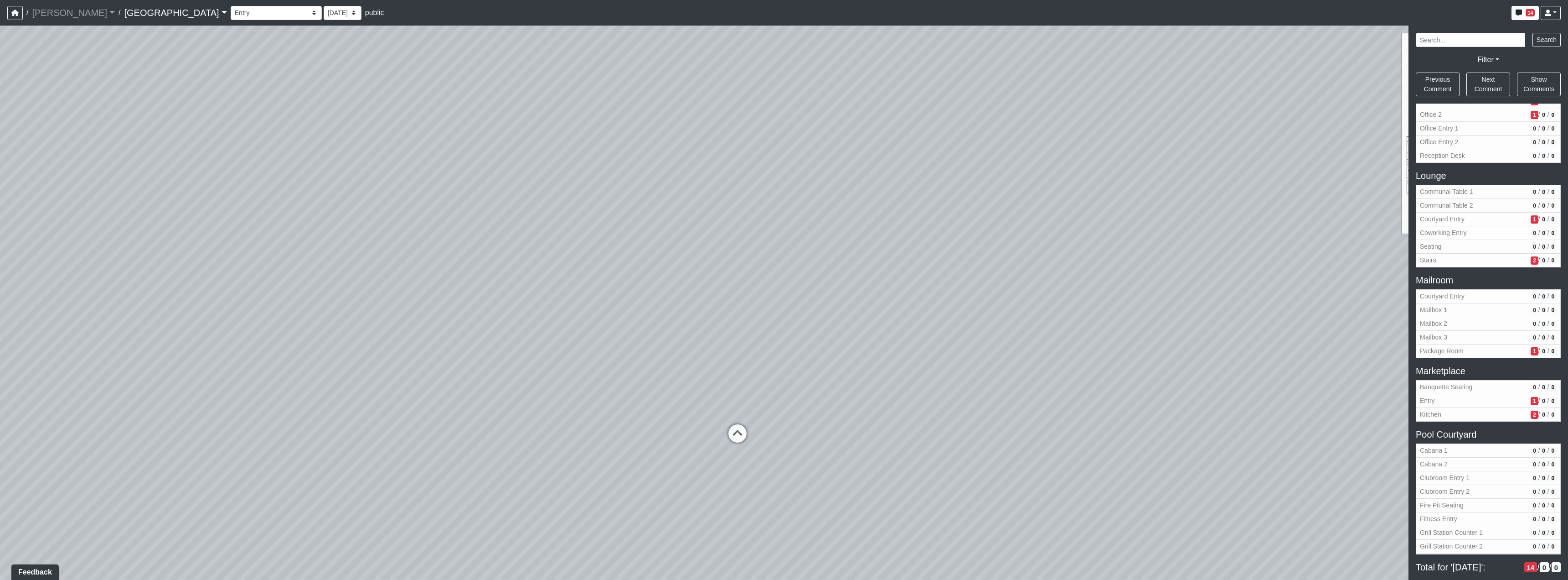
click at [799, 315] on div "Loading... Reception Desk Loading... Lobby Loading... Landing Loading... TV Lou…" at bounding box center [784, 302] width 1568 height 554
drag, startPoint x: 762, startPoint y: 413, endPoint x: 1158, endPoint y: 378, distance: 397.5
click at [1109, 377] on div "Loading... Reception Desk Loading... Lobby Loading... Landing Loading... TV Lou…" at bounding box center [784, 302] width 1568 height 554
drag, startPoint x: 509, startPoint y: 389, endPoint x: 711, endPoint y: 406, distance: 202.7
click at [711, 406] on div "Loading... Reception Desk Loading... Lobby Loading... Landing Loading... TV Lou…" at bounding box center [784, 302] width 1568 height 554
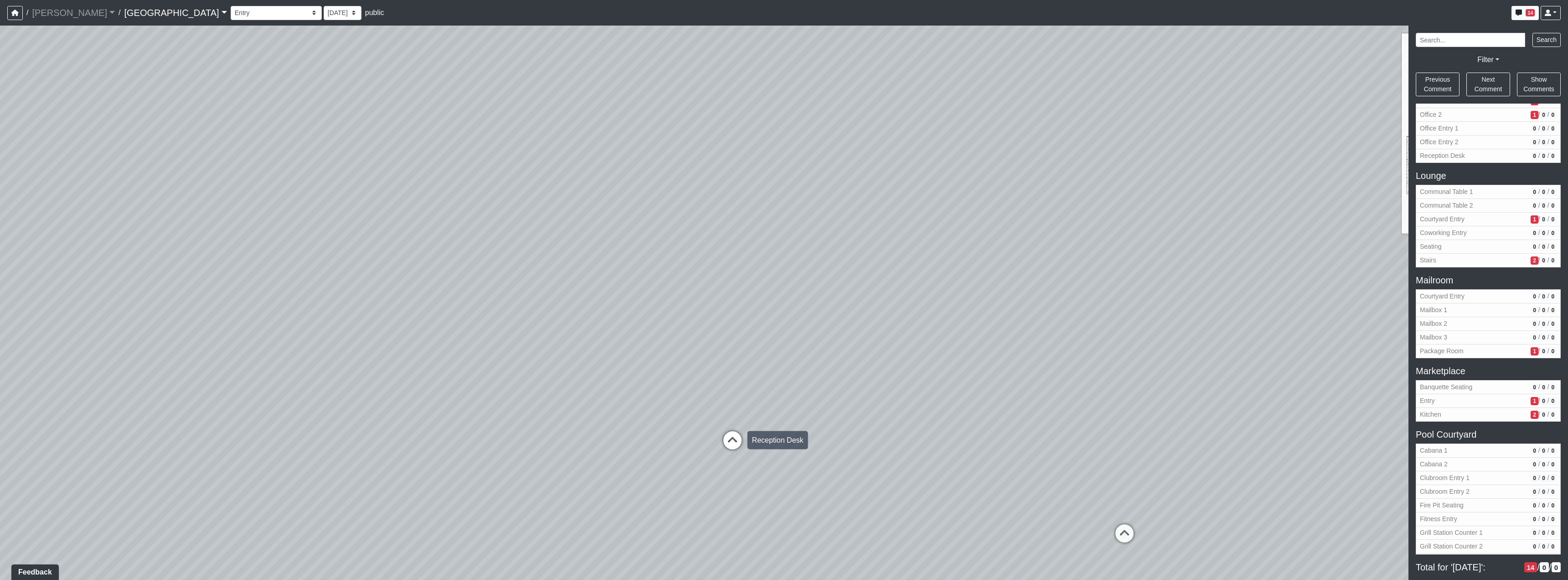
click at [728, 432] on icon at bounding box center [732, 445] width 27 height 27
click at [997, 456] on icon at bounding box center [994, 457] width 27 height 27
click at [702, 197] on icon at bounding box center [703, 204] width 27 height 27
drag, startPoint x: 1098, startPoint y: 430, endPoint x: 672, endPoint y: 329, distance: 437.8
click at [672, 329] on div "Loading... Reception Desk Loading... Lobby Loading... Landing Loading... TV Lou…" at bounding box center [784, 302] width 1568 height 554
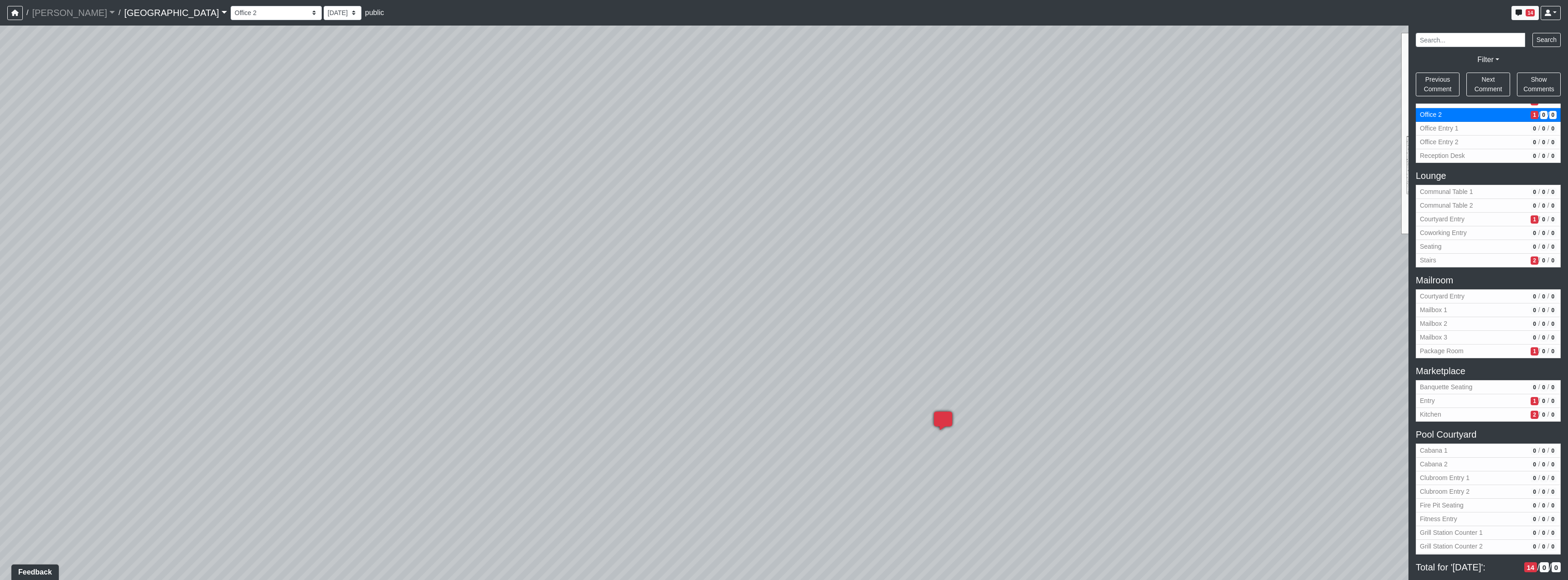
click at [771, 402] on div "Loading... Reception Desk Loading... Lobby Loading... Landing Loading... TV Lou…" at bounding box center [784, 302] width 1568 height 554
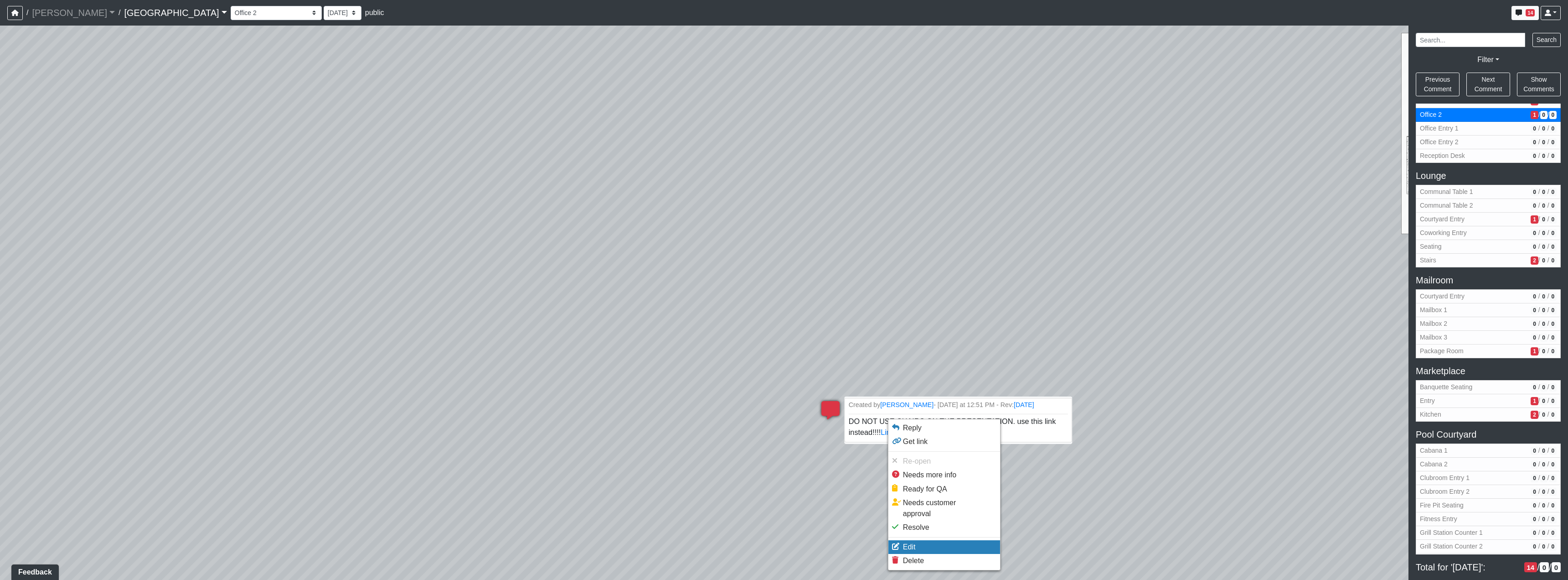
click at [931, 540] on li "Edit" at bounding box center [944, 547] width 112 height 14
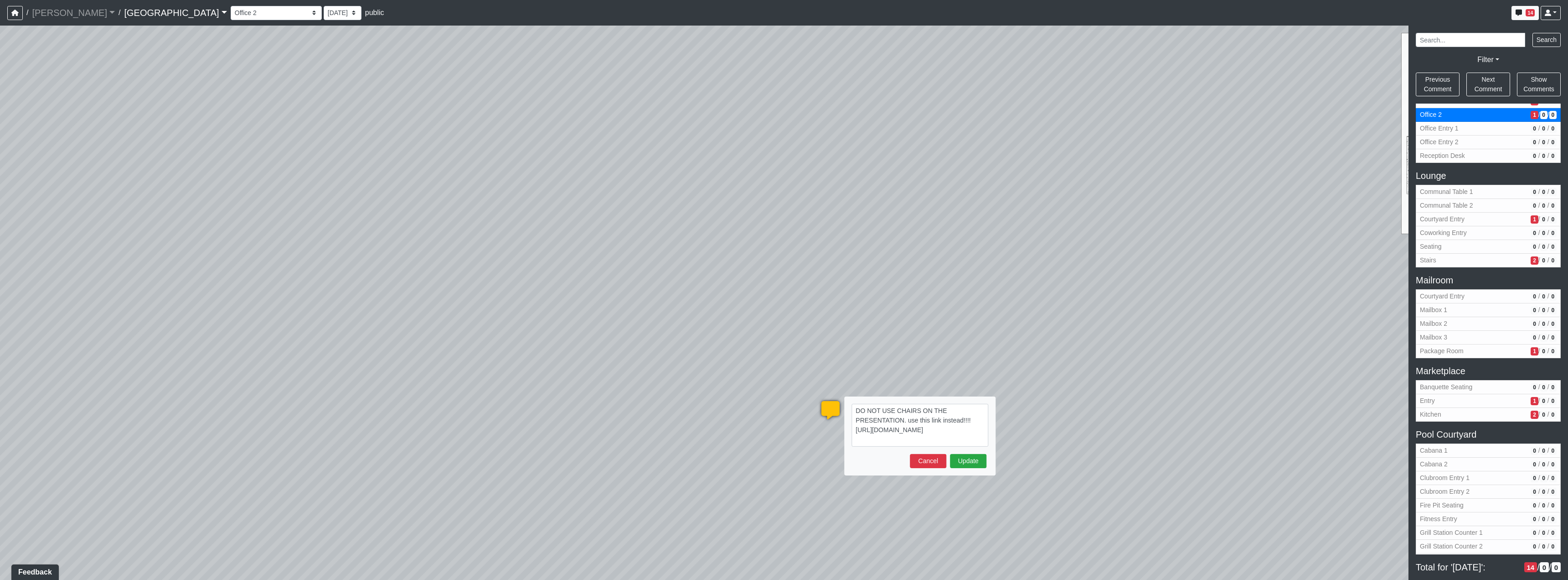
drag, startPoint x: 858, startPoint y: 413, endPoint x: 968, endPoint y: 450, distance: 116.1
click at [968, 450] on form "DO NOT USE CHAIRS ON THE PRESENTATION. use this link instead!!!! [URL][DOMAIN_N…" at bounding box center [920, 436] width 137 height 64
click at [936, 463] on button "Cancel" at bounding box center [928, 460] width 36 height 14
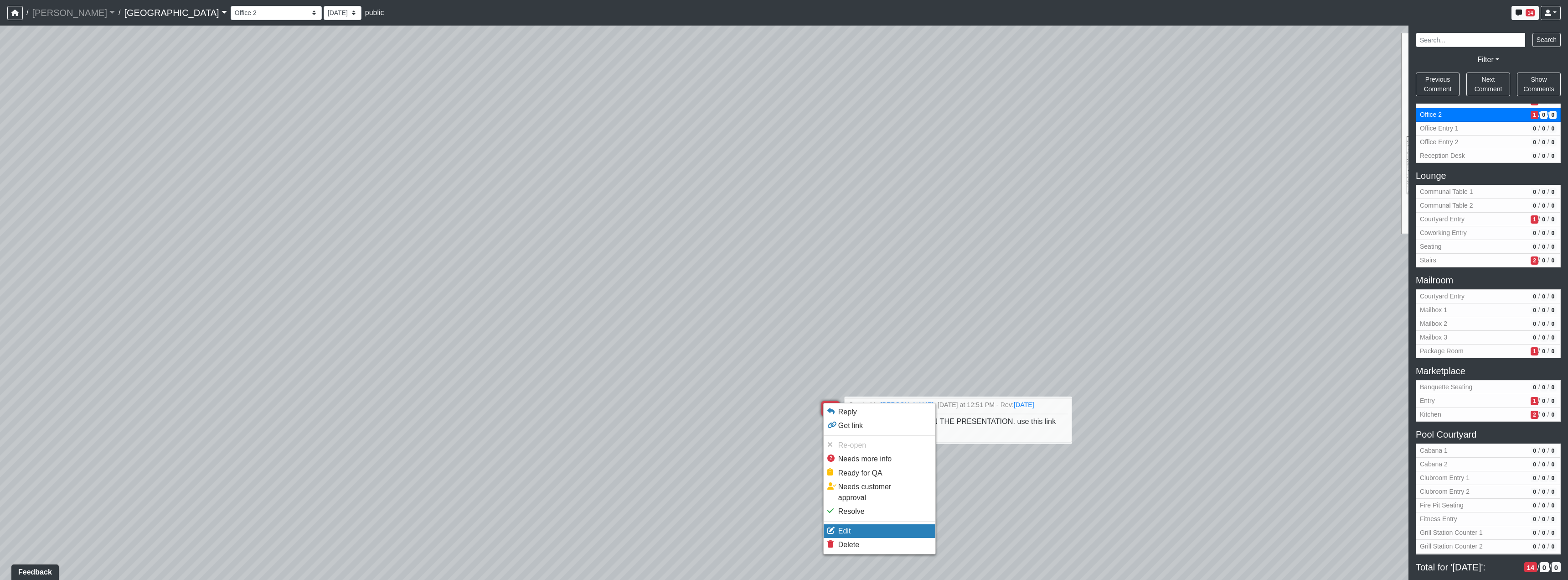
click at [872, 524] on li "Edit" at bounding box center [880, 531] width 112 height 14
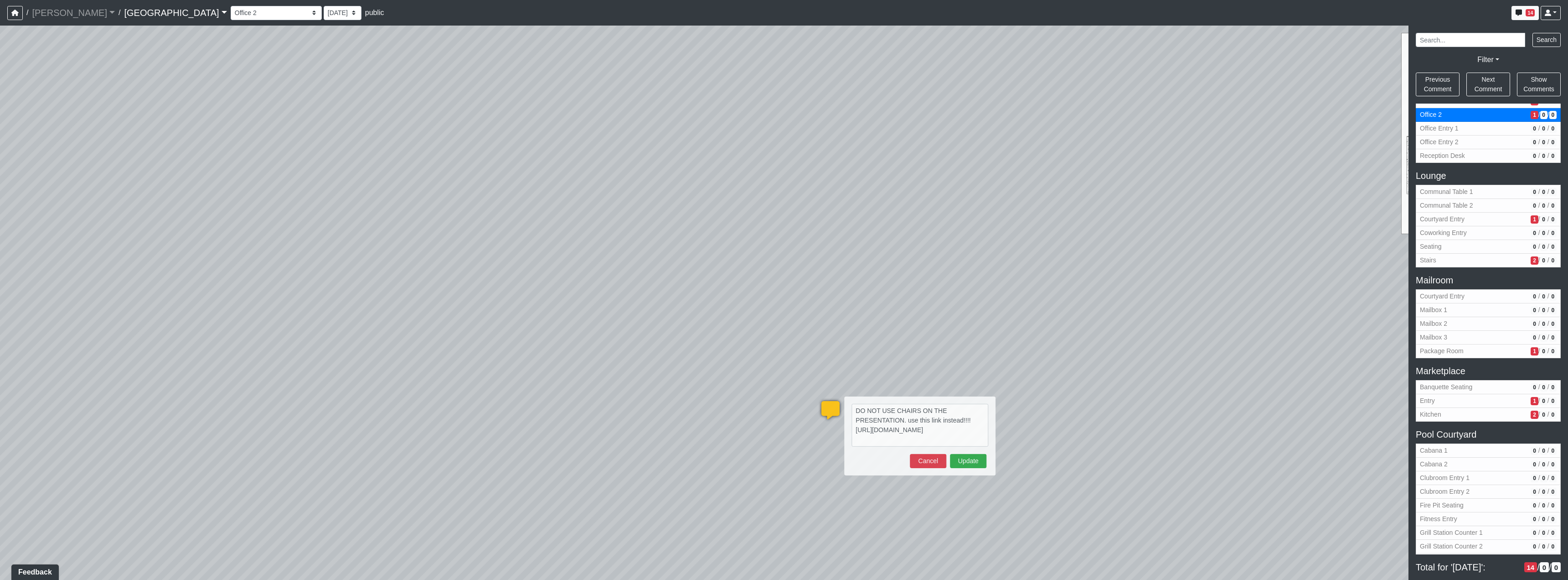
click at [821, 329] on div "Loading... Reception Desk Loading... Lobby Loading... Landing Loading... TV Lou…" at bounding box center [784, 302] width 1568 height 554
click at [926, 466] on button "Cancel" at bounding box center [928, 460] width 36 height 14
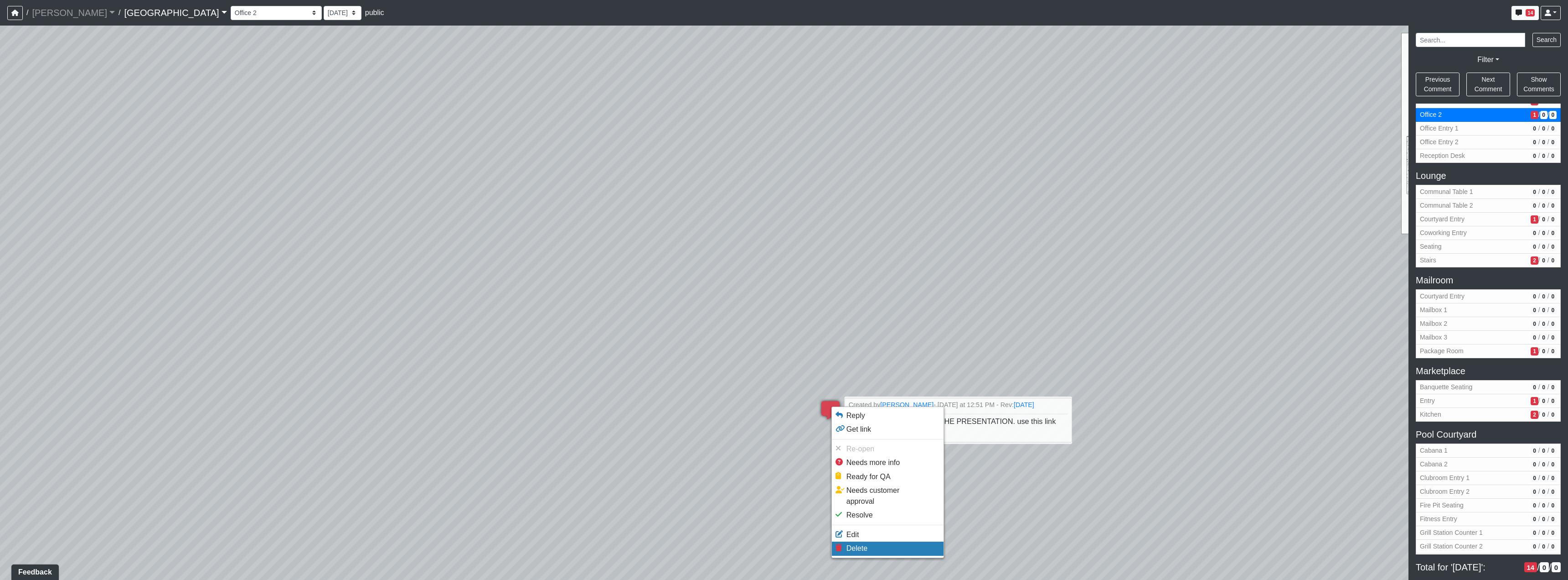
click at [891, 542] on li "Delete" at bounding box center [888, 549] width 112 height 14
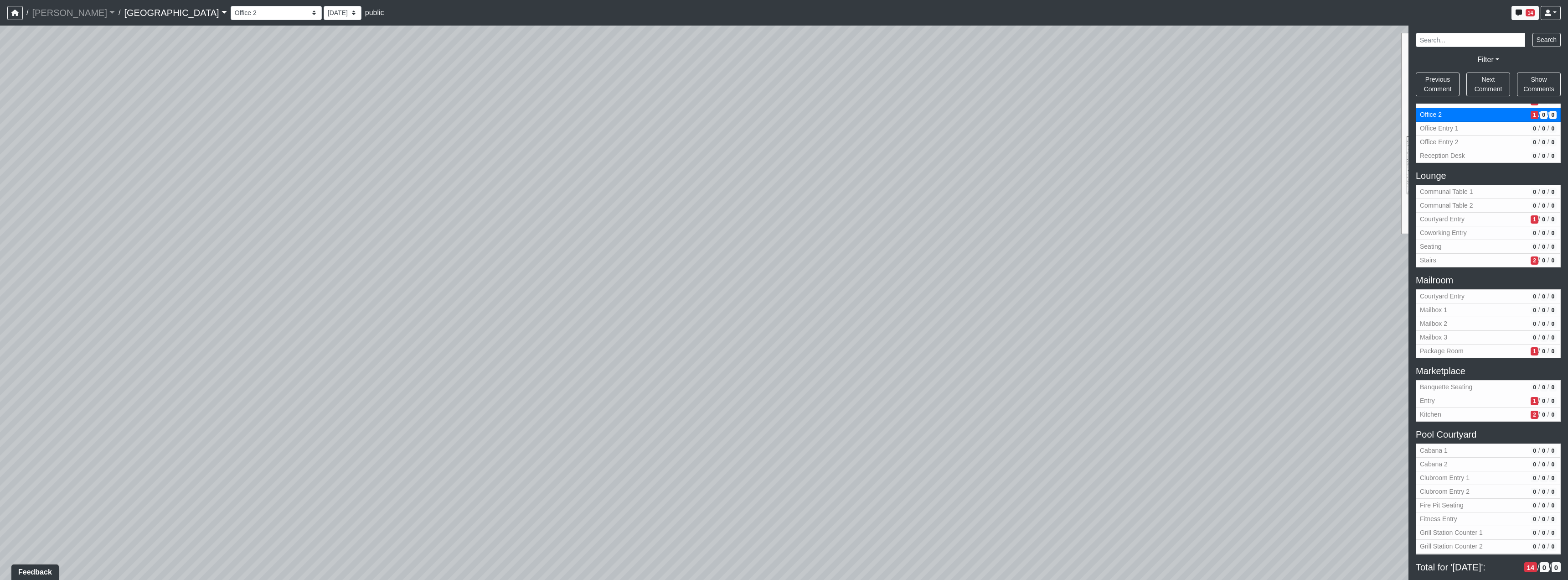
drag, startPoint x: 1167, startPoint y: 463, endPoint x: 629, endPoint y: 395, distance: 542.3
click at [674, 422] on div "Loading... Reception Desk Loading... Lobby Loading... Landing Loading... TV Lou…" at bounding box center [784, 302] width 1568 height 554
drag, startPoint x: 869, startPoint y: 413, endPoint x: 642, endPoint y: 299, distance: 254.0
click at [869, 413] on div "Loading... Reception Desk Loading... Lobby Loading... Landing Loading... TV Lou…" at bounding box center [784, 302] width 1568 height 554
click at [677, 278] on icon at bounding box center [666, 281] width 27 height 27
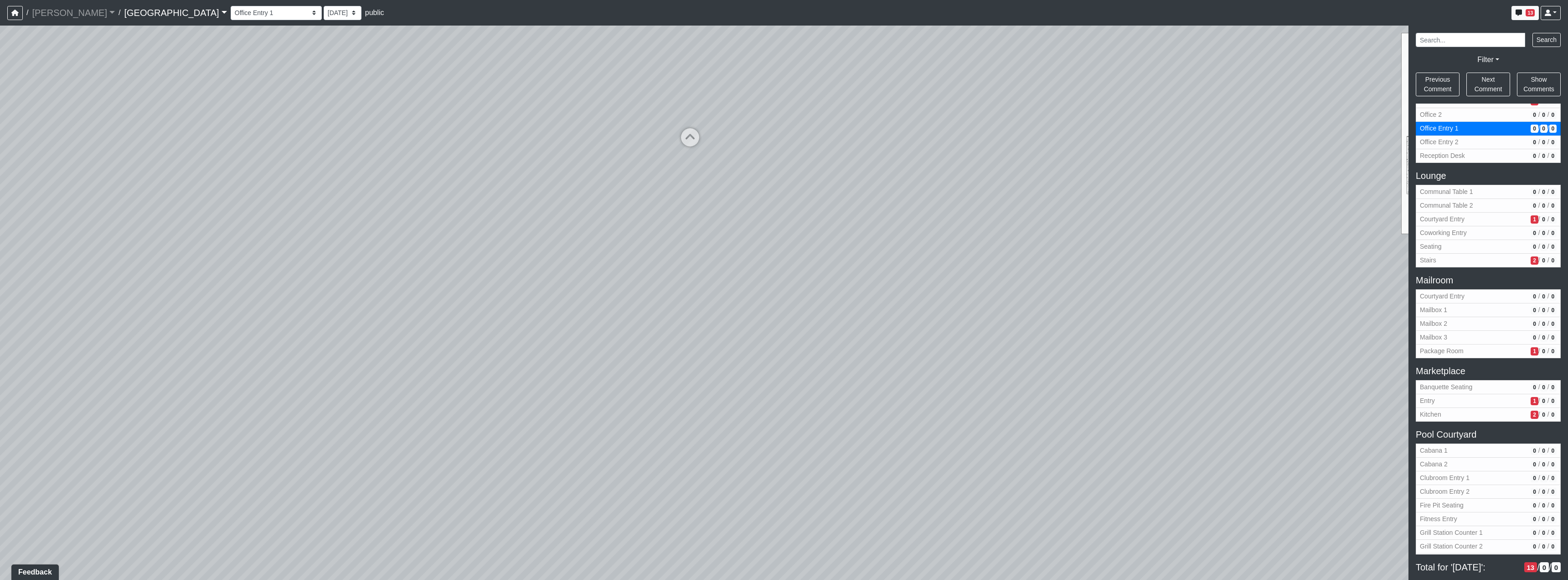
drag, startPoint x: 1014, startPoint y: 282, endPoint x: 528, endPoint y: 292, distance: 486.1
click at [528, 292] on div "Loading... Reception Desk Loading... Lobby Loading... Landing Loading... TV Lou…" at bounding box center [784, 302] width 1568 height 554
drag, startPoint x: 892, startPoint y: 326, endPoint x: 751, endPoint y: 407, distance: 162.6
click at [748, 413] on div "Loading... Reception Desk Loading... Lobby Loading... Landing Loading... TV Lou…" at bounding box center [784, 302] width 1568 height 554
click at [821, 264] on icon at bounding box center [818, 262] width 27 height 27
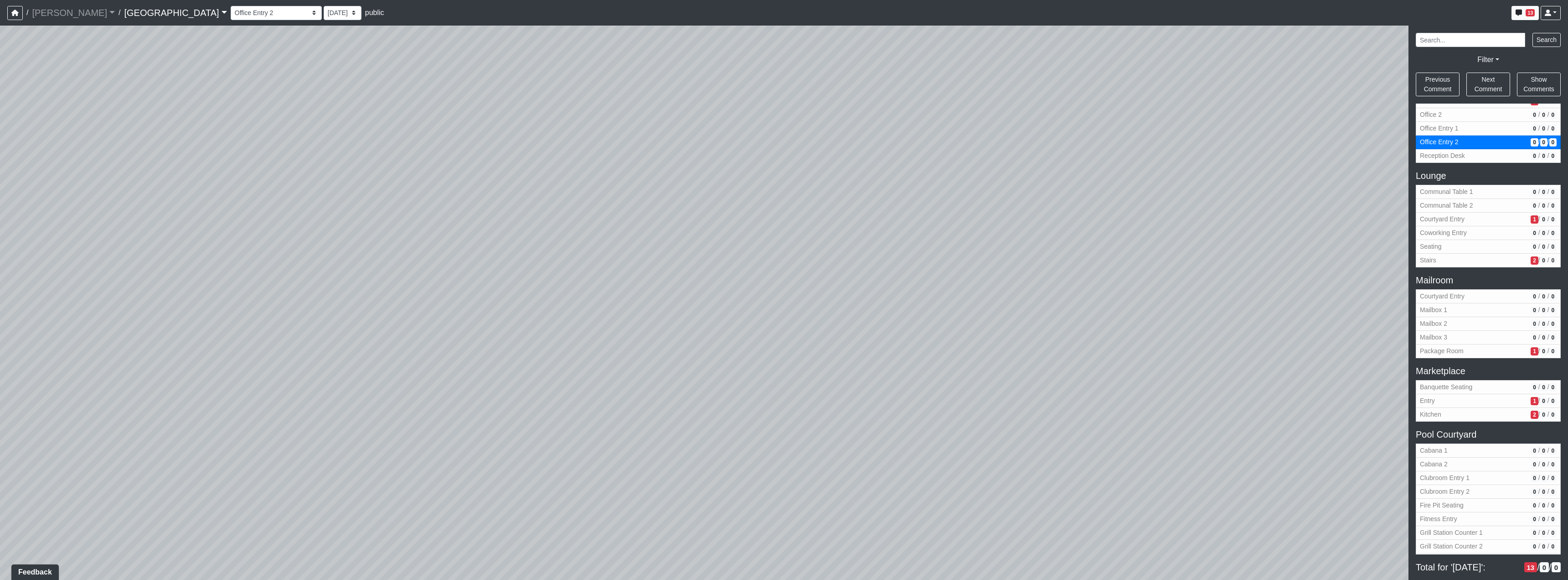
drag, startPoint x: 740, startPoint y: 364, endPoint x: 622, endPoint y: 345, distance: 119.5
click at [566, 353] on div "Loading... Reception Desk Loading... Lobby Loading... Landing Loading... TV Lou…" at bounding box center [784, 302] width 1568 height 554
drag, startPoint x: 857, startPoint y: 376, endPoint x: 849, endPoint y: 383, distance: 10.6
click at [851, 396] on div "Loading... Reception Desk Loading... Lobby Loading... Landing Loading... TV Lou…" at bounding box center [784, 302] width 1568 height 554
drag, startPoint x: 953, startPoint y: 294, endPoint x: 915, endPoint y: 240, distance: 66.0
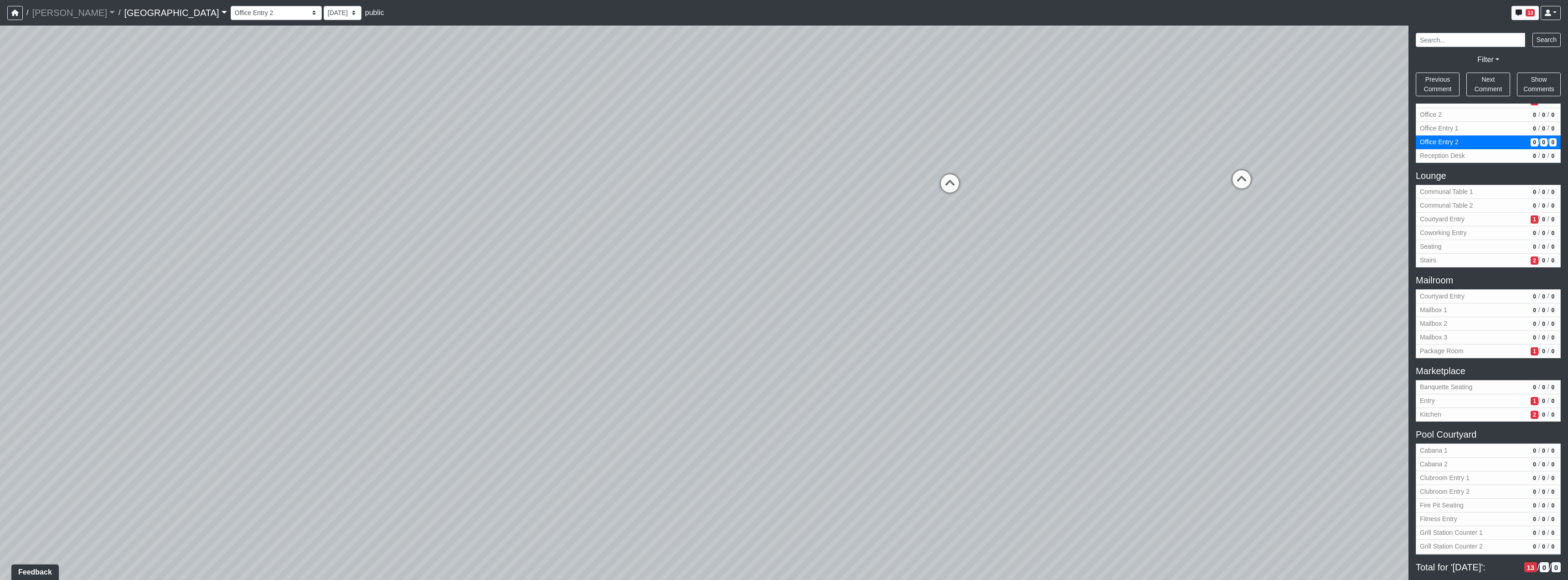
click at [907, 478] on div "Loading... Reception Desk Loading... Lobby Loading... Landing Loading... TV Lou…" at bounding box center [784, 302] width 1568 height 554
drag, startPoint x: 954, startPoint y: 195, endPoint x: 792, endPoint y: 253, distance: 172.1
click at [952, 197] on icon at bounding box center [948, 193] width 27 height 27
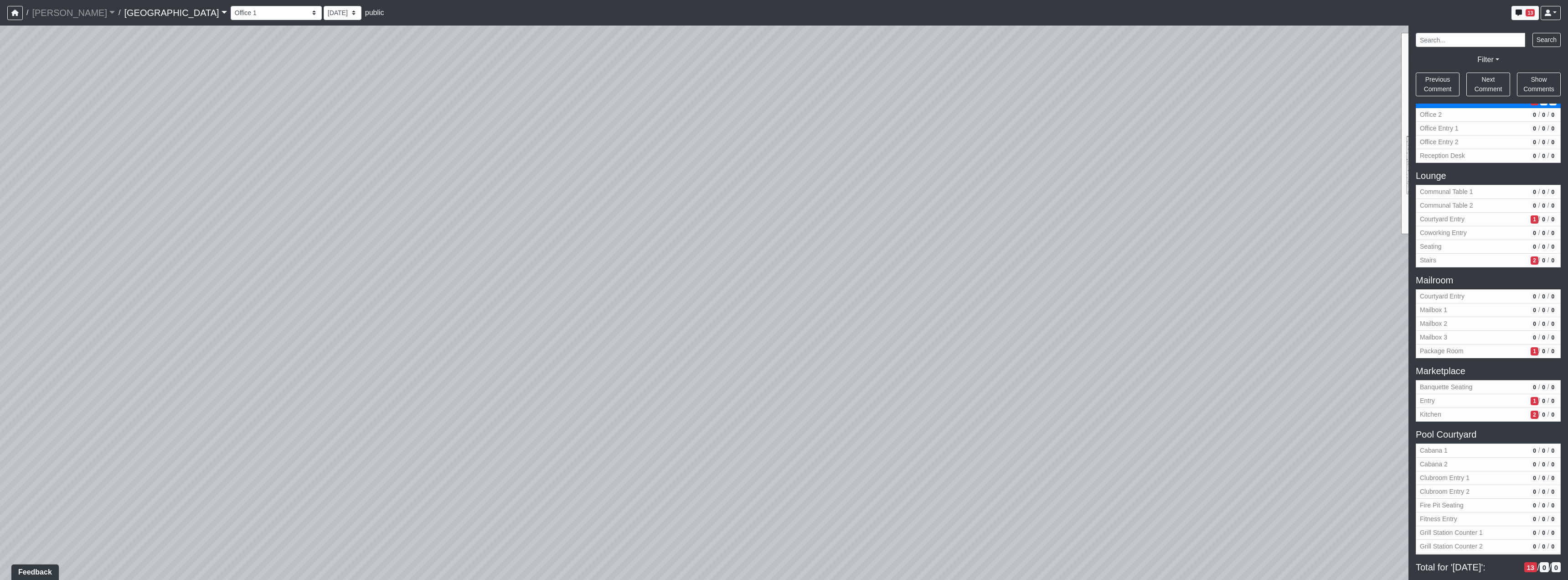
drag, startPoint x: 694, startPoint y: 320, endPoint x: 1045, endPoint y: 277, distance: 353.6
click at [957, 277] on div "Loading... Reception Desk Loading... Lobby Loading... Landing Loading... TV Lou…" at bounding box center [784, 302] width 1568 height 554
drag, startPoint x: 817, startPoint y: 316, endPoint x: 827, endPoint y: 311, distance: 11.2
click at [827, 311] on div "Loading... Reception Desk Loading... Lobby Loading... Landing Loading... TV Lou…" at bounding box center [784, 302] width 1568 height 554
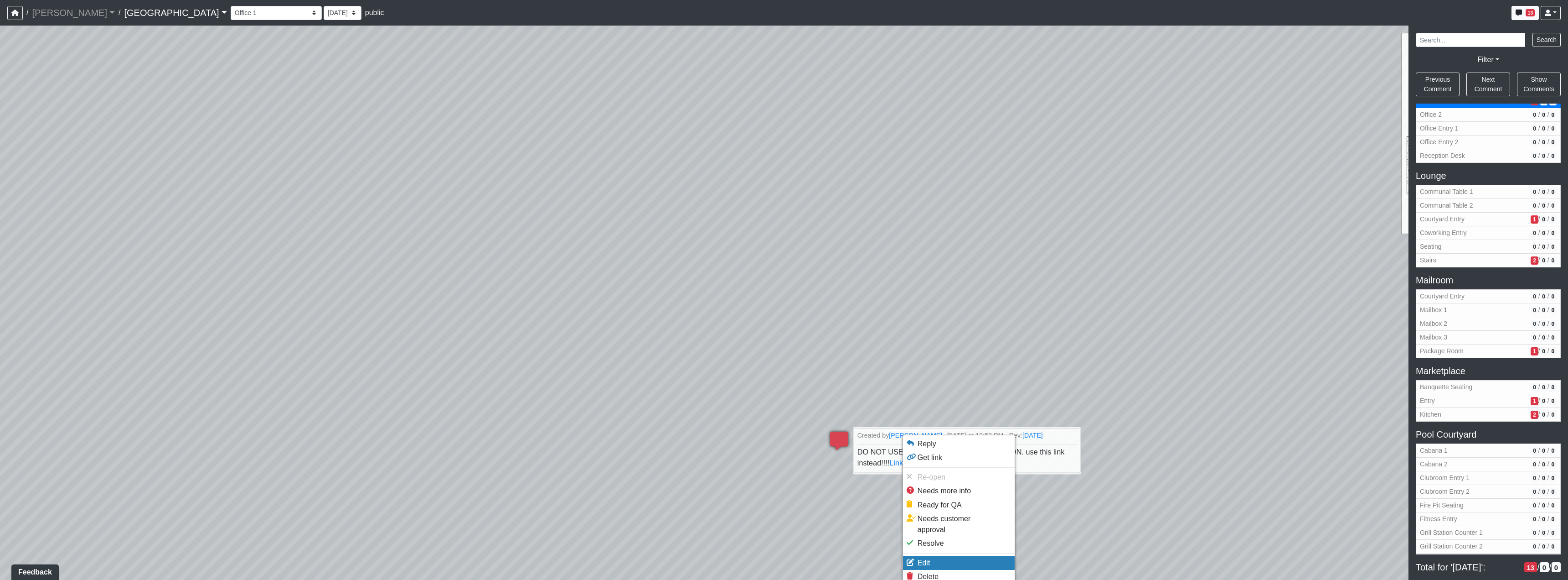
click at [945, 556] on li "Edit" at bounding box center [959, 563] width 112 height 14
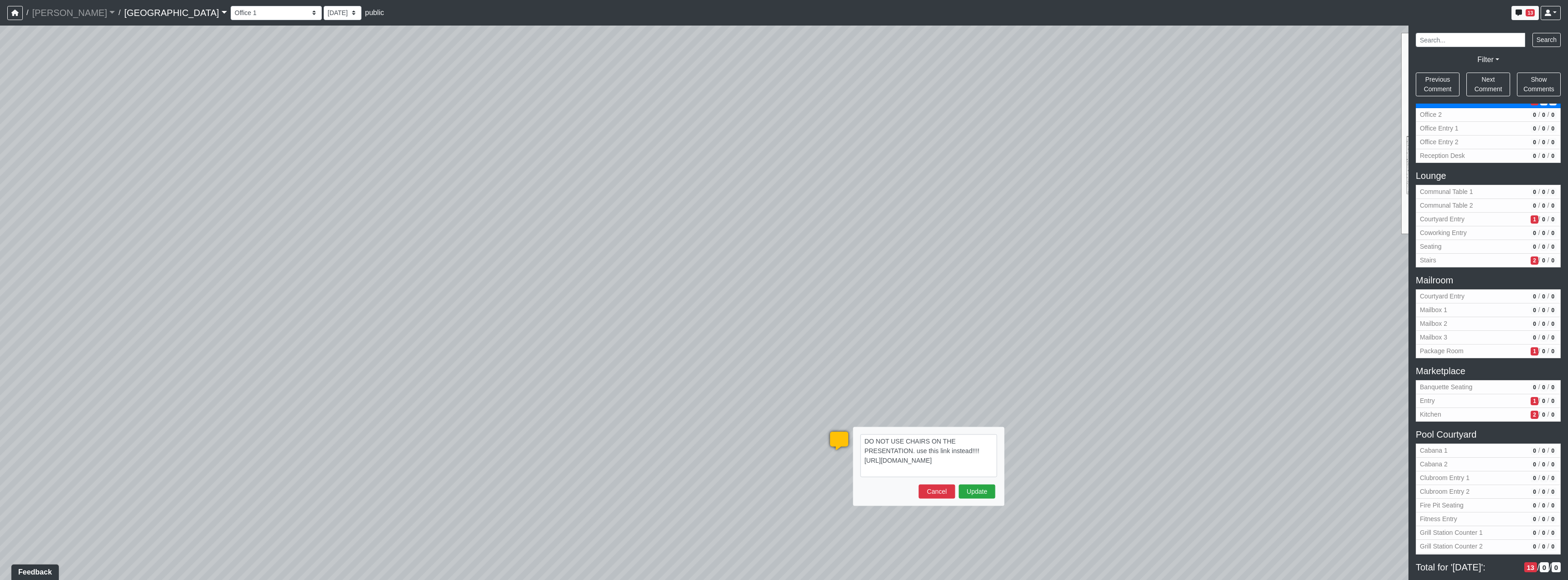
click at [956, 493] on div "Update Cancel" at bounding box center [928, 491] width 137 height 14
click at [945, 493] on button "Cancel" at bounding box center [936, 491] width 36 height 14
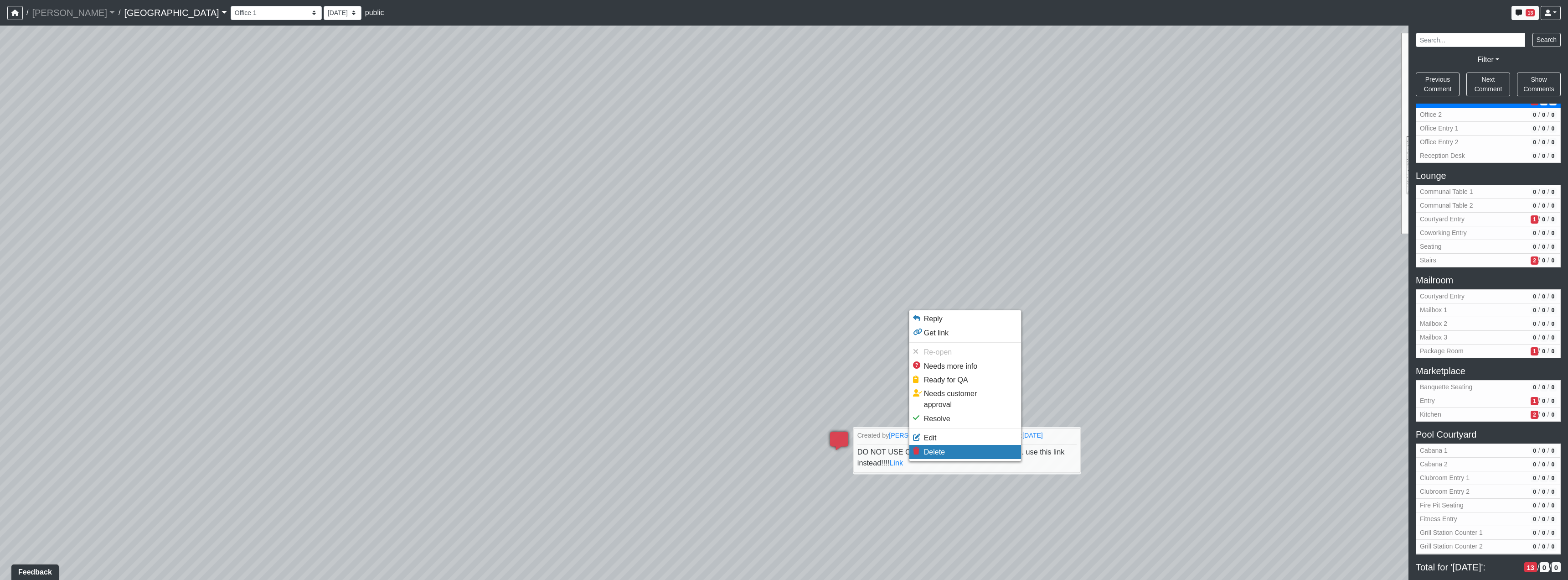
drag, startPoint x: 954, startPoint y: 436, endPoint x: 658, endPoint y: 436, distance: 296.0
click at [954, 445] on li "Delete" at bounding box center [965, 452] width 112 height 14
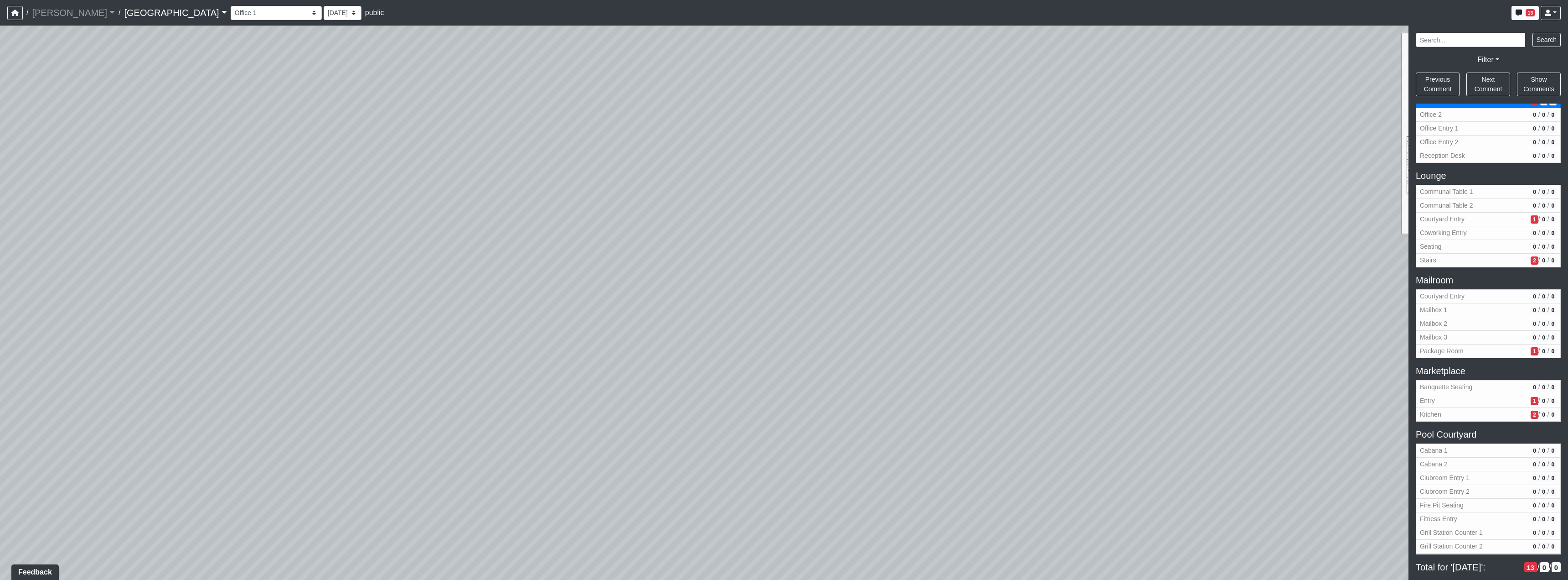
drag, startPoint x: 907, startPoint y: 437, endPoint x: 1244, endPoint y: 439, distance: 337.0
click at [1244, 439] on div "Loading... Reception Desk Loading... Lobby Loading... Landing Loading... TV Lou…" at bounding box center [784, 302] width 1568 height 554
drag, startPoint x: 760, startPoint y: 419, endPoint x: 1039, endPoint y: 477, distance: 285.0
click at [1065, 481] on div "Loading... Reception Desk Loading... Lobby Loading... Landing Loading... TV Lou…" at bounding box center [784, 302] width 1568 height 554
click at [629, 430] on icon at bounding box center [630, 439] width 27 height 27
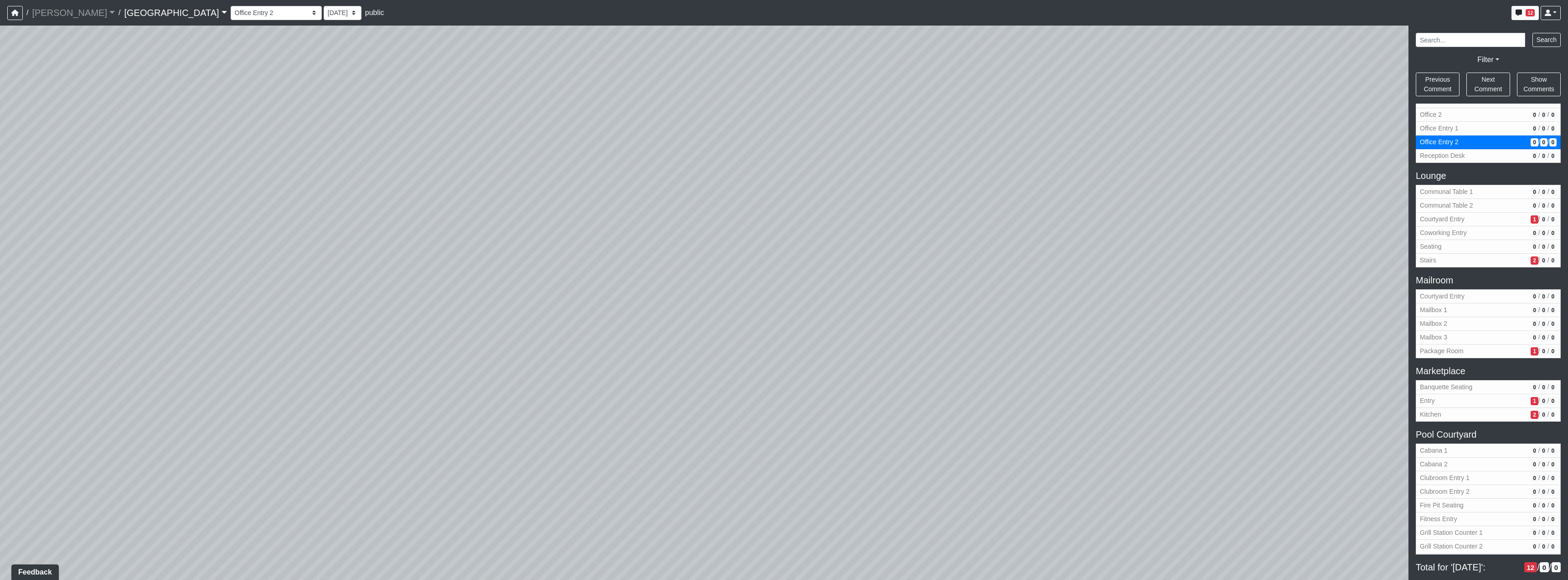
drag, startPoint x: 840, startPoint y: 404, endPoint x: 1060, endPoint y: 458, distance: 226.5
click at [1059, 457] on div "Loading... Reception Desk Loading... Lobby Loading... Landing Loading... TV Lou…" at bounding box center [784, 302] width 1568 height 554
drag, startPoint x: 866, startPoint y: 406, endPoint x: 823, endPoint y: 424, distance: 46.6
click at [958, 422] on div "Loading... Reception Desk Loading... Lobby Loading... Landing Loading... TV Lou…" at bounding box center [784, 302] width 1568 height 554
click at [461, 445] on icon at bounding box center [449, 458] width 27 height 27
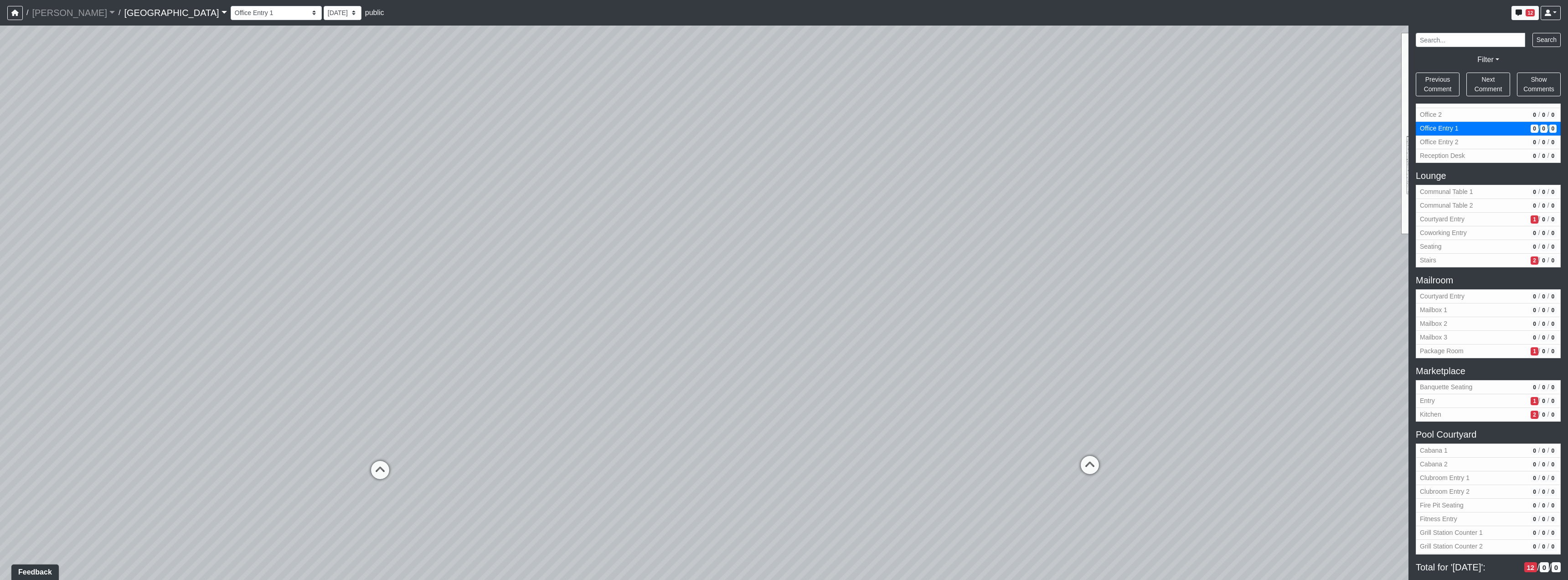
drag, startPoint x: 870, startPoint y: 425, endPoint x: 872, endPoint y: 415, distance: 10.2
click at [775, 432] on div "Loading... Reception Desk Loading... Lobby Loading... Landing Loading... TV Lou…" at bounding box center [784, 302] width 1568 height 554
click at [961, 452] on icon at bounding box center [967, 455] width 27 height 27
click at [818, 472] on icon at bounding box center [821, 482] width 27 height 27
click at [978, 398] on div "Loading... Reception Desk Loading... Lobby Loading... Landing Loading... TV Lou…" at bounding box center [784, 302] width 1568 height 554
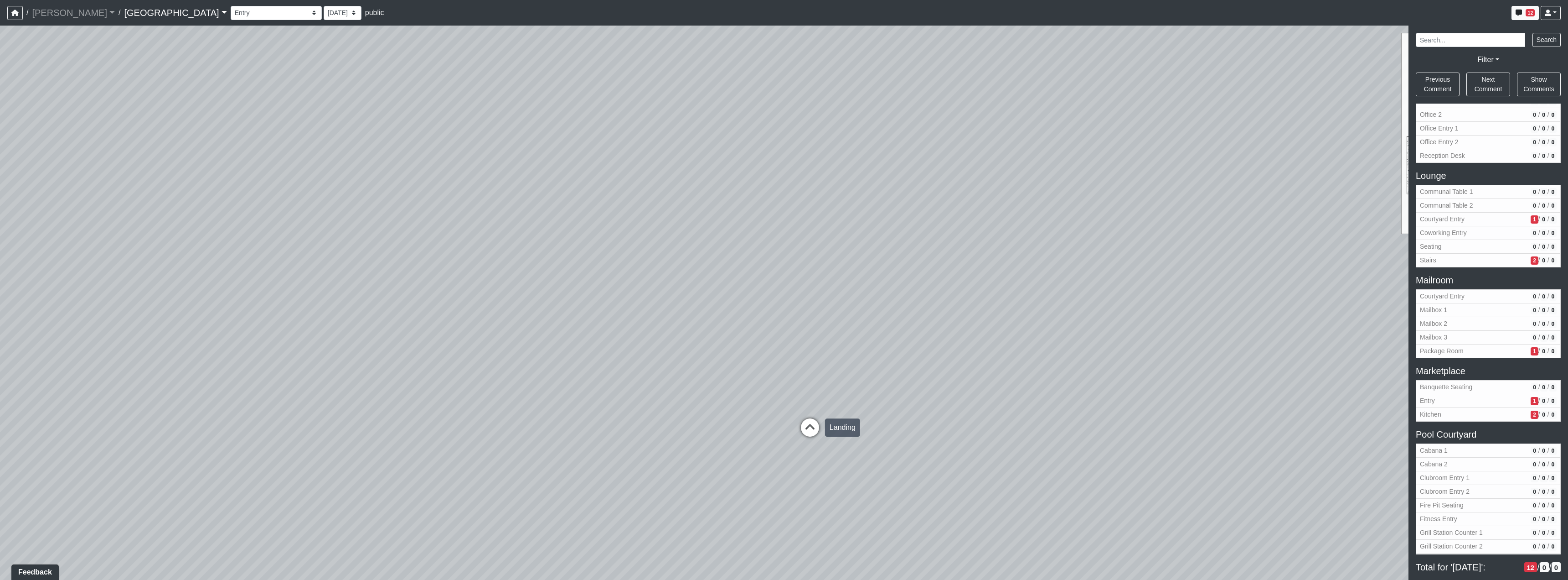
click at [822, 417] on div "Loading... Landing" at bounding box center [810, 428] width 27 height 27
click at [1130, 416] on div "Loading... Reception Desk Loading... Lobby Loading... Landing Loading... TV Lou…" at bounding box center [784, 302] width 1568 height 554
click at [873, 402] on div "Loading... Reception Desk Loading... Lobby Loading... Landing Loading... TV Lou…" at bounding box center [784, 302] width 1568 height 554
click at [771, 141] on icon at bounding box center [780, 137] width 27 height 27
click at [959, 309] on div "Loading... Reception Desk Loading... Lobby Loading... Landing Loading... TV Lou…" at bounding box center [784, 302] width 1568 height 554
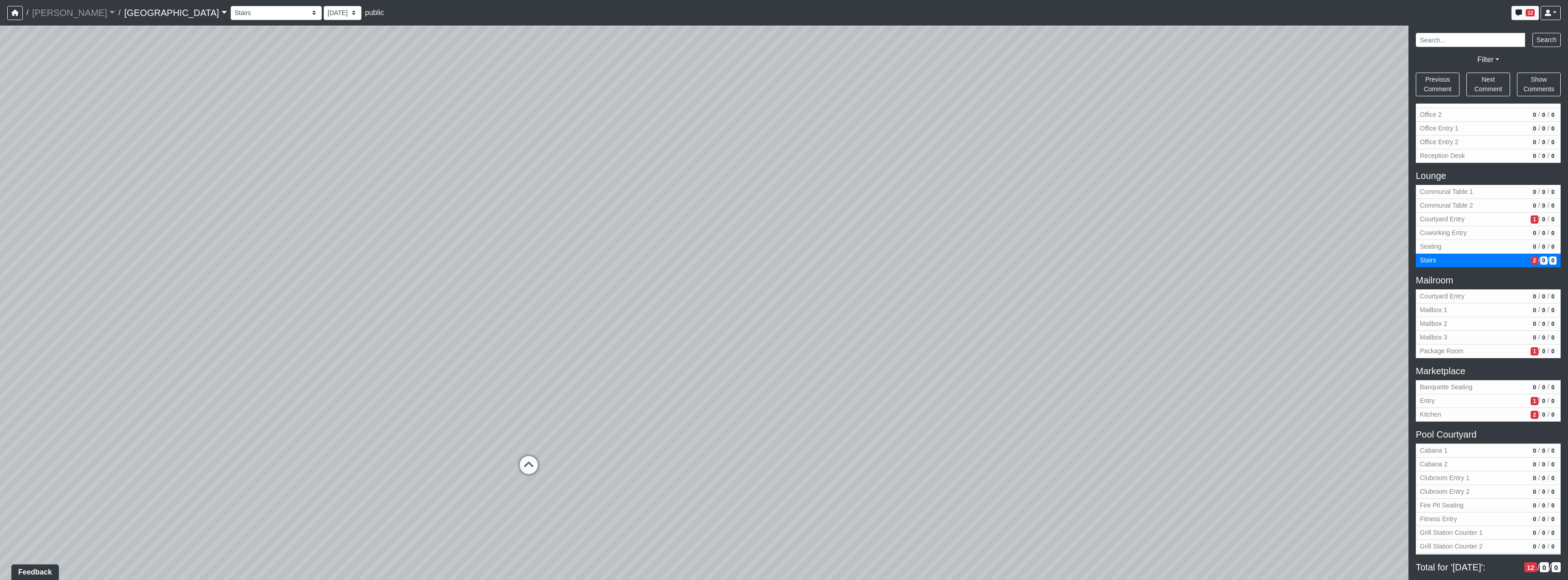
click at [840, 350] on div "Loading... Reception Desk Loading... Lobby Loading... Landing Loading... TV Lou…" at bounding box center [784, 302] width 1568 height 554
click at [544, 443] on icon at bounding box center [543, 451] width 27 height 27
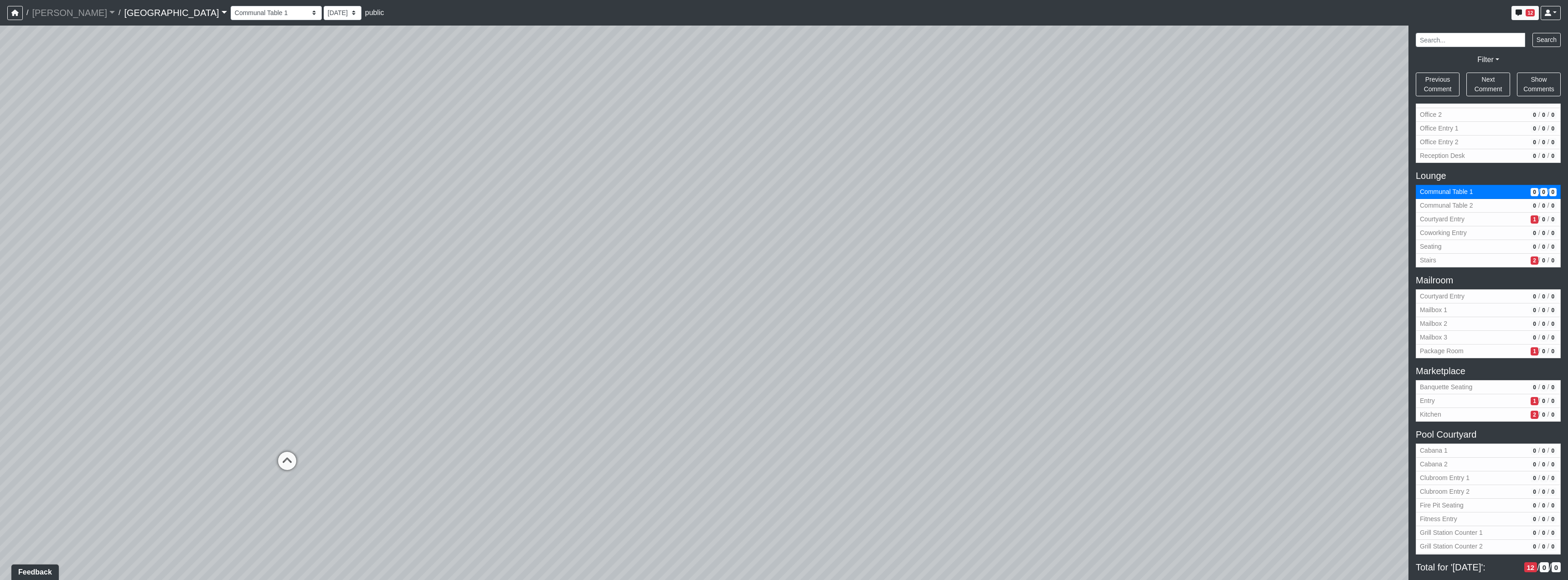
click at [751, 417] on div "Loading... Reception Desk Loading... Lobby Loading... Landing Loading... TV Lou…" at bounding box center [784, 302] width 1568 height 554
click at [773, 358] on div "Loading... Reception Desk Loading... Lobby Loading... Landing Loading... TV Lou…" at bounding box center [784, 302] width 1568 height 554
click at [1305, 206] on icon at bounding box center [1305, 215] width 27 height 27
click at [1076, 278] on div "Loading... Reception Desk Loading... Lobby Loading... Landing Loading... TV Lou…" at bounding box center [784, 302] width 1568 height 554
click at [1071, 471] on icon at bounding box center [1072, 473] width 27 height 27
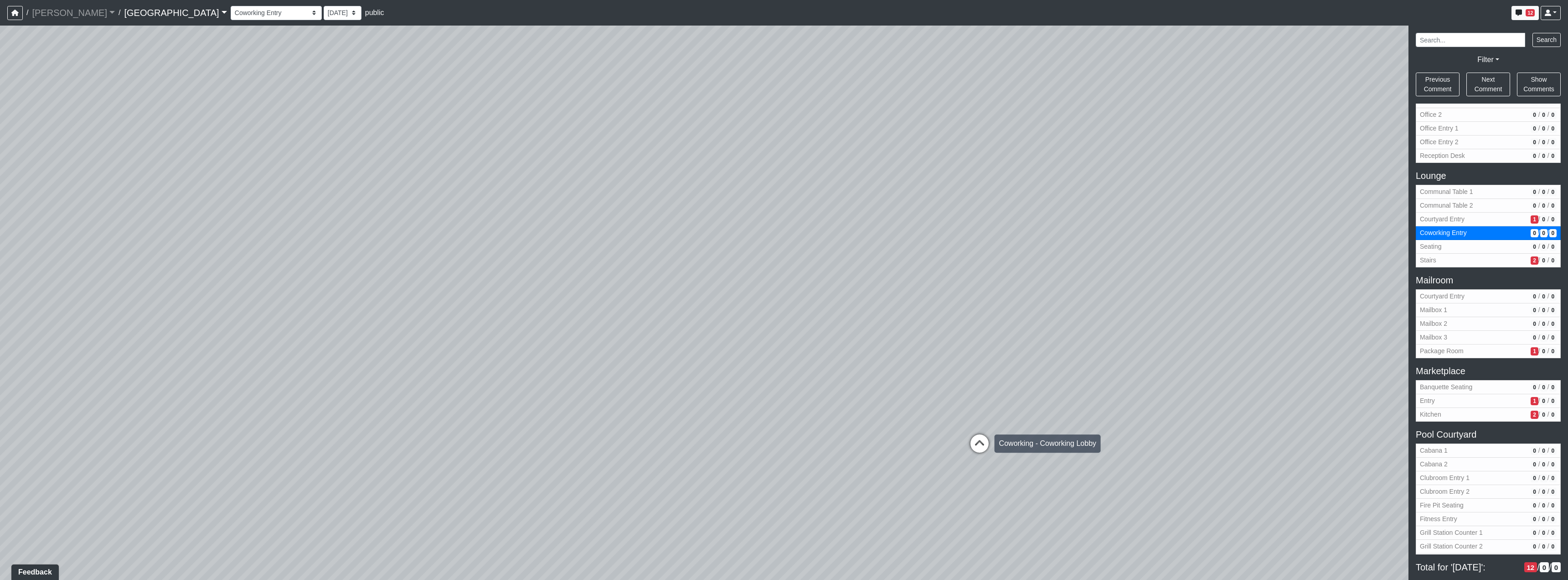
click at [982, 435] on icon at bounding box center [980, 448] width 27 height 27
click at [958, 438] on icon at bounding box center [961, 450] width 27 height 27
select select "o63PZcpCFP2oHedbmhAgQL"
click at [1047, 374] on div "Loading... Reception Desk Loading... Lobby Loading... Landing Loading... TV Lou…" at bounding box center [784, 302] width 1568 height 554
click at [812, 411] on div "Loading... Reception Desk Loading... Lobby Loading... Landing Loading... TV Lou…" at bounding box center [784, 302] width 1568 height 554
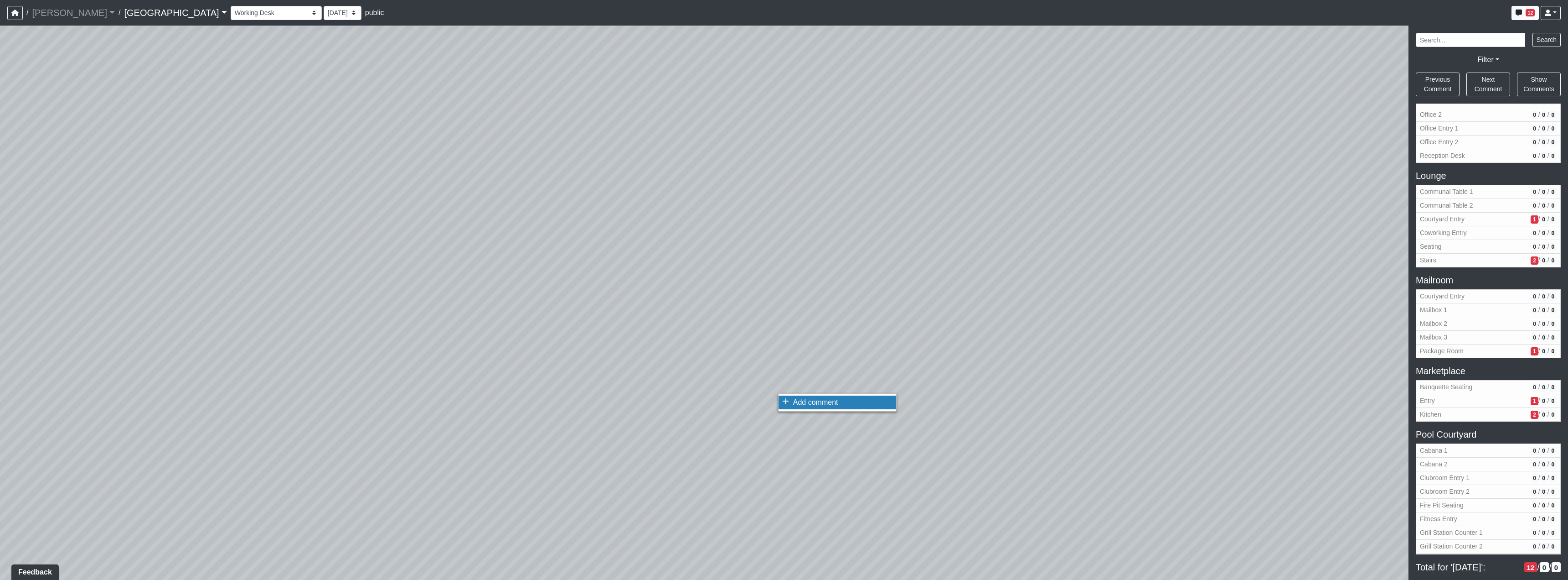
click at [824, 404] on span "Add comment" at bounding box center [816, 402] width 45 height 8
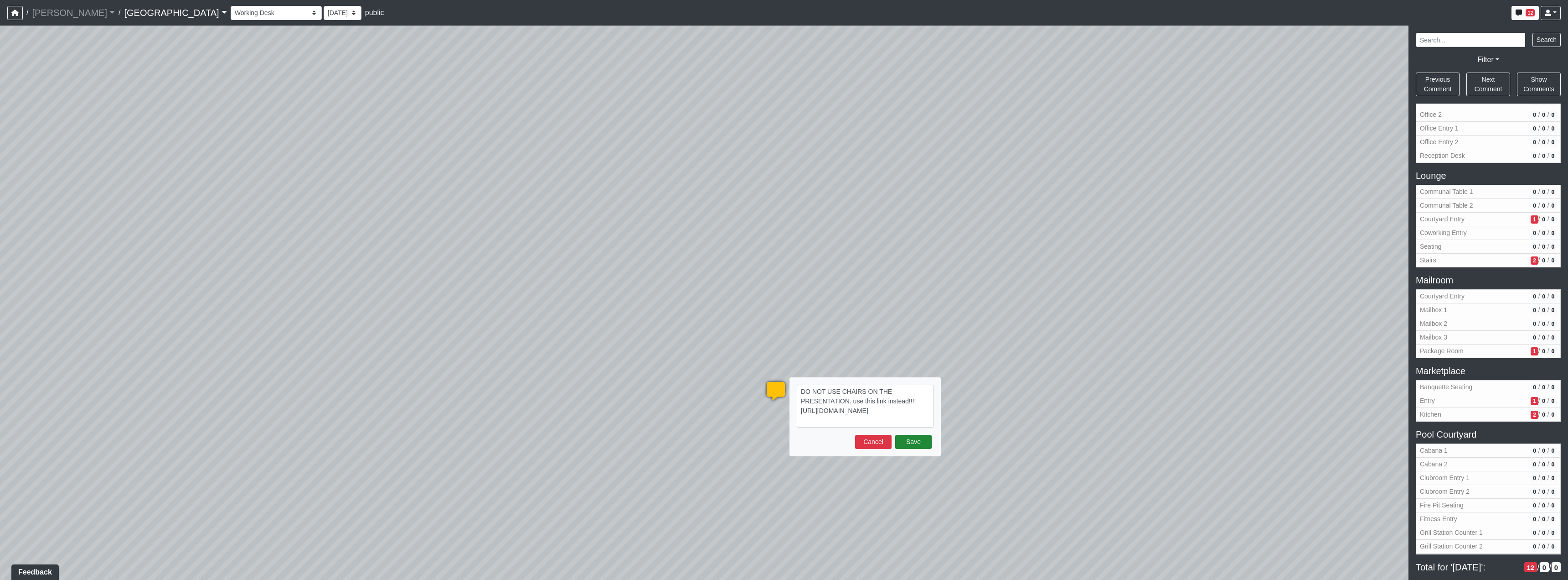
type textarea "DO NOT USE CHAIRS ON THE PRESENTATION. use this link instead!!!! [URL][DOMAIN_N…"
click at [914, 445] on button "Save" at bounding box center [913, 441] width 36 height 14
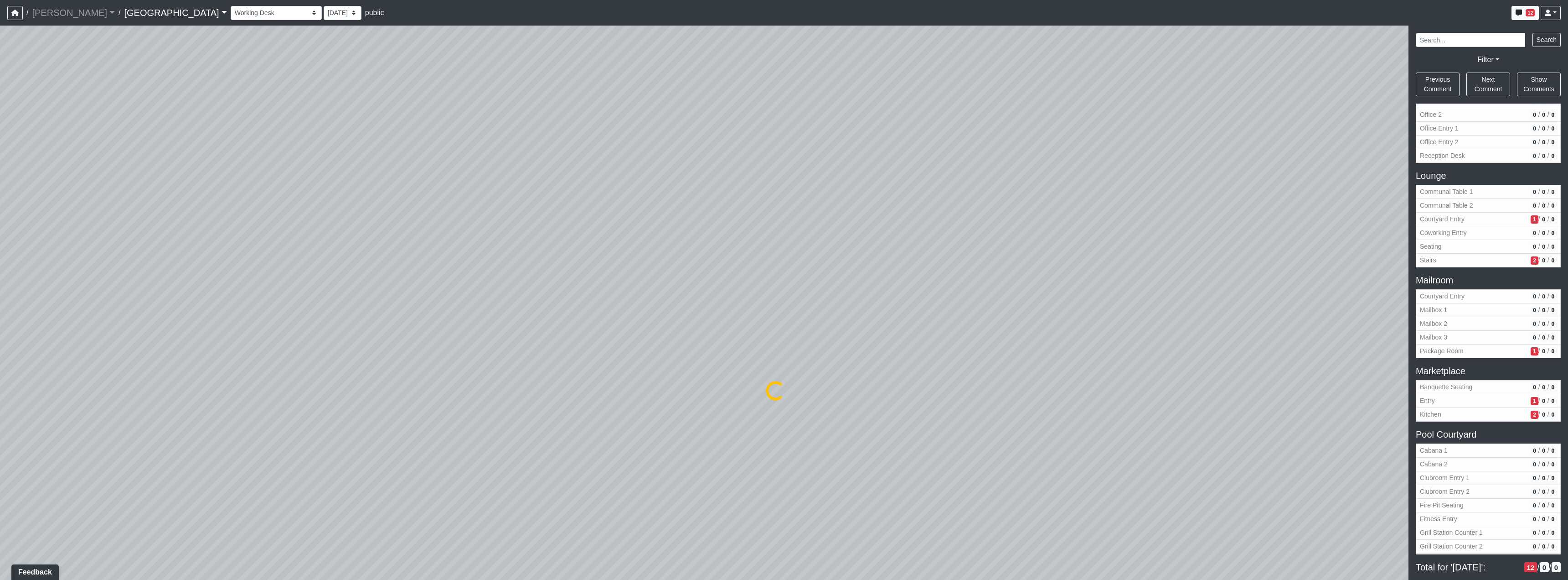
select select "o63PZcpCFP2oHedbmhAgQL"
click at [1282, 368] on li "Add comment" at bounding box center [1330, 369] width 117 height 14
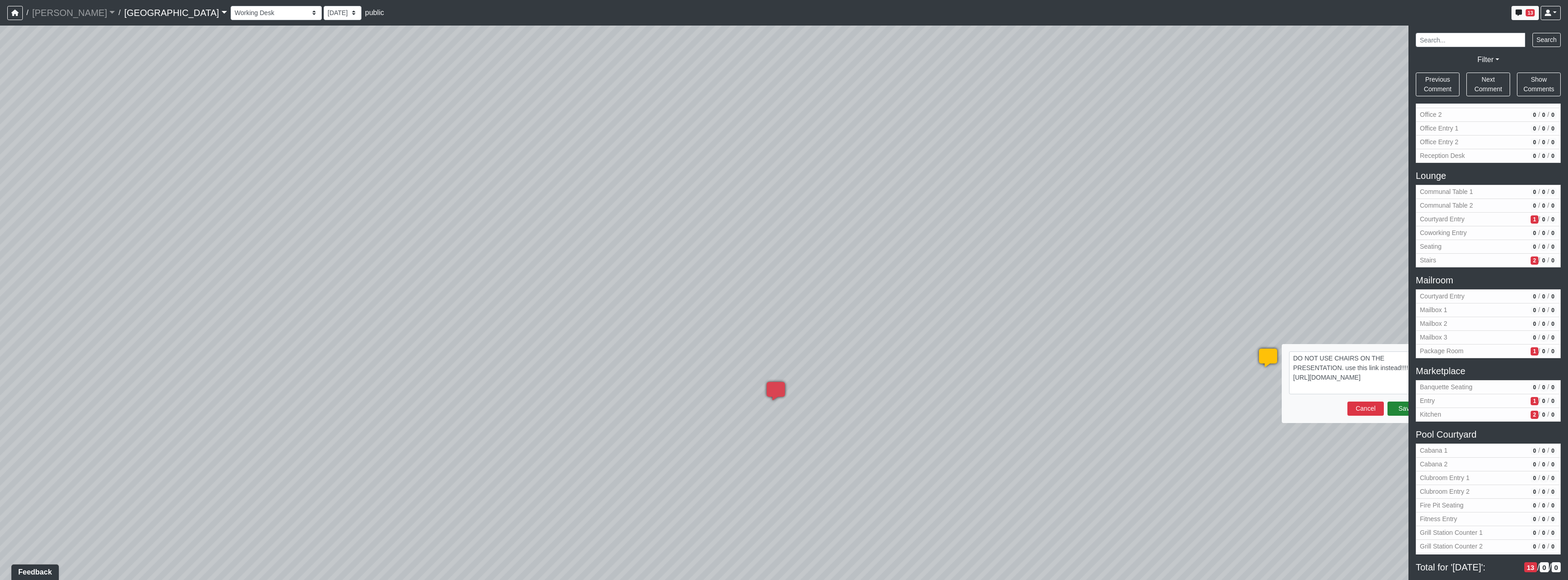
type textarea "DO NOT USE CHAIRS ON THE PRESENTATION. use this link instead!!!! [URL][DOMAIN_N…"
click at [1389, 411] on button "Save" at bounding box center [1406, 409] width 36 height 14
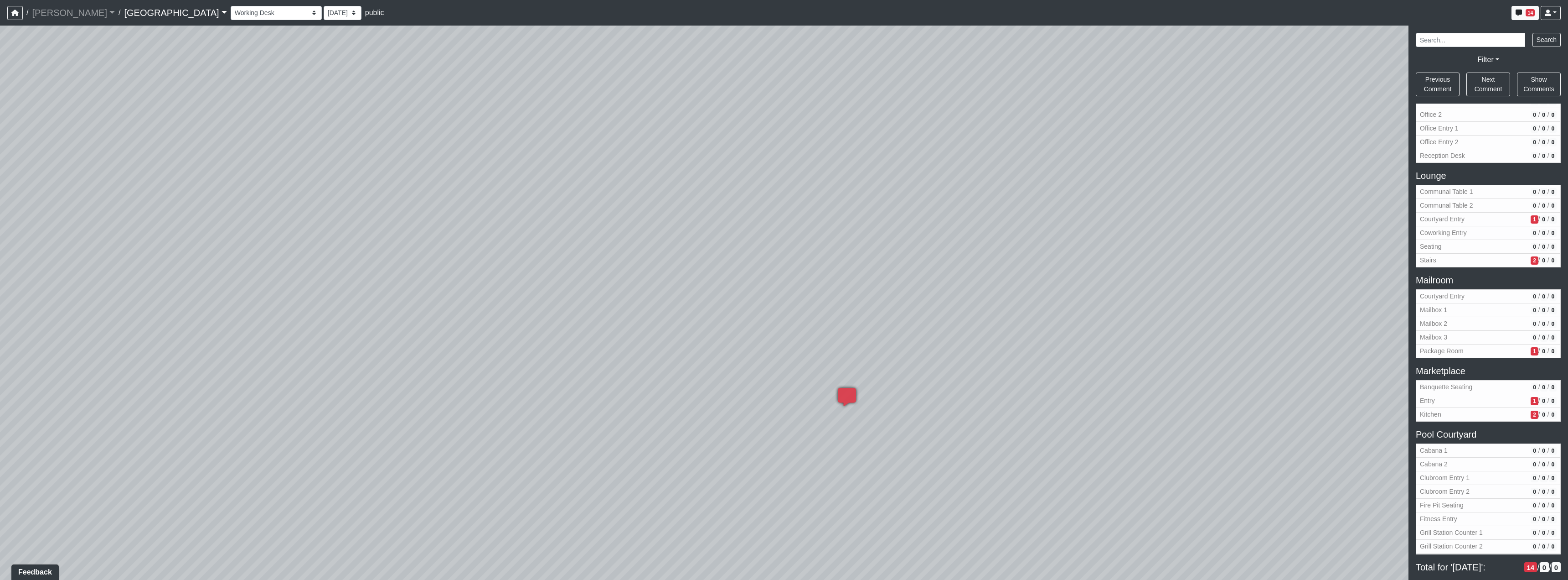
click at [1259, 398] on div "Loading... Reception Desk Loading... Lobby Loading... Landing Loading... TV Lou…" at bounding box center [784, 302] width 1568 height 554
click at [725, 329] on div "Loading... Reception Desk Loading... Lobby Loading... Landing Loading... TV Lou…" at bounding box center [784, 302] width 1568 height 554
click at [881, 334] on icon at bounding box center [891, 346] width 27 height 27
click at [892, 361] on div "Loading... Reception Desk Loading... Lobby Loading... Landing Loading... TV Lou…" at bounding box center [784, 302] width 1568 height 554
click at [895, 377] on div "Loading... Reception Desk Loading... Lobby Loading... Landing Loading... TV Lou…" at bounding box center [784, 302] width 1568 height 554
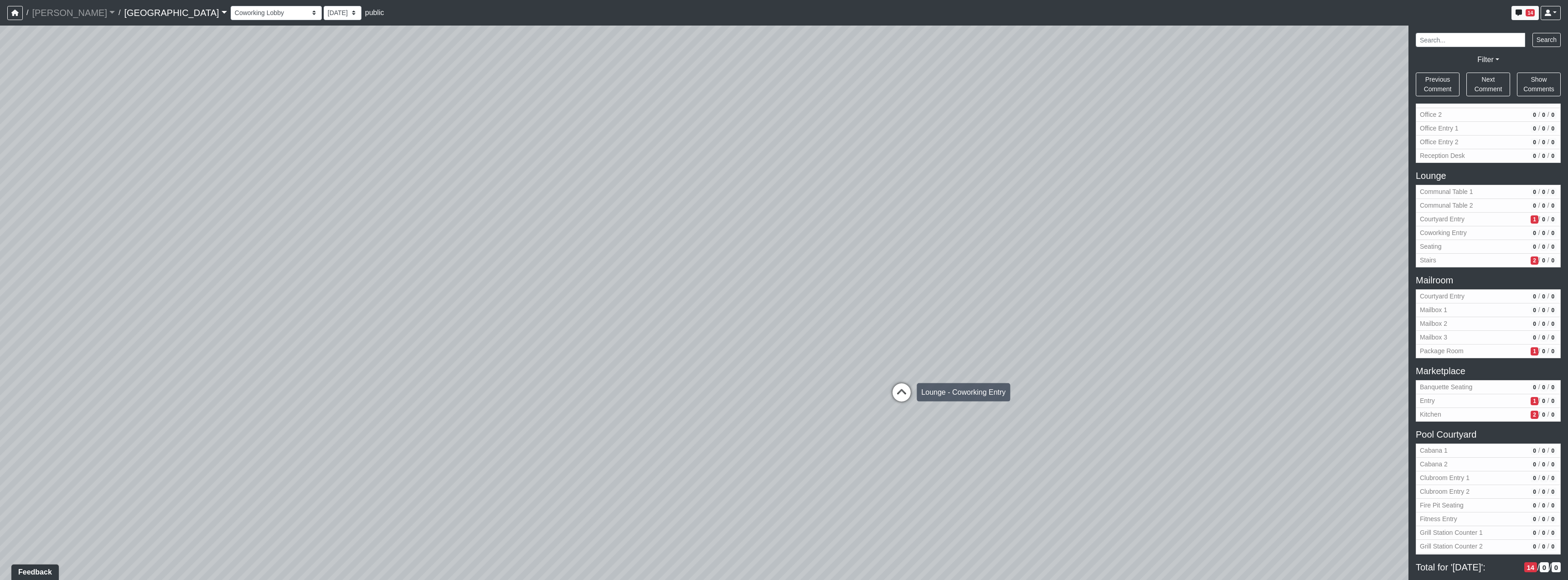
click at [900, 393] on icon at bounding box center [902, 397] width 27 height 27
click at [939, 391] on div "Loading... Reception Desk Loading... Lobby Loading... Landing Loading... TV Lou…" at bounding box center [784, 302] width 1568 height 554
click at [952, 401] on icon at bounding box center [963, 413] width 27 height 27
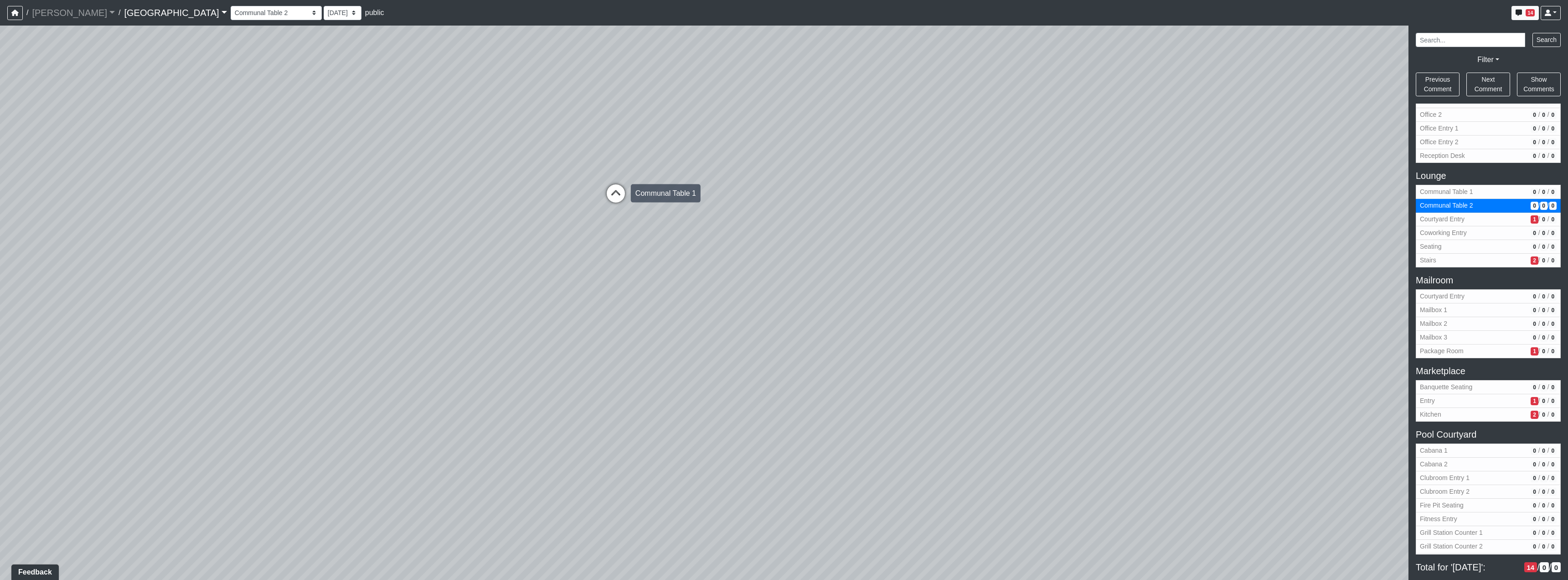
click at [613, 198] on icon at bounding box center [616, 198] width 27 height 27
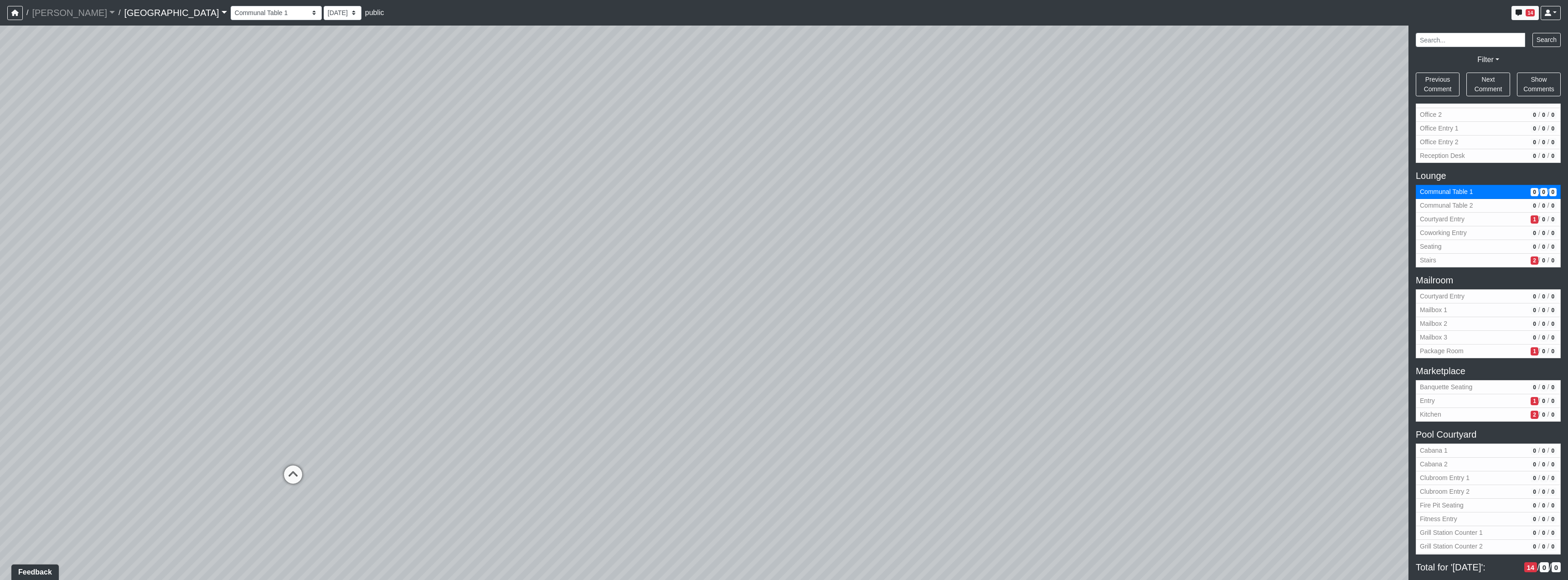
click at [877, 303] on div "Loading... Reception Desk Loading... Lobby Loading... Landing Loading... TV Lou…" at bounding box center [784, 302] width 1568 height 554
click at [710, 451] on icon at bounding box center [708, 454] width 27 height 27
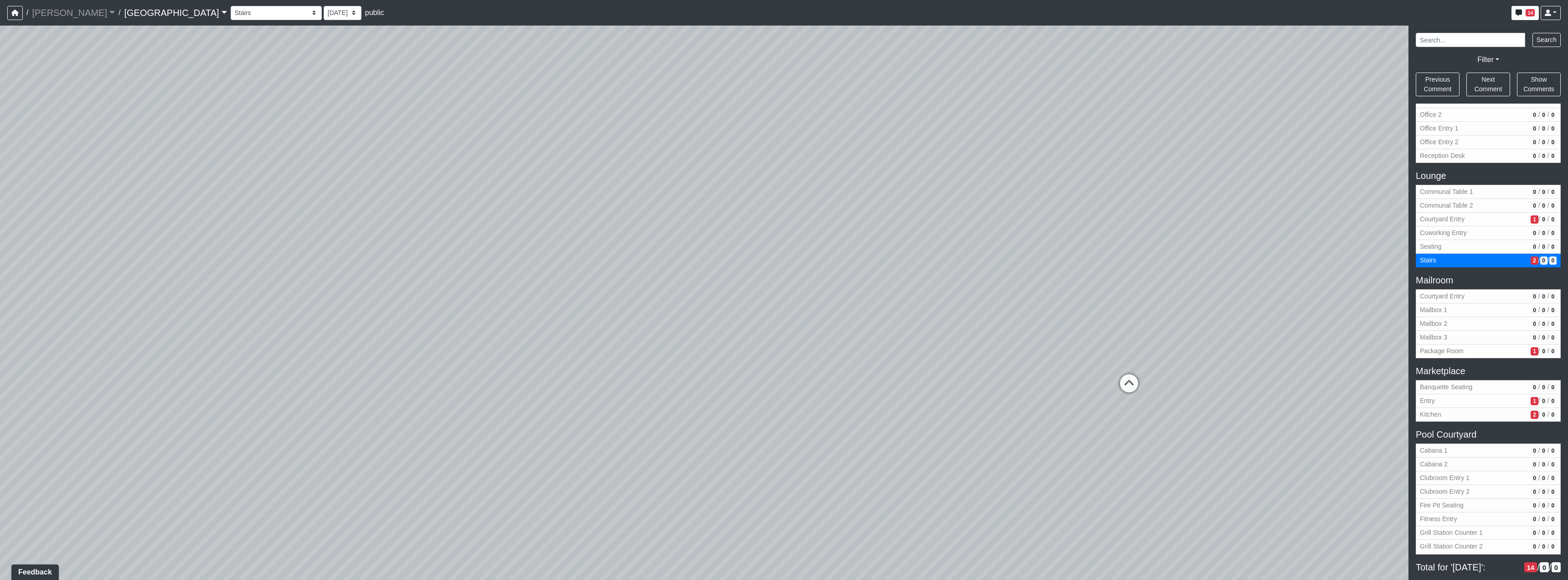
click at [740, 391] on div "Loading... Reception Desk Loading... Lobby Loading... Landing Loading... TV Lou…" at bounding box center [784, 302] width 1568 height 554
click at [568, 356] on icon at bounding box center [559, 357] width 27 height 27
click at [605, 297] on div "Loading... Reception Desk Loading... Lobby Loading... Landing Loading... TV Lou…" at bounding box center [784, 302] width 1568 height 554
click at [864, 396] on div "Loading... Reception Desk Loading... Lobby Loading... Landing Loading... TV Lou…" at bounding box center [784, 302] width 1568 height 554
click at [810, 264] on icon at bounding box center [815, 271] width 27 height 27
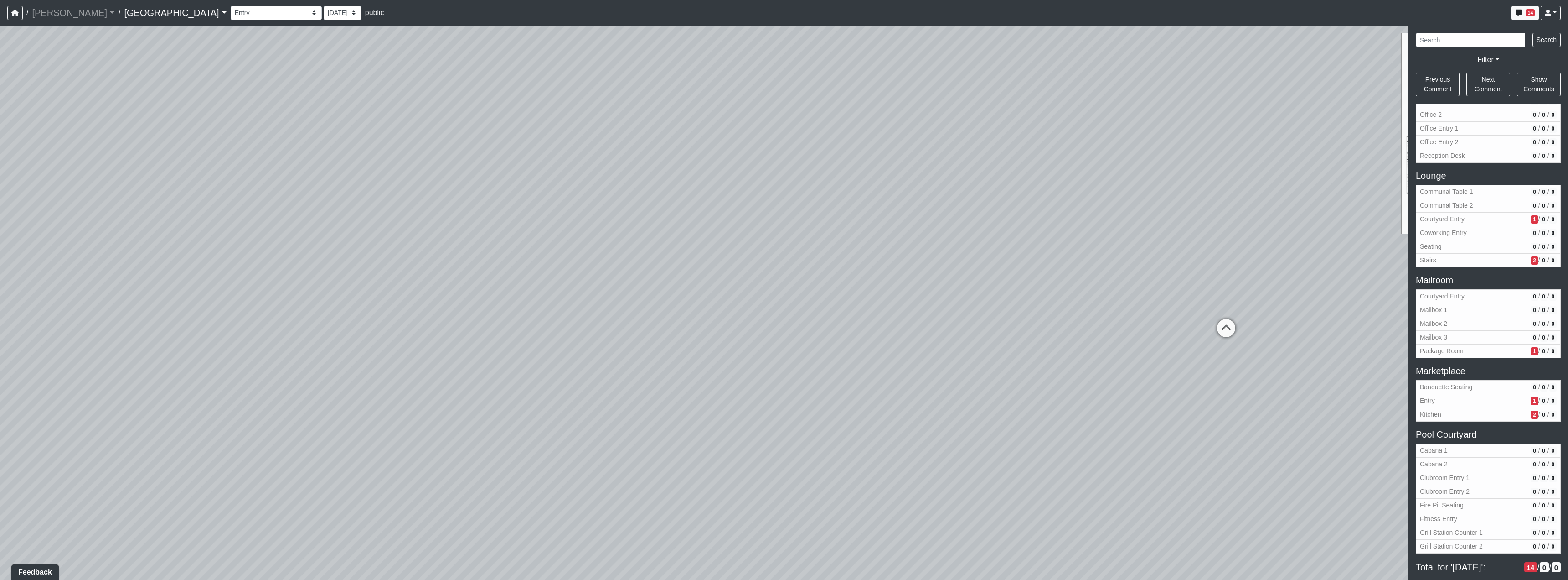
click at [879, 276] on div "Loading... Reception Desk Loading... Lobby Loading... Landing Loading... TV Lou…" at bounding box center [784, 302] width 1568 height 554
click at [1017, 391] on div "Loading... Reception Desk Loading... Lobby Loading... Landing Loading... TV Lou…" at bounding box center [784, 302] width 1568 height 554
click at [733, 342] on div "Loading... Reception Desk Loading... Lobby Loading... Landing Loading... TV Lou…" at bounding box center [784, 302] width 1568 height 554
click at [470, 441] on div "Loading... Reception Desk Loading... Lobby Loading... Landing Loading... TV Lou…" at bounding box center [784, 302] width 1568 height 554
click at [485, 448] on icon at bounding box center [485, 452] width 27 height 27
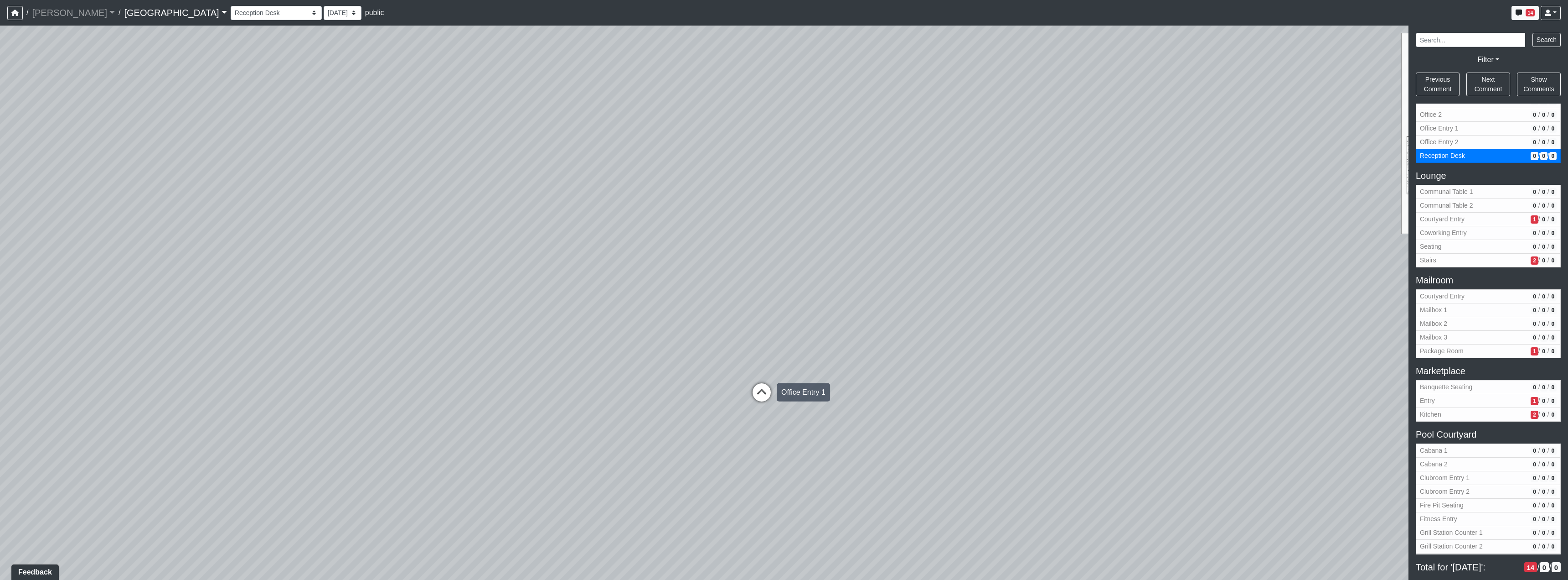
click at [759, 400] on icon at bounding box center [762, 397] width 27 height 27
click at [797, 384] on div "Loading... Reception Desk Loading... Lobby Loading... Landing Loading... TV Lou…" at bounding box center [784, 302] width 1568 height 554
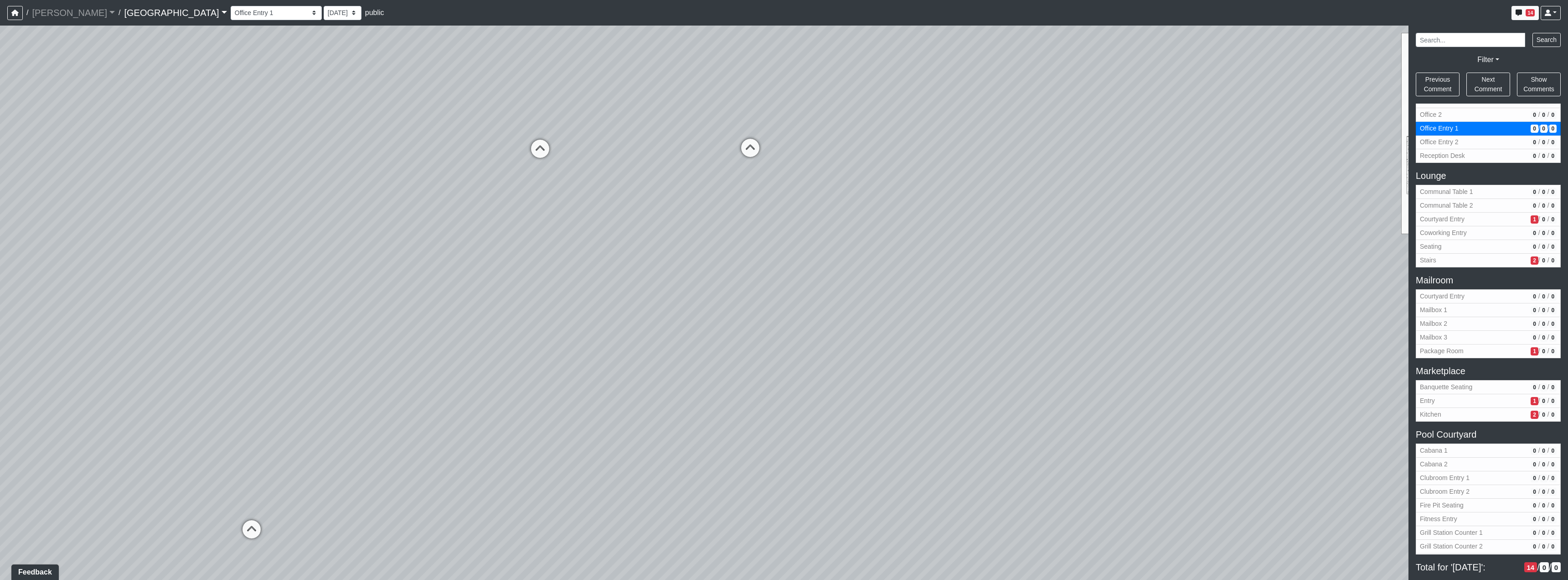
click at [625, 421] on div "Loading... Reception Desk Loading... Lobby Loading... Landing Loading... TV Lou…" at bounding box center [784, 302] width 1568 height 554
click at [751, 143] on icon at bounding box center [751, 152] width 27 height 27
select select "2V7XbcB3oLs4uuVZ6d2jGs"
click at [589, 245] on div "Loading... Reception Desk Loading... Lobby Loading... Landing Loading... TV Lou…" at bounding box center [784, 302] width 1568 height 554
click at [1065, 497] on div "Loading... Reception Desk Loading... Lobby Loading... Landing Loading... TV Lou…" at bounding box center [784, 302] width 1568 height 554
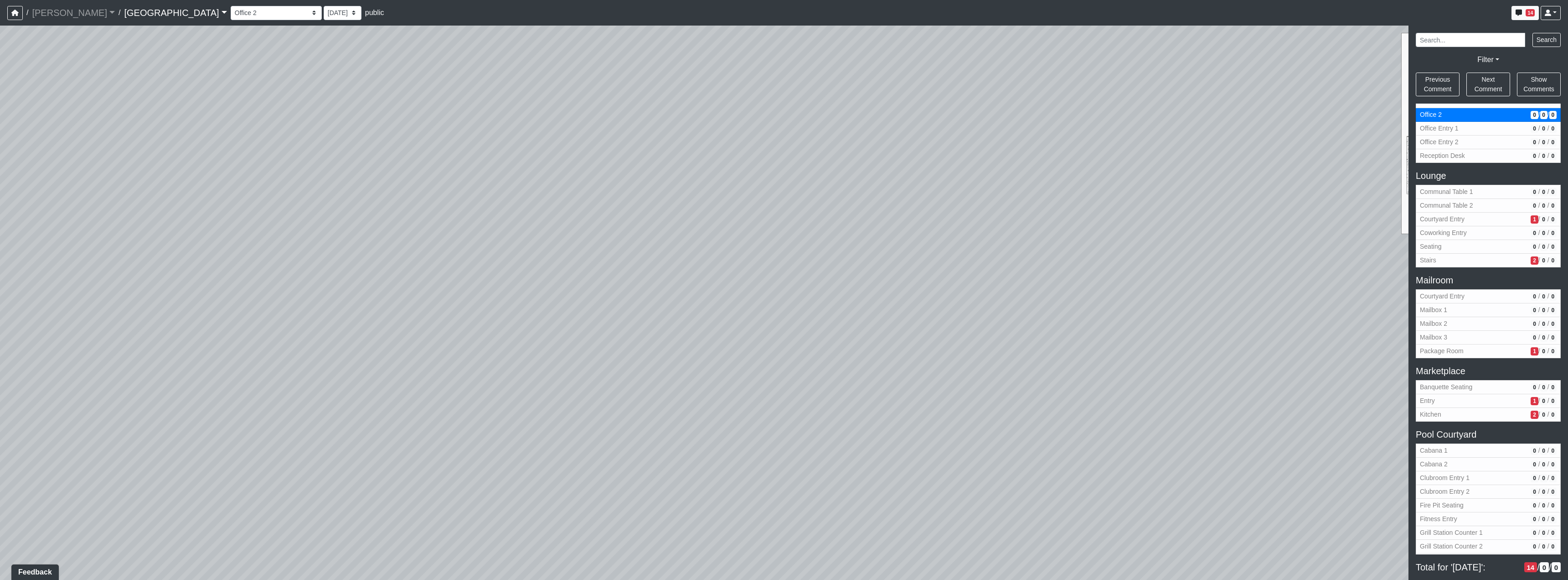
click at [926, 311] on div "Loading... Reception Desk Loading... Lobby Loading... Landing Loading... TV Lou…" at bounding box center [784, 302] width 1568 height 554
drag, startPoint x: 1070, startPoint y: 331, endPoint x: 1186, endPoint y: 281, distance: 126.3
click at [1186, 281] on div "Loading... Reception Desk Loading... Lobby Loading... Landing Loading... TV Lou…" at bounding box center [784, 302] width 1568 height 554
drag, startPoint x: 717, startPoint y: 290, endPoint x: 935, endPoint y: 363, distance: 229.9
click at [935, 363] on div "Loading... Reception Desk Loading... Lobby Loading... Landing Loading... TV Lou…" at bounding box center [784, 302] width 1568 height 554
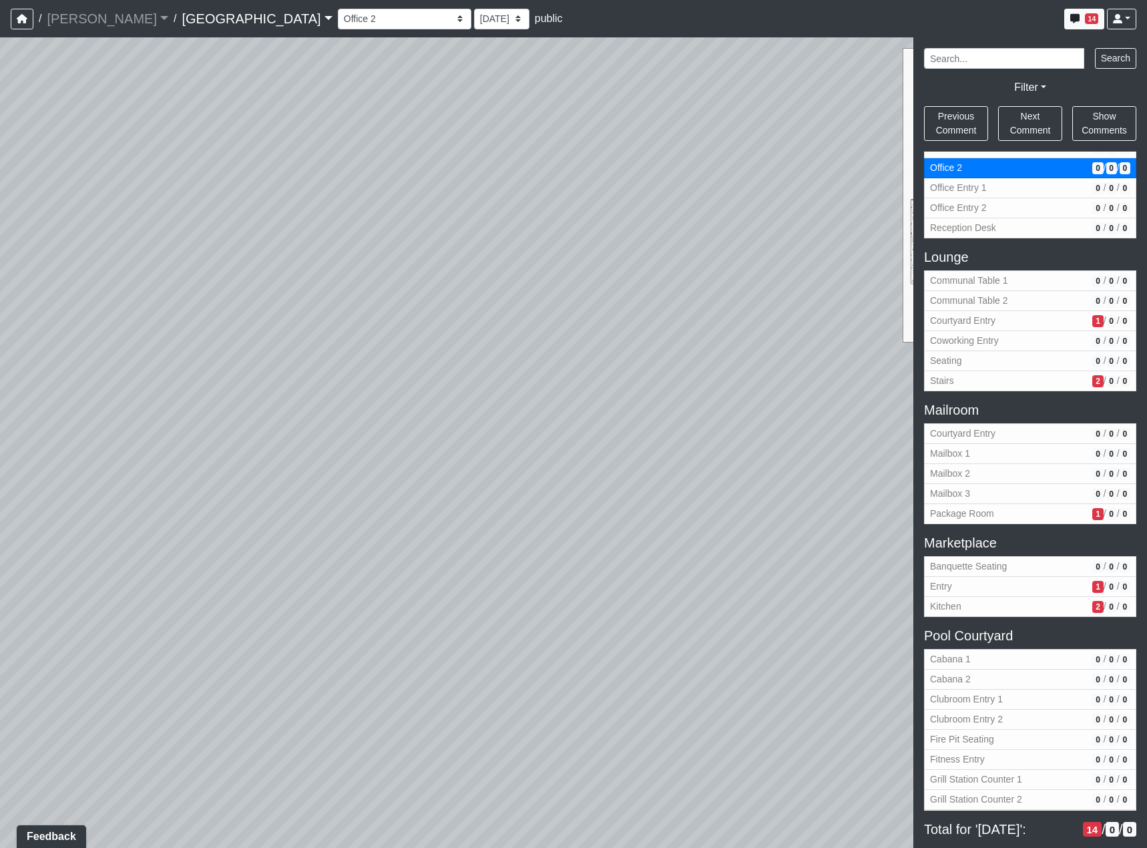
drag, startPoint x: 690, startPoint y: 355, endPoint x: 294, endPoint y: 296, distance: 399.6
click at [294, 296] on div "Loading... Reception Desk Loading... Lobby Loading... Landing Loading... TV Lou…" at bounding box center [573, 442] width 1147 height 811
click at [553, 580] on span "Add comment" at bounding box center [571, 585] width 66 height 11
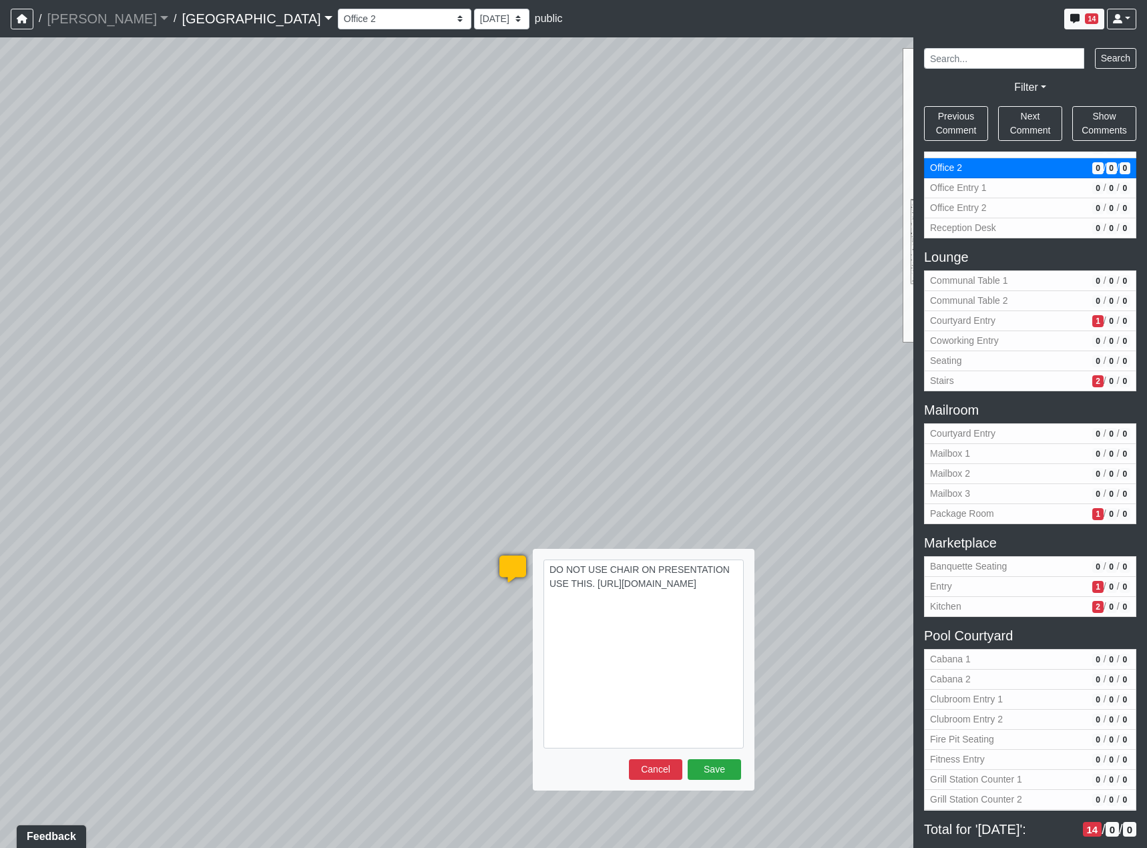
click at [616, 585] on textarea "DO NOT USE CHAIR ON PRESENTATION USE THIS. [URL][DOMAIN_NAME]" at bounding box center [644, 654] width 200 height 189
drag, startPoint x: 716, startPoint y: 738, endPoint x: 513, endPoint y: 561, distance: 269.7
click at [513, 561] on div "Loading... DO NOT USE CHAIR ON PRESENTATION USE THIS. Use this instead!! [URL][…" at bounding box center [513, 569] width 40 height 40
type textarea "DO NOT USE CHAIR ON PRESENTATION USE THIS. Use this instead!! [URL][DOMAIN_NAME]"
click at [731, 777] on button "Save" at bounding box center [714, 769] width 53 height 21
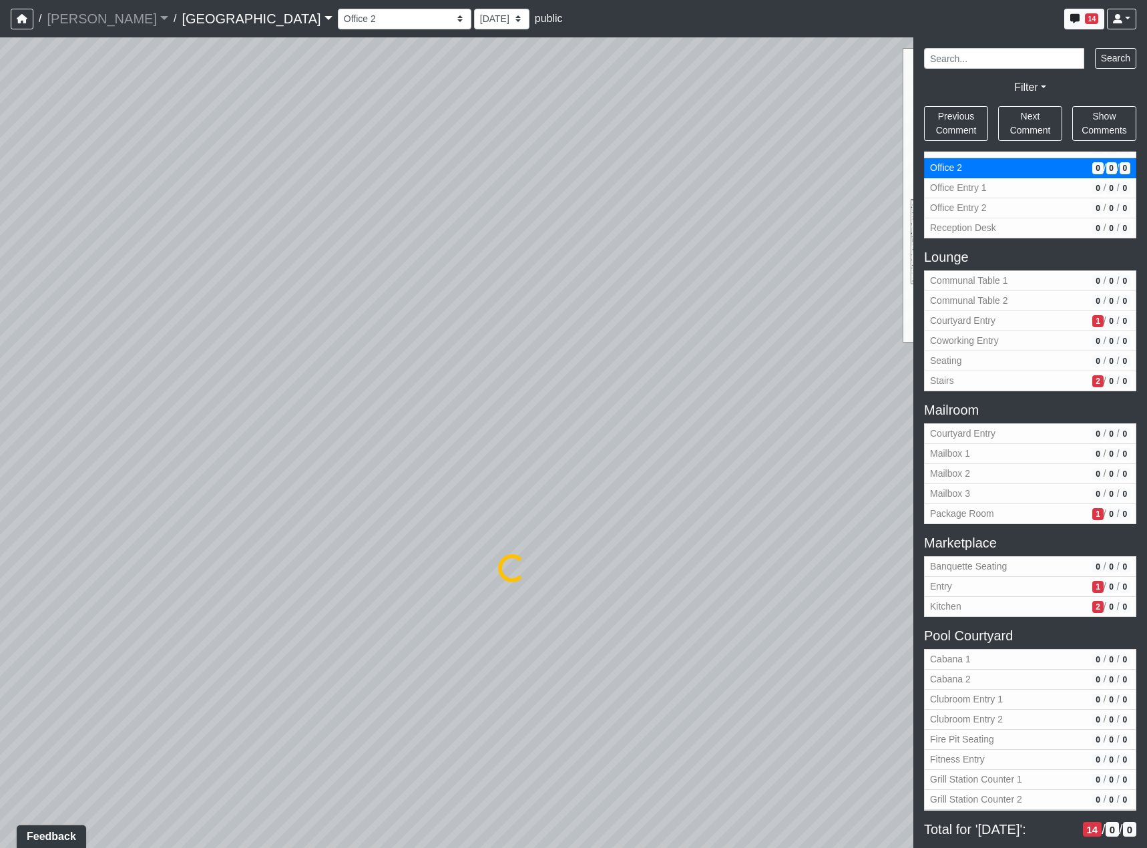
drag, startPoint x: 660, startPoint y: 636, endPoint x: -71, endPoint y: 522, distance: 740.6
click at [0, 522] on html "/ [PERSON_NAME] Loading... / [GEOGRAPHIC_DATA] [GEOGRAPHIC_DATA] Loading... [GE…" at bounding box center [573, 424] width 1147 height 848
drag, startPoint x: 508, startPoint y: 507, endPoint x: 938, endPoint y: 586, distance: 437.3
click at [938, 586] on div "NON-CURRENT REVISION Loading... Reception Desk Loading... Lobby Loading... Land…" at bounding box center [573, 442] width 1147 height 811
click at [183, 472] on icon at bounding box center [190, 469] width 40 height 40
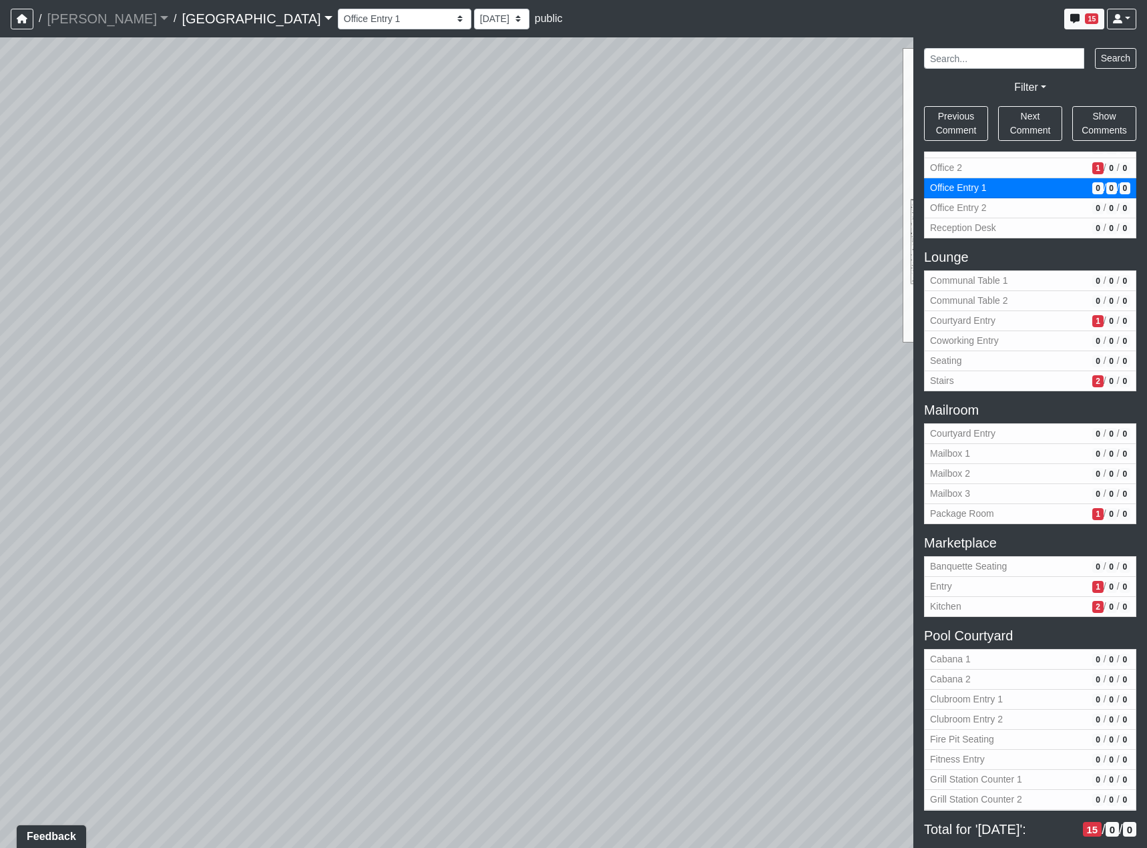
drag, startPoint x: 415, startPoint y: 558, endPoint x: 479, endPoint y: 525, distance: 71.7
click at [370, 570] on div "Loading... Reception Desk Loading... Lobby Loading... Landing Loading... TV Lou…" at bounding box center [573, 442] width 1147 height 811
drag, startPoint x: 592, startPoint y: 544, endPoint x: 327, endPoint y: 644, distance: 283.1
click at [327, 644] on div "Loading... Reception Desk Loading... Lobby Loading... Landing Loading... TV Lou…" at bounding box center [573, 442] width 1147 height 811
click at [427, 416] on icon at bounding box center [437, 420] width 40 height 40
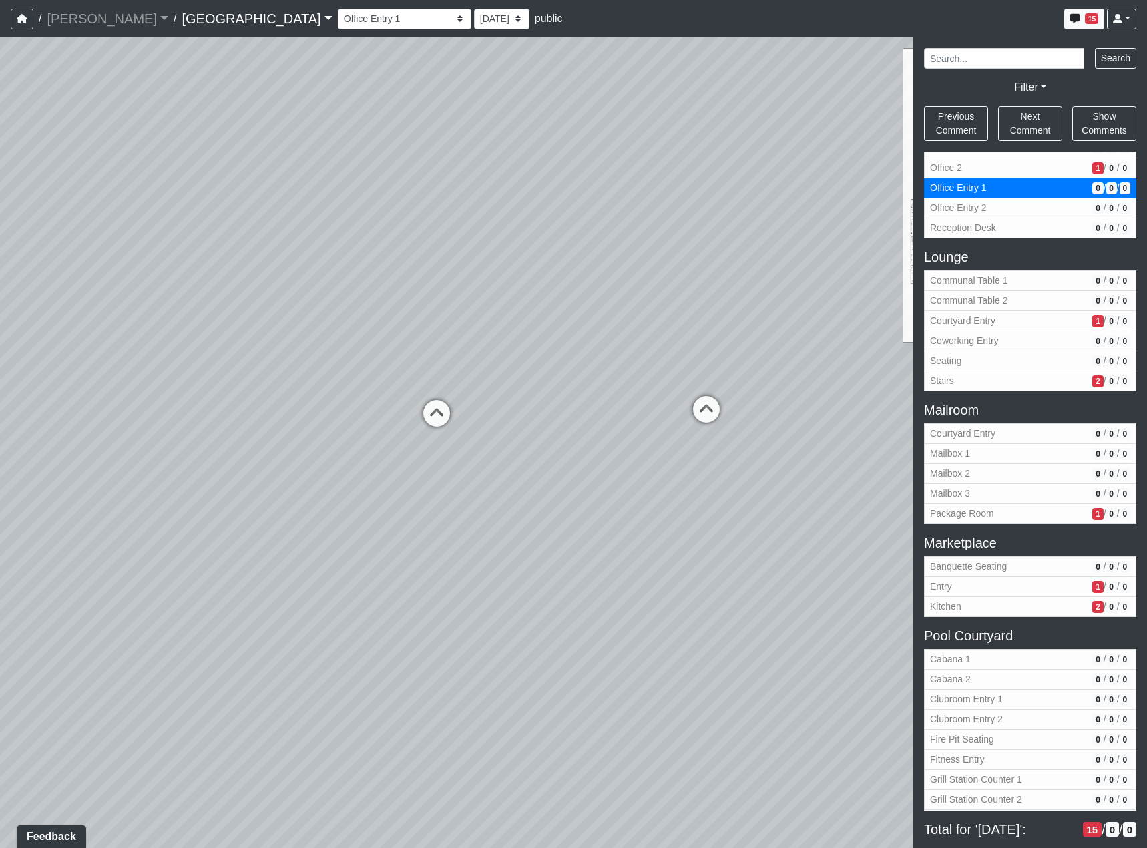
select select "dLLDo93bnNokTRaYt2Lb6c"
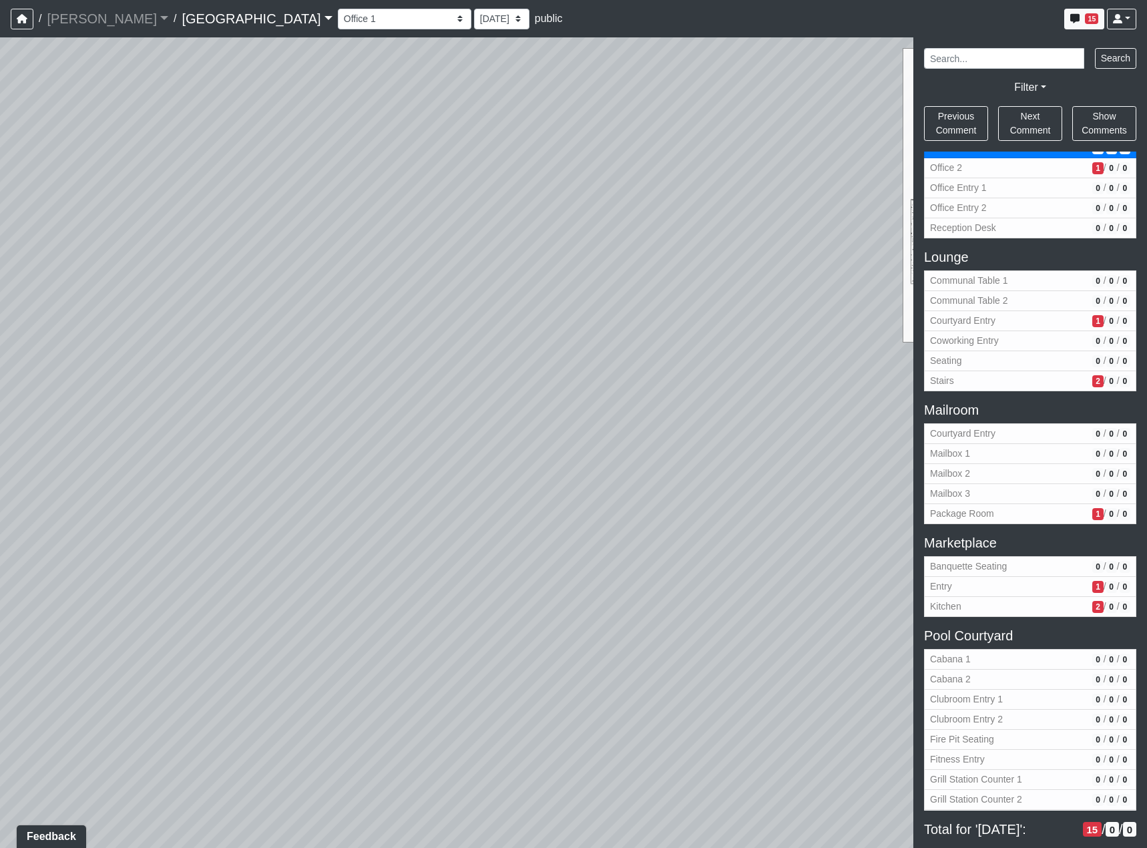
drag, startPoint x: 465, startPoint y: 647, endPoint x: 458, endPoint y: 517, distance: 129.7
click at [461, 547] on div "Loading... Reception Desk Loading... Lobby Loading... Landing Loading... TV Lou…" at bounding box center [573, 442] width 1147 height 811
drag, startPoint x: 403, startPoint y: 630, endPoint x: 441, endPoint y: 506, distance: 129.9
click at [429, 503] on div "Loading... Reception Desk Loading... Lobby Loading... Landing Loading... TV Lou…" at bounding box center [573, 442] width 1147 height 811
click at [800, 567] on span "Add comment" at bounding box center [786, 567] width 66 height 11
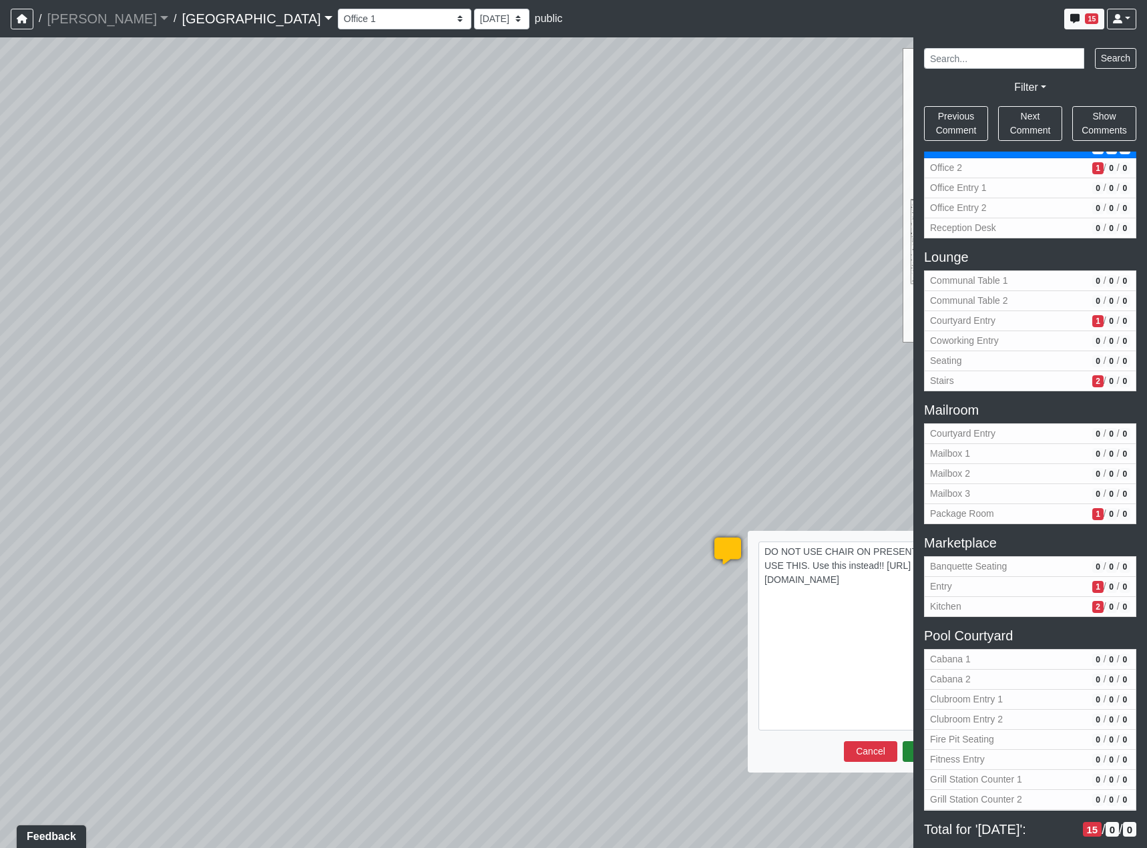
type textarea "DO NOT USE CHAIR ON PRESENTATION USE THIS. Use this instead!! [URL][DOMAIN_NAME]"
click at [907, 752] on button "Save" at bounding box center [929, 751] width 53 height 21
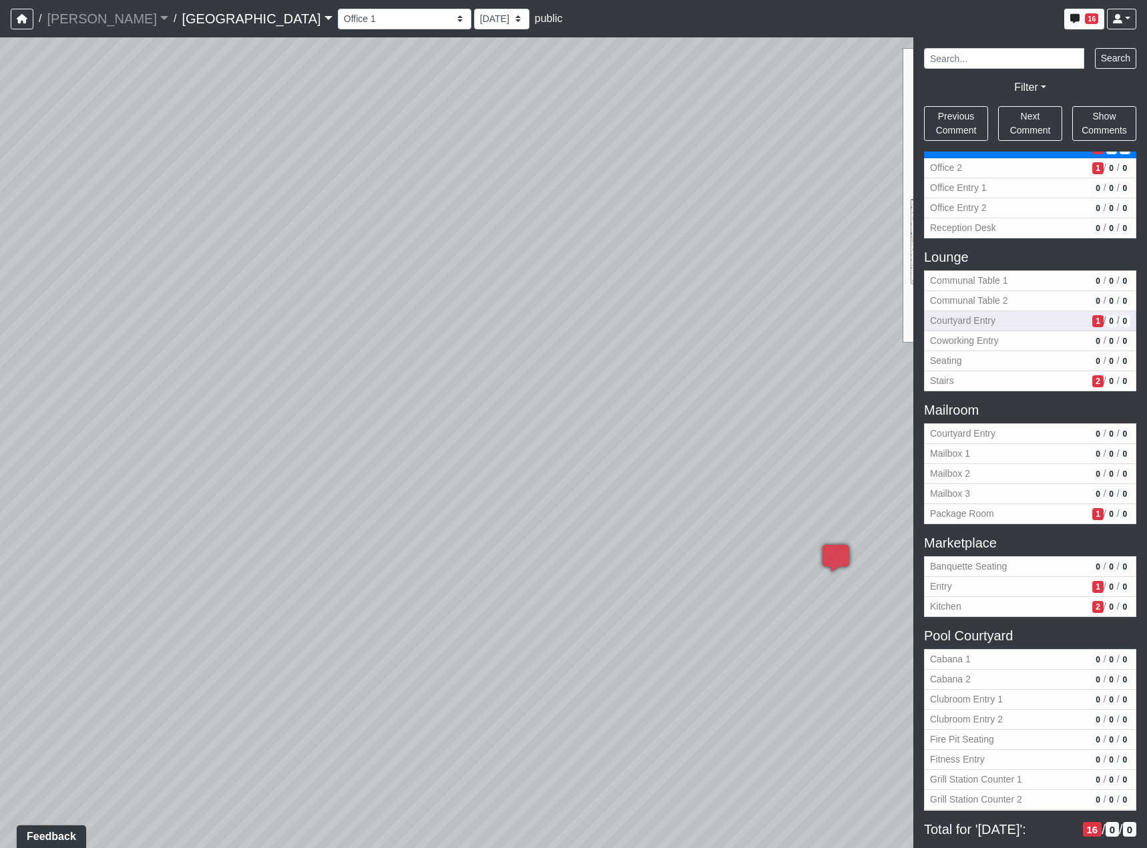
drag, startPoint x: 614, startPoint y: 358, endPoint x: 1061, endPoint y: 317, distance: 449.2
click at [1027, 310] on div "NON-CURRENT REVISION Loading... Reception Desk Loading... Lobby Loading... Land…" at bounding box center [573, 442] width 1147 height 811
drag, startPoint x: 577, startPoint y: 458, endPoint x: 550, endPoint y: 469, distance: 29.4
click at [592, 464] on div "Loading... Reception Desk Loading... Lobby Loading... Landing Loading... TV Lou…" at bounding box center [573, 442] width 1147 height 811
click at [621, 351] on icon at bounding box center [636, 367] width 40 height 40
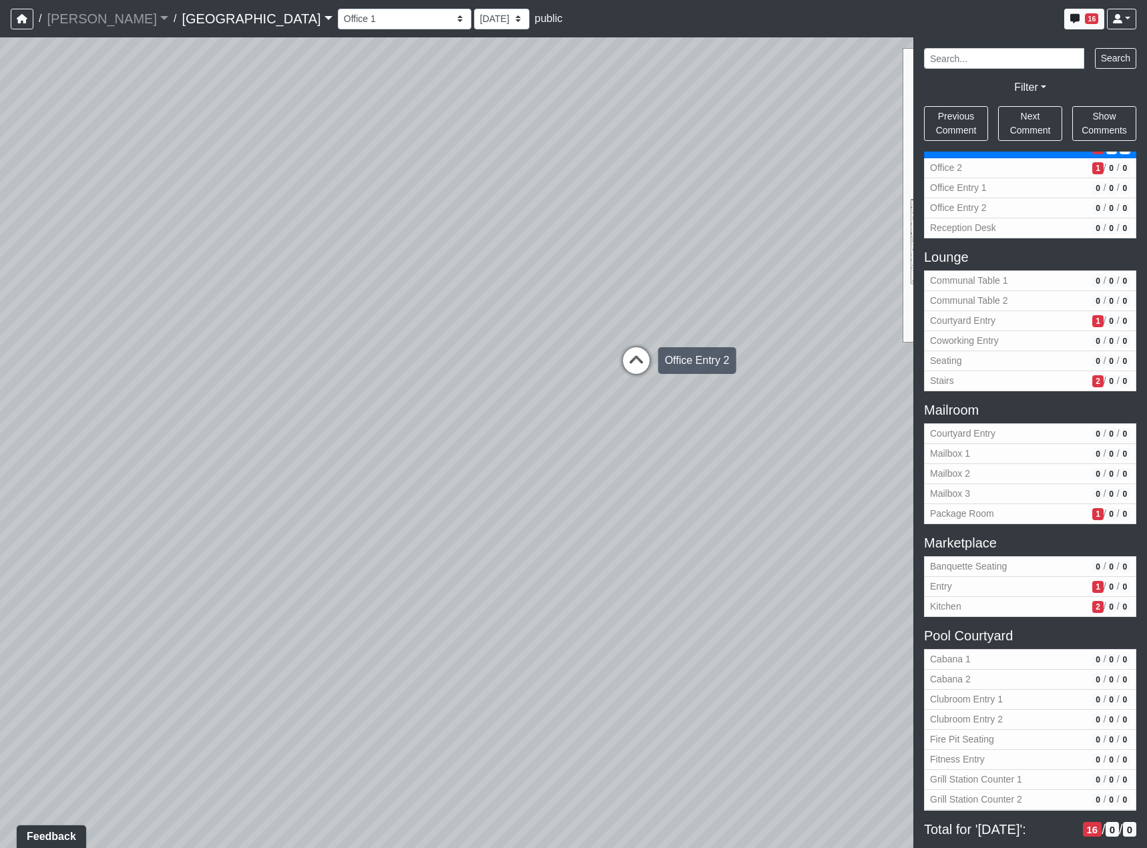
select select "53bRDpG2cPuWQfCHiE4nxJ"
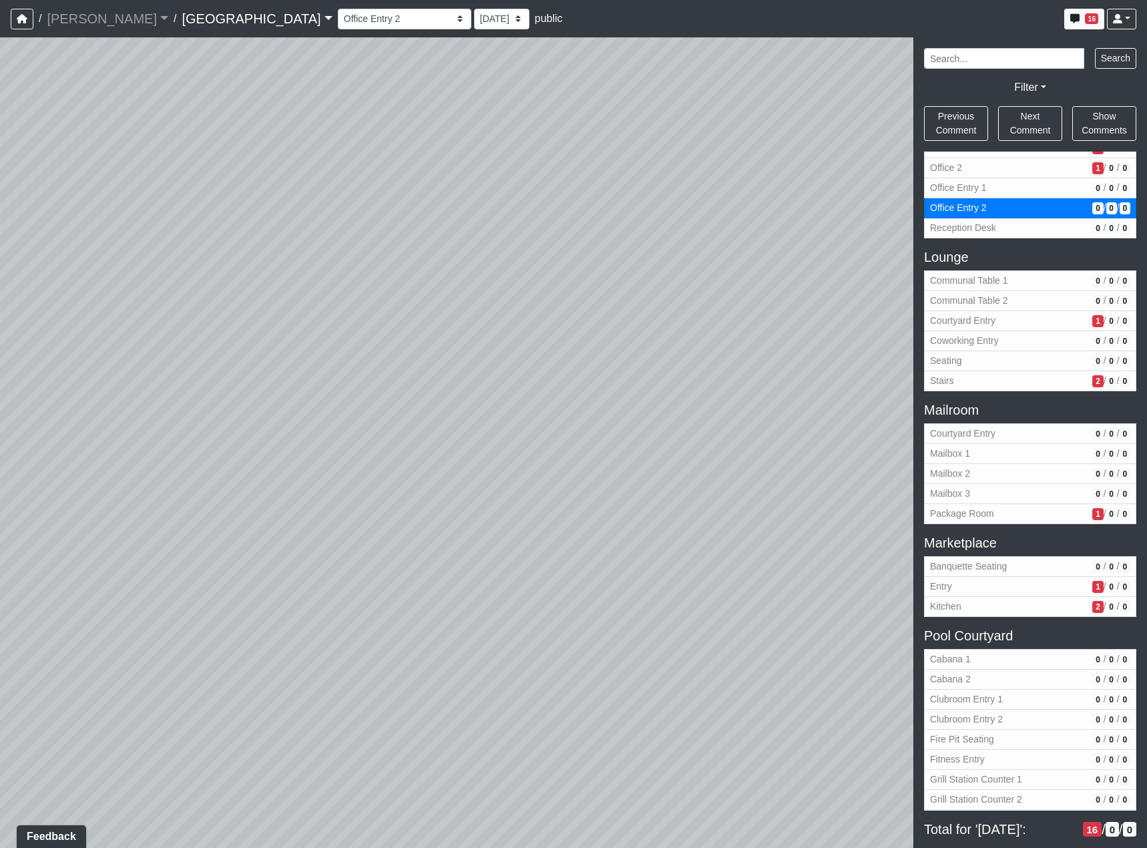
drag, startPoint x: 497, startPoint y: 303, endPoint x: 598, endPoint y: 473, distance: 197.5
click at [594, 471] on div "Loading... Reception Desk Loading... Lobby Loading... Landing Loading... TV Lou…" at bounding box center [573, 442] width 1147 height 811
drag, startPoint x: 294, startPoint y: 386, endPoint x: 519, endPoint y: 419, distance: 227.5
click at [519, 419] on div "Loading... Reception Desk Loading... Lobby Loading... Landing Loading... TV Lou…" at bounding box center [573, 442] width 1147 height 811
